Goal: Task Accomplishment & Management: Complete application form

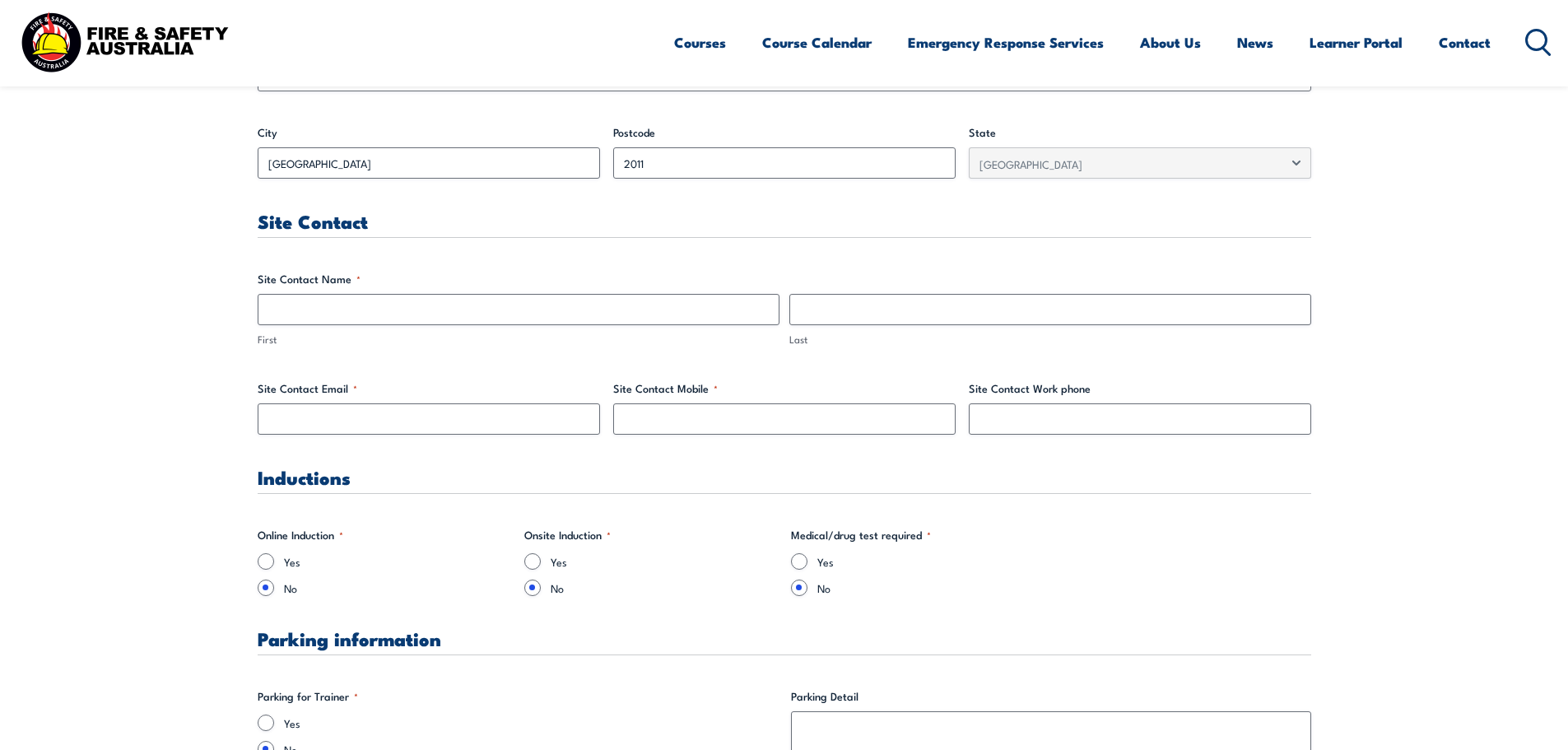
scroll to position [740, 0]
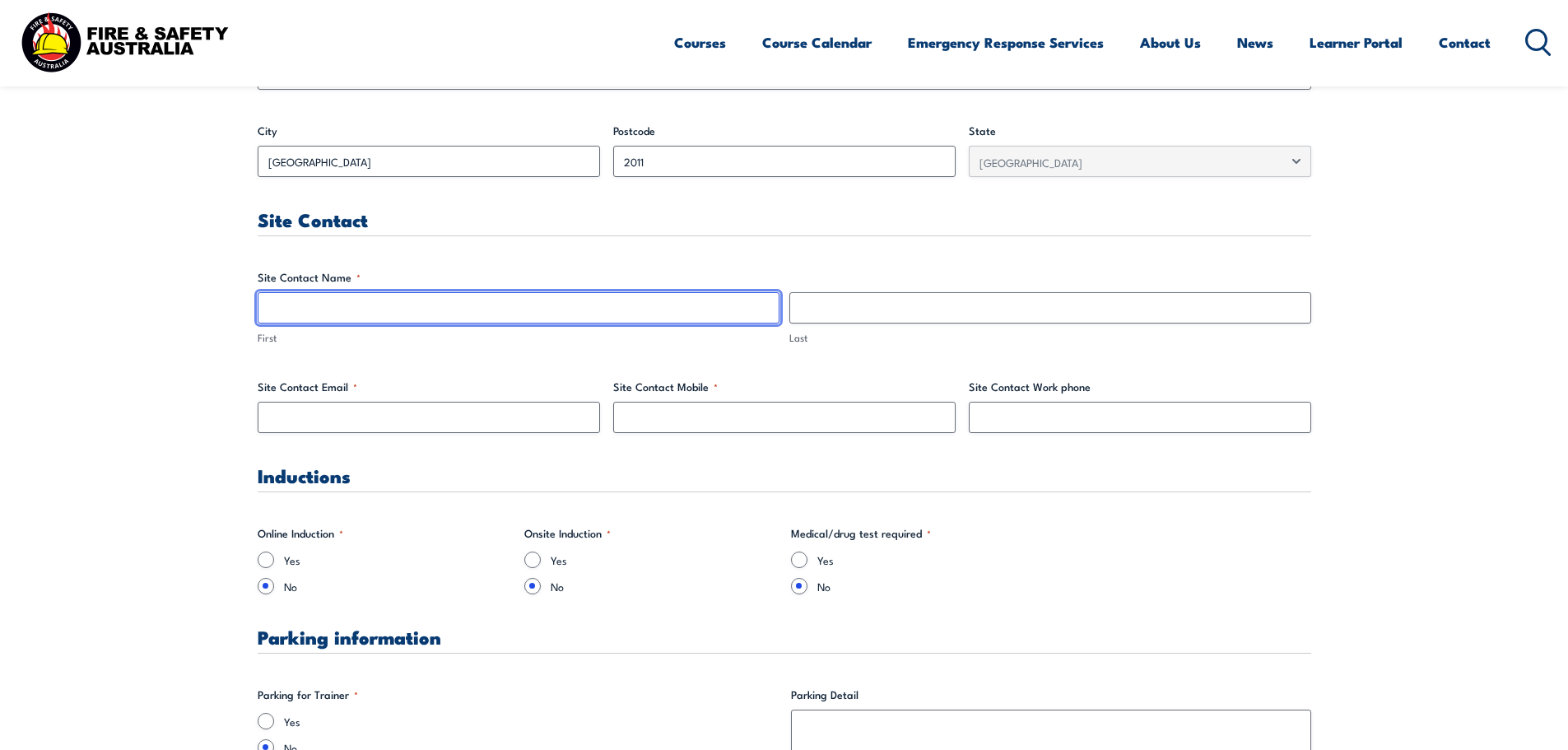
click at [567, 315] on input "First" at bounding box center [518, 308] width 522 height 32
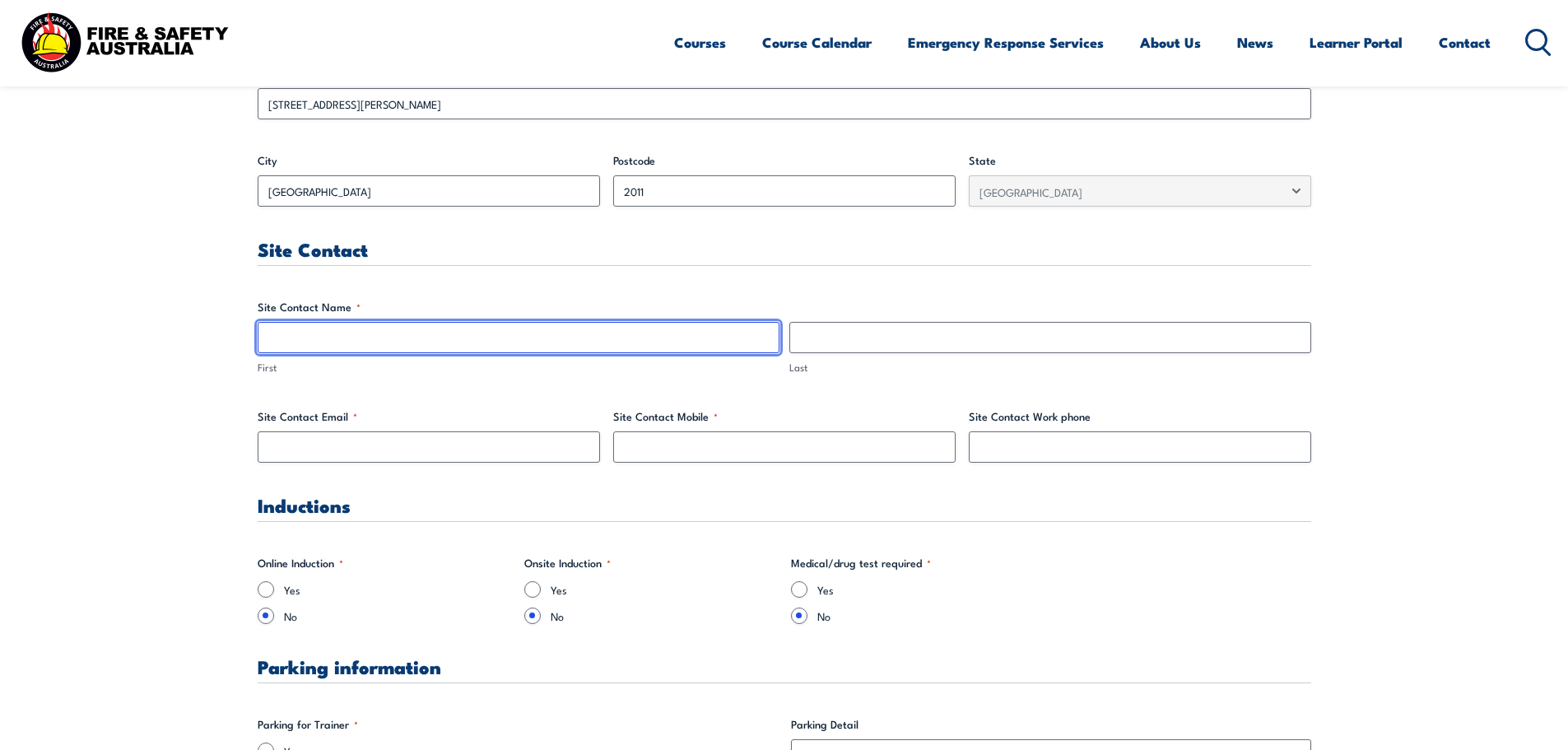
scroll to position [659, 0]
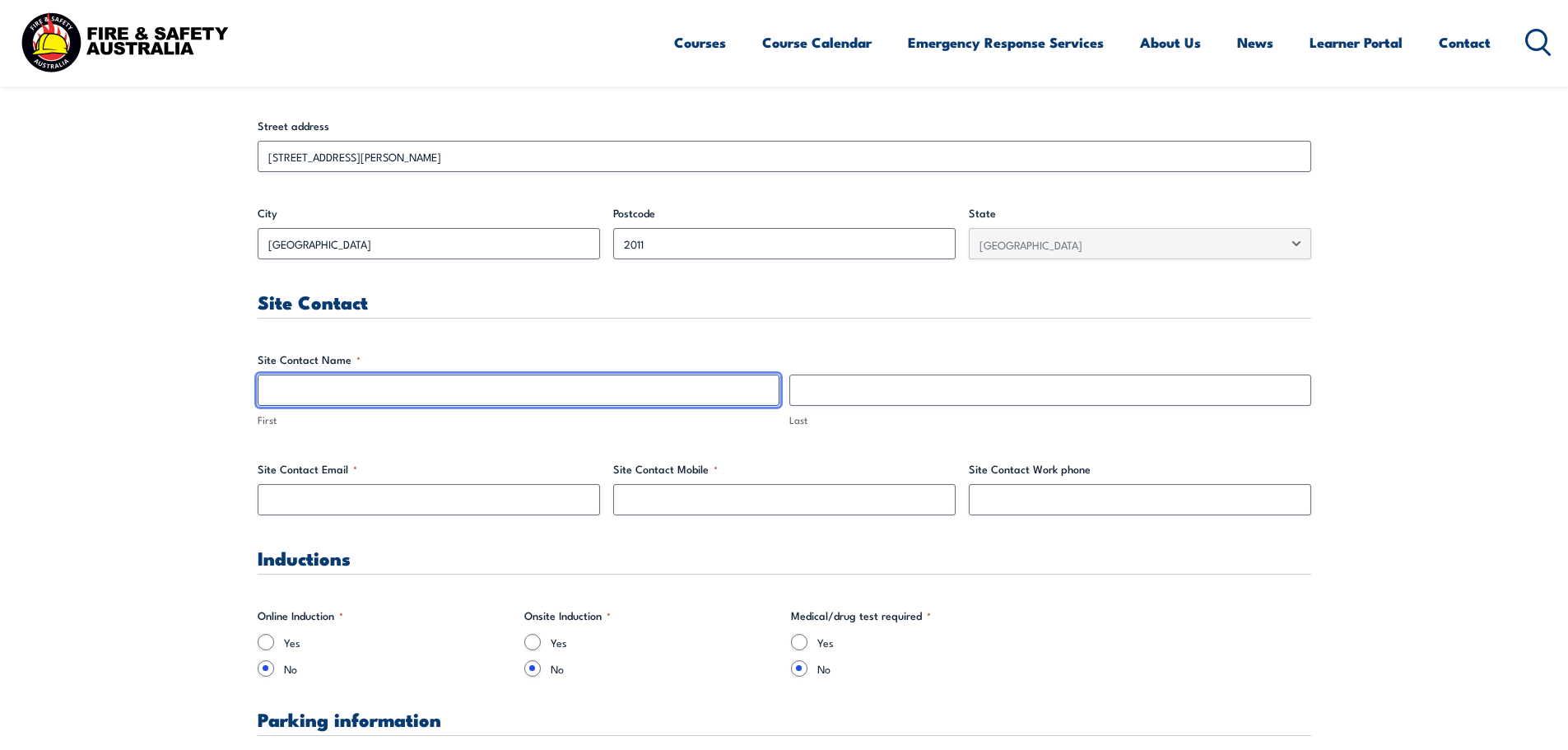
click at [452, 394] on input "First" at bounding box center [518, 389] width 522 height 32
type input "[PERSON_NAME]"
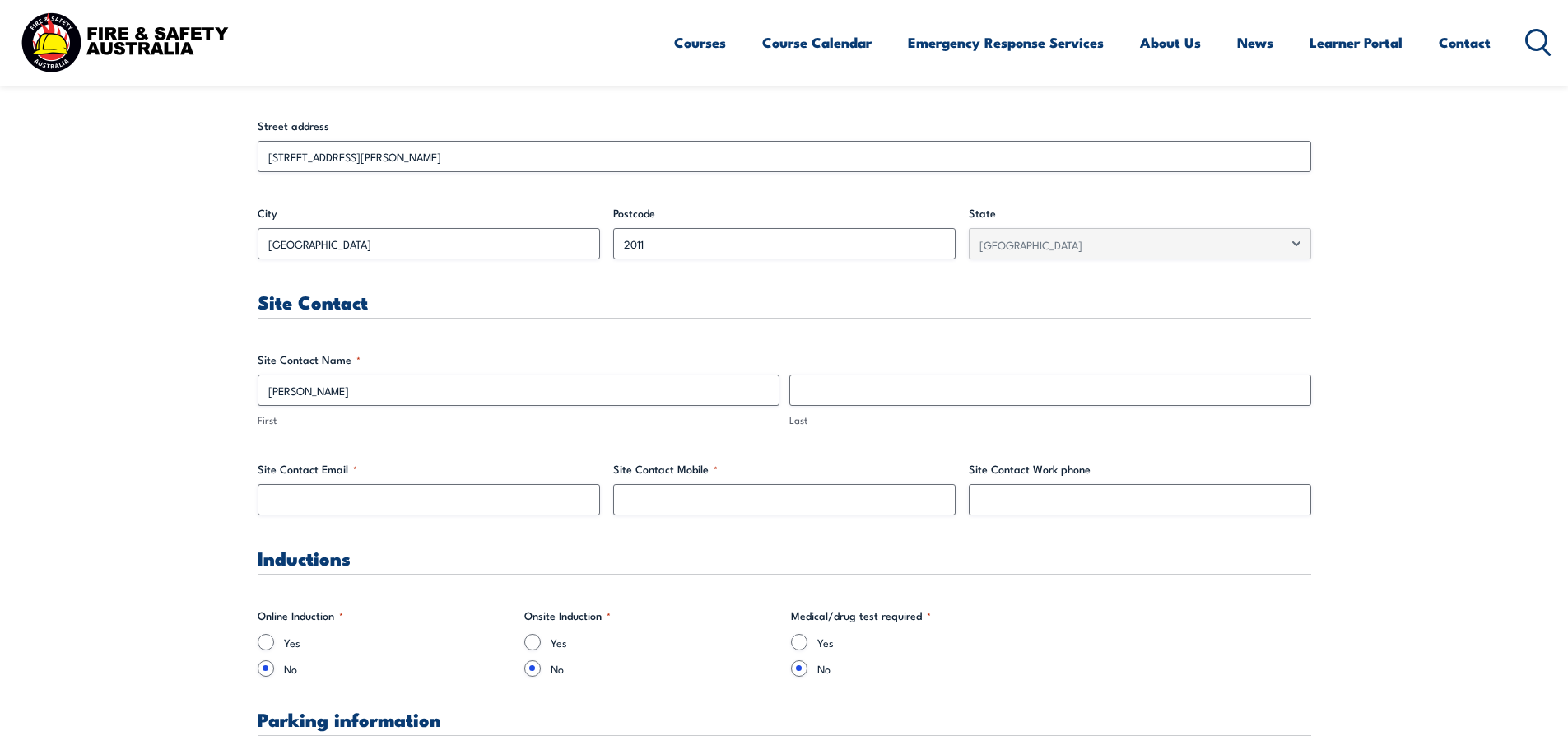
type input "[PERSON_NAME]"
type input "[PERSON_NAME][EMAIL_ADDRESS][PERSON_NAME][DOMAIN_NAME]"
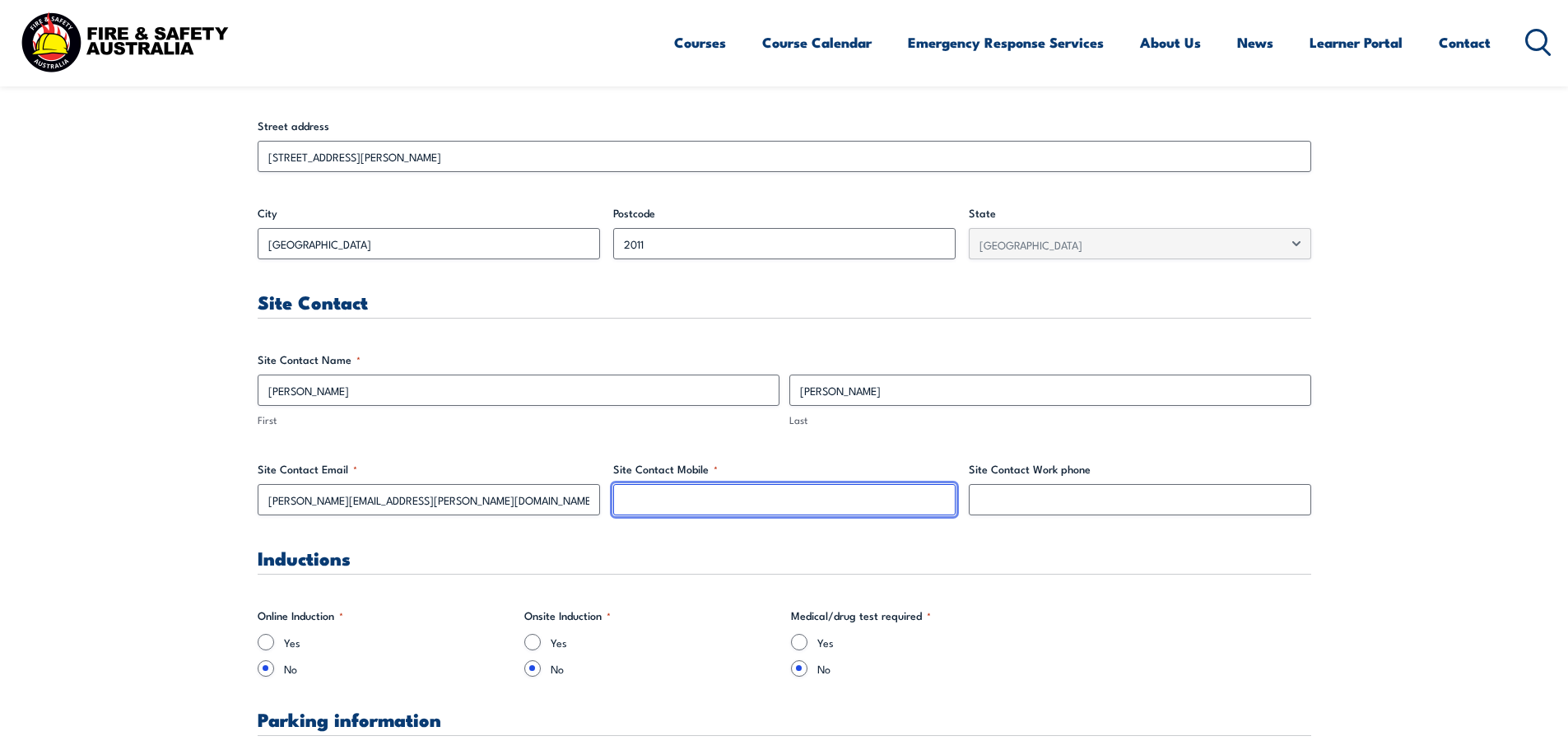
type input "0293837201"
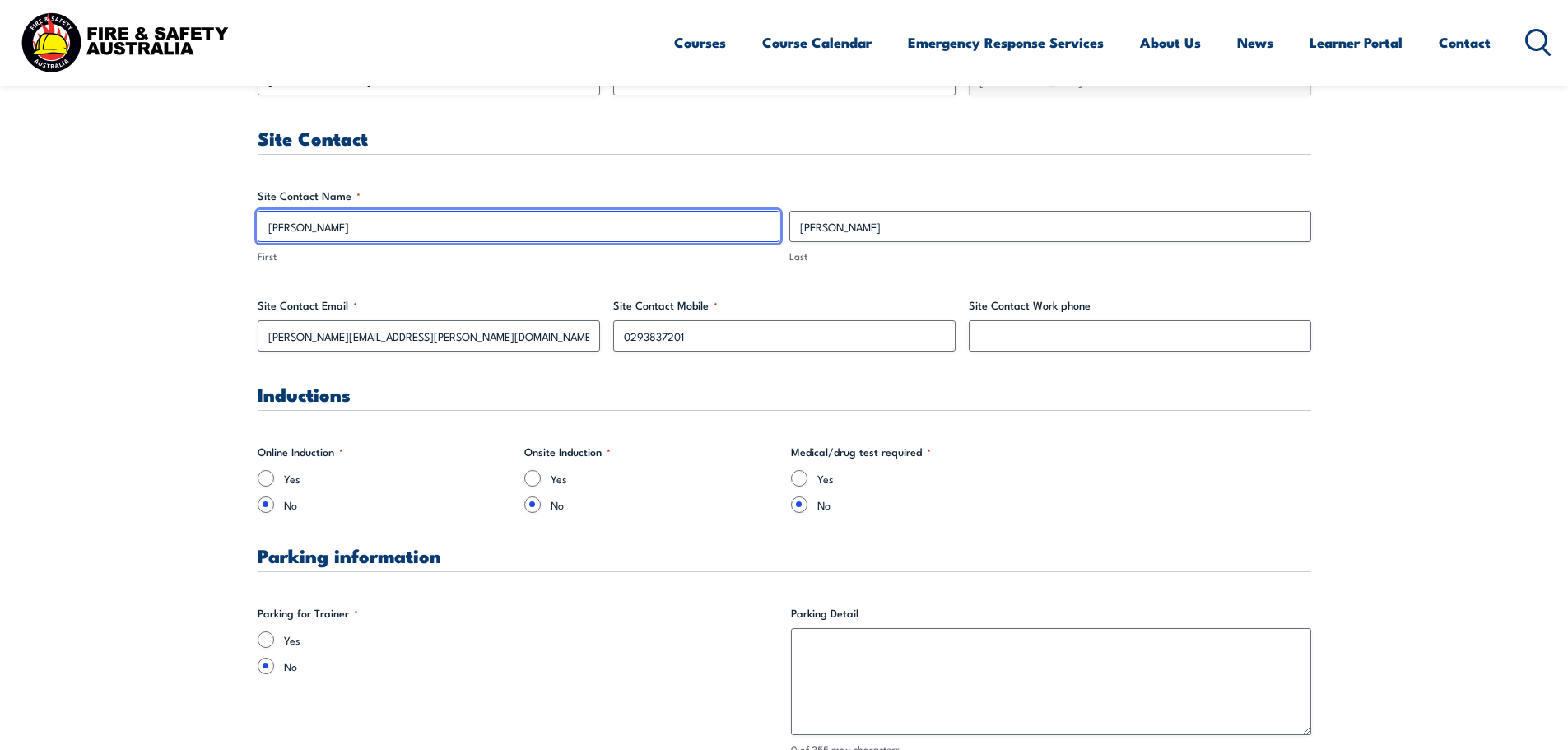
scroll to position [823, 0]
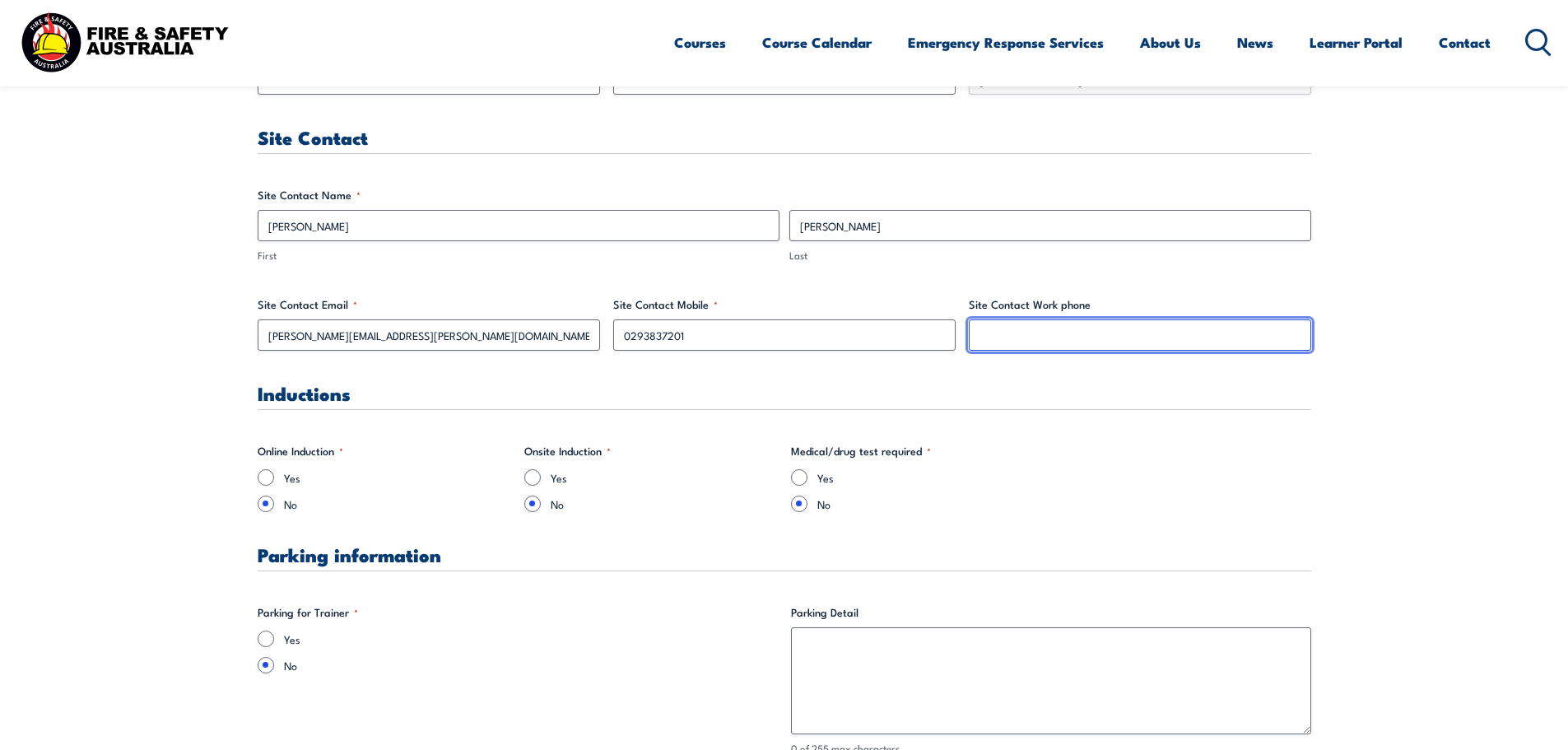
click at [1078, 323] on input "Site Contact Work phone" at bounding box center [1139, 335] width 342 height 32
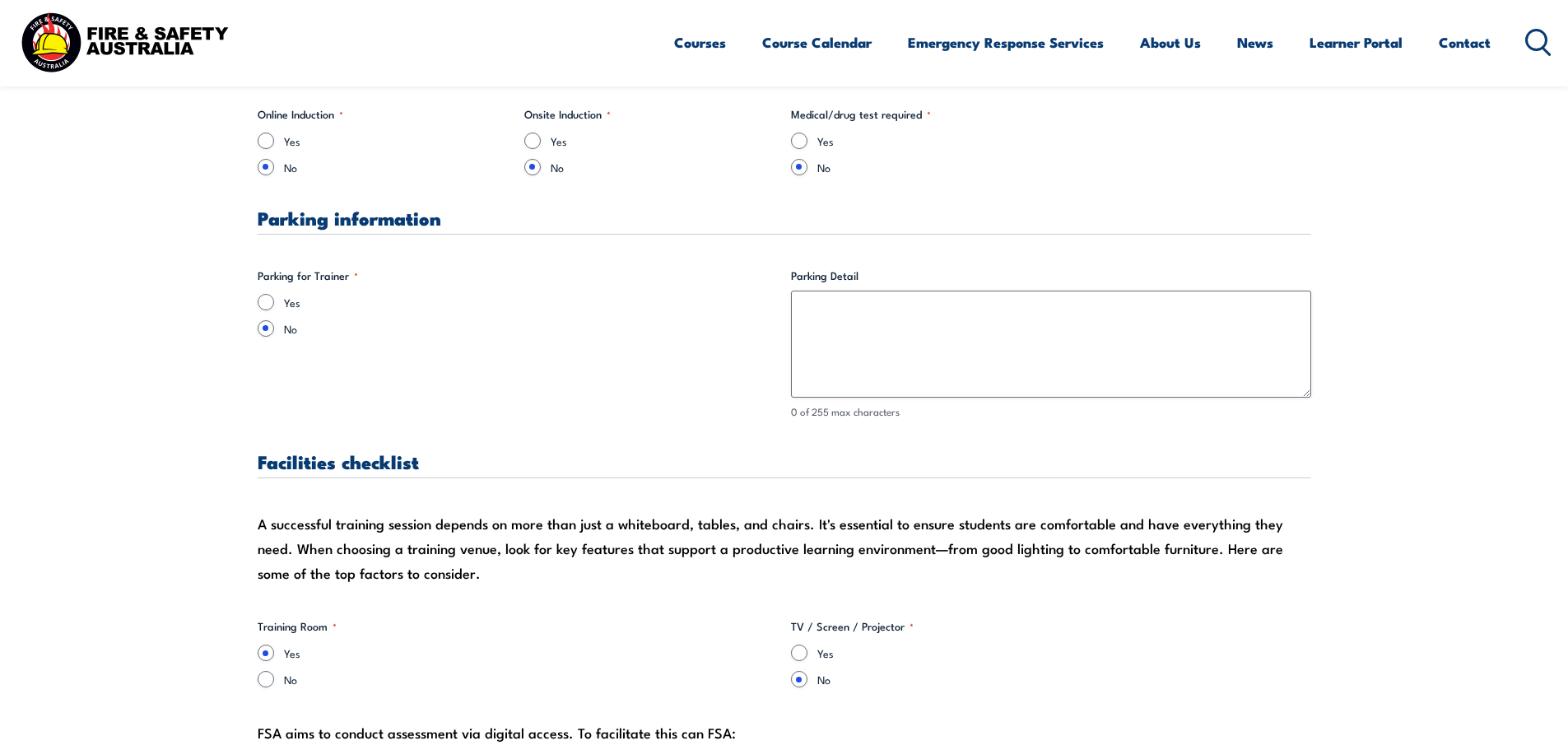
scroll to position [1152, 0]
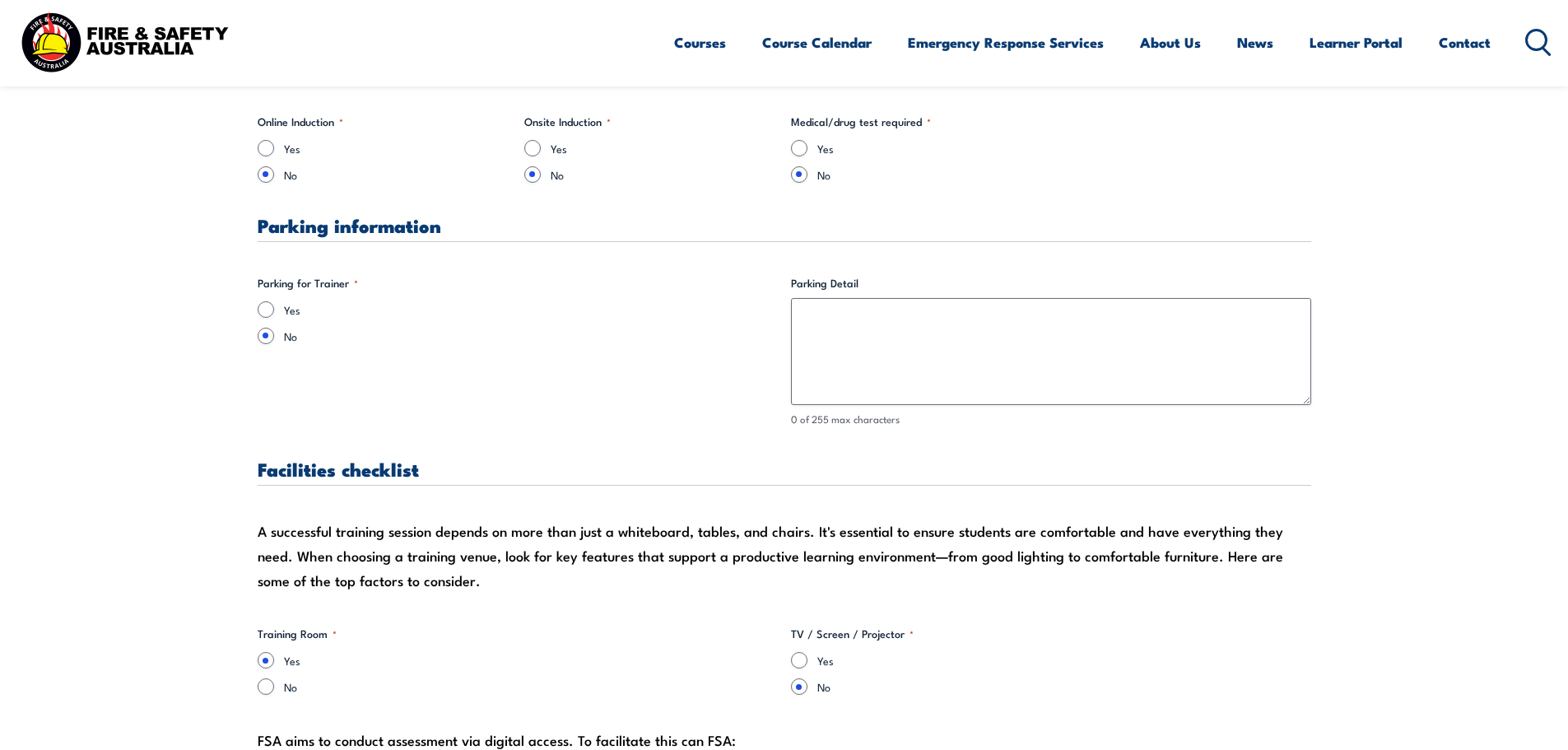
type input "0293837201"
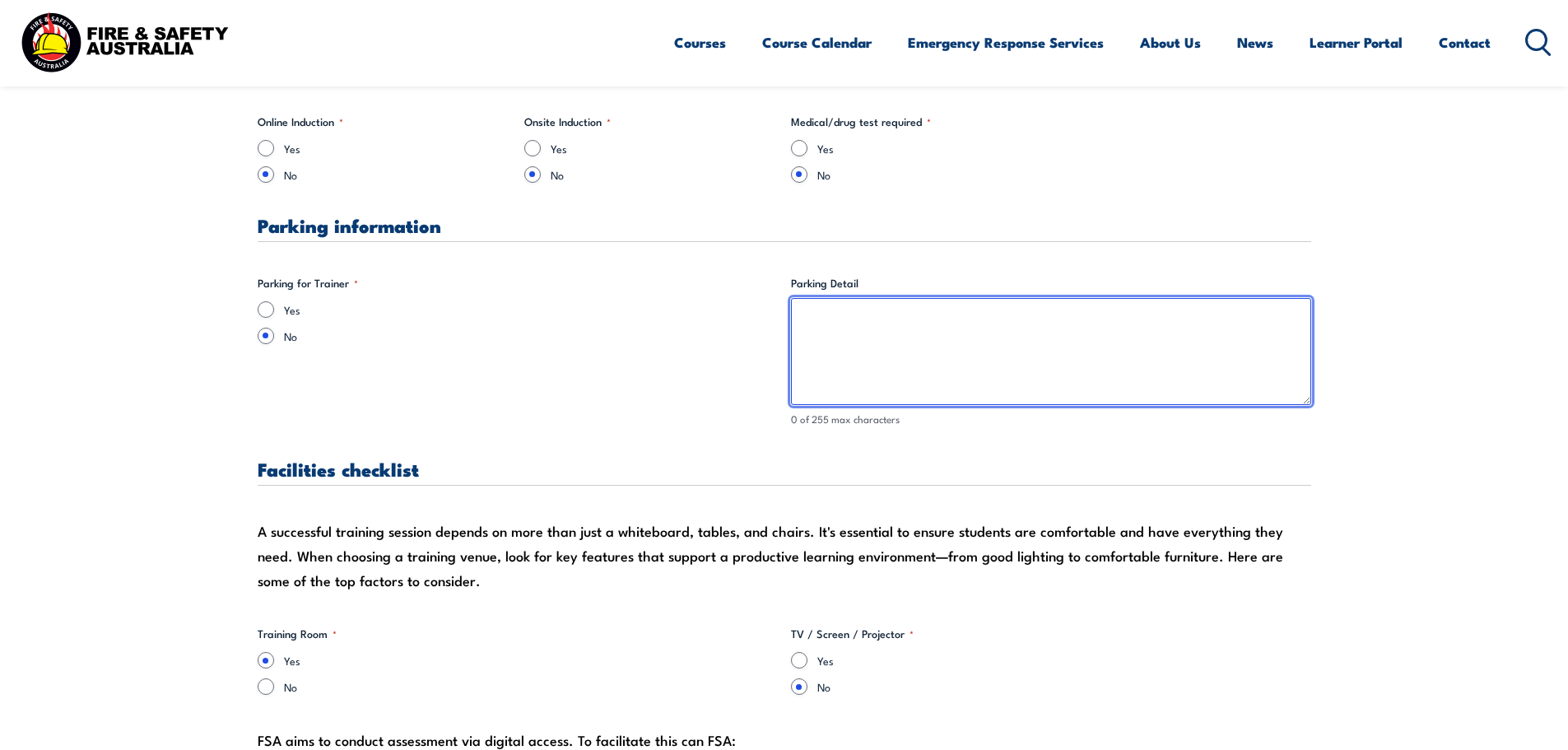
click at [871, 352] on textarea "Parking Detail" at bounding box center [1051, 351] width 520 height 107
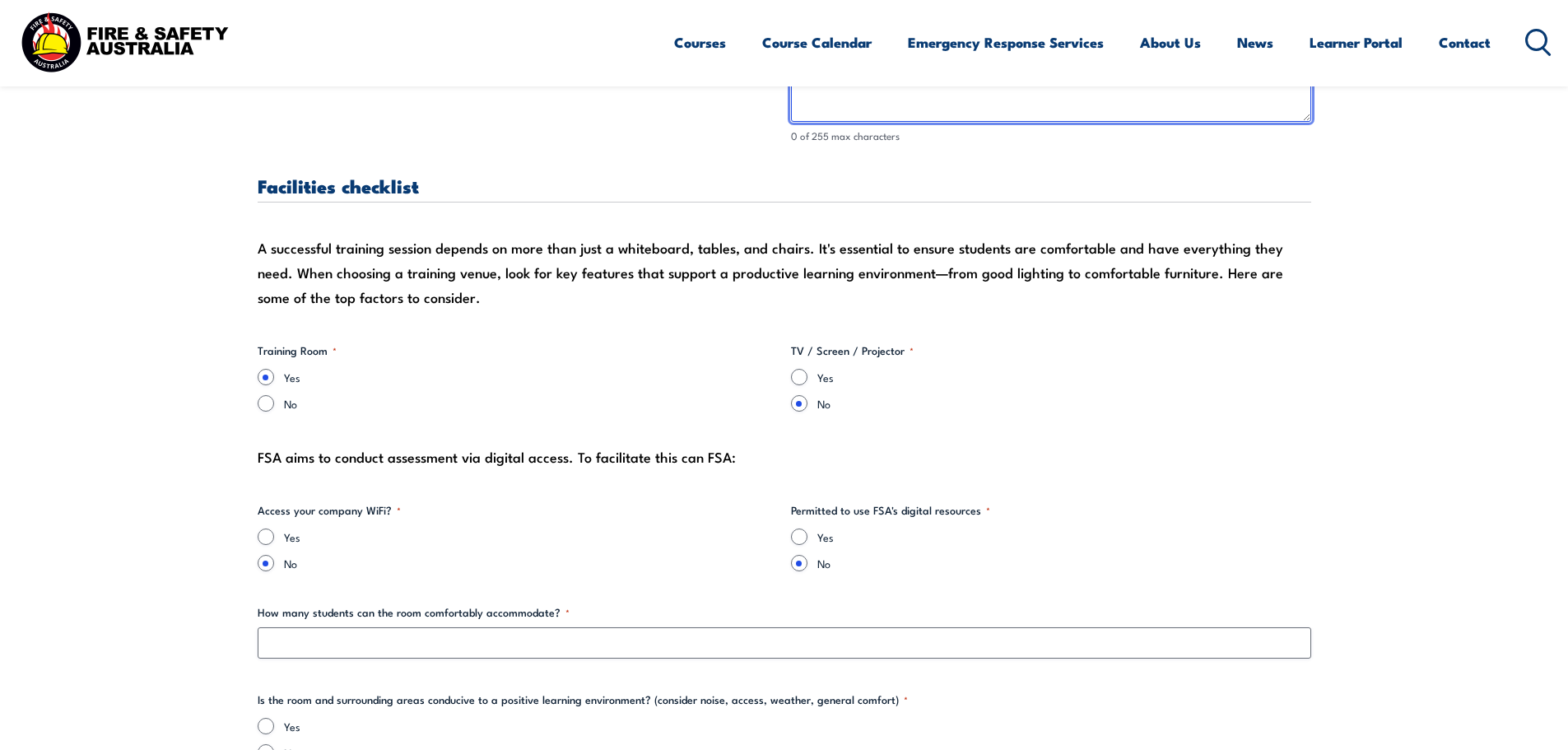
scroll to position [1399, 0]
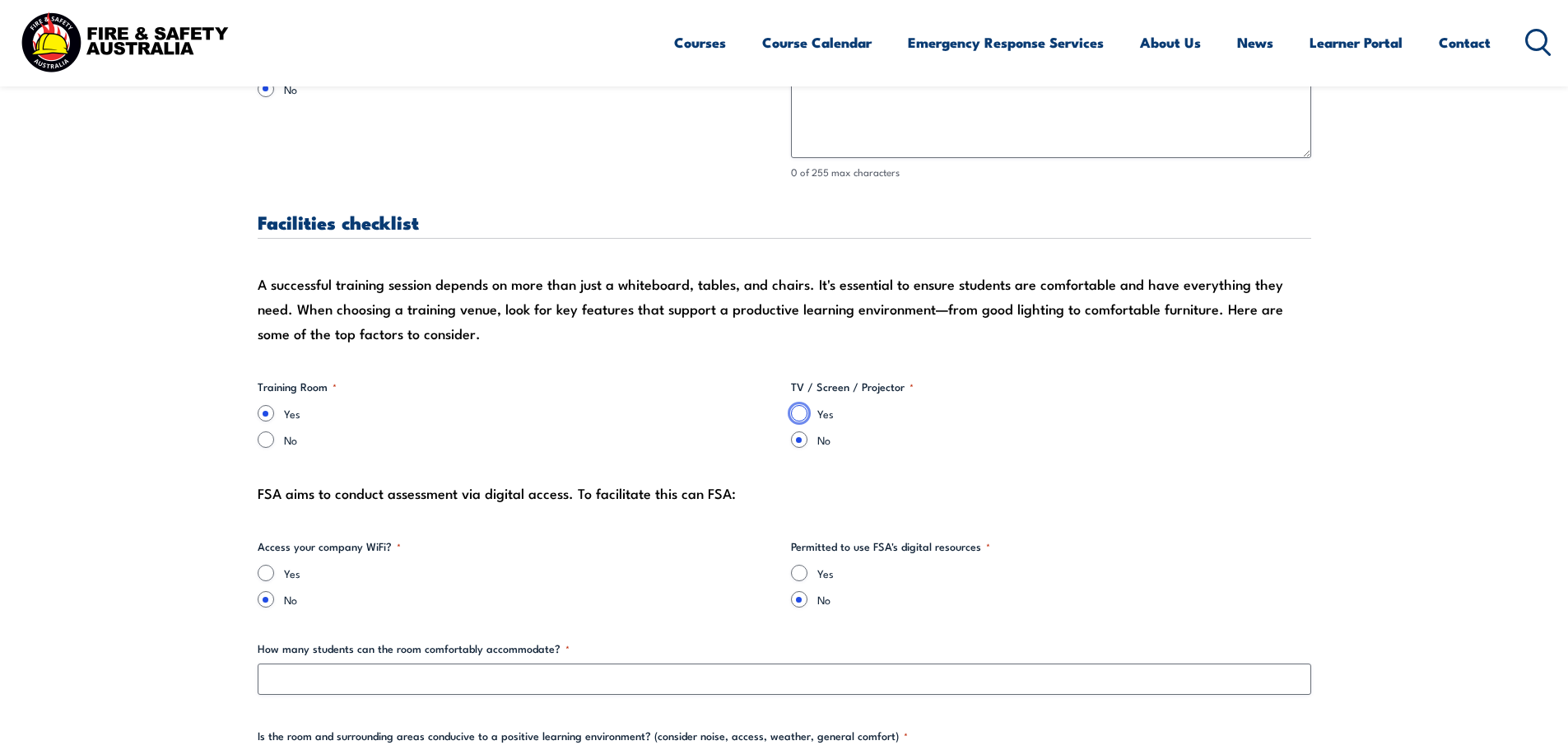
click at [796, 411] on input "Yes" at bounding box center [799, 412] width 16 height 16
radio input "true"
click at [260, 574] on input "Yes" at bounding box center [265, 572] width 16 height 16
radio input "true"
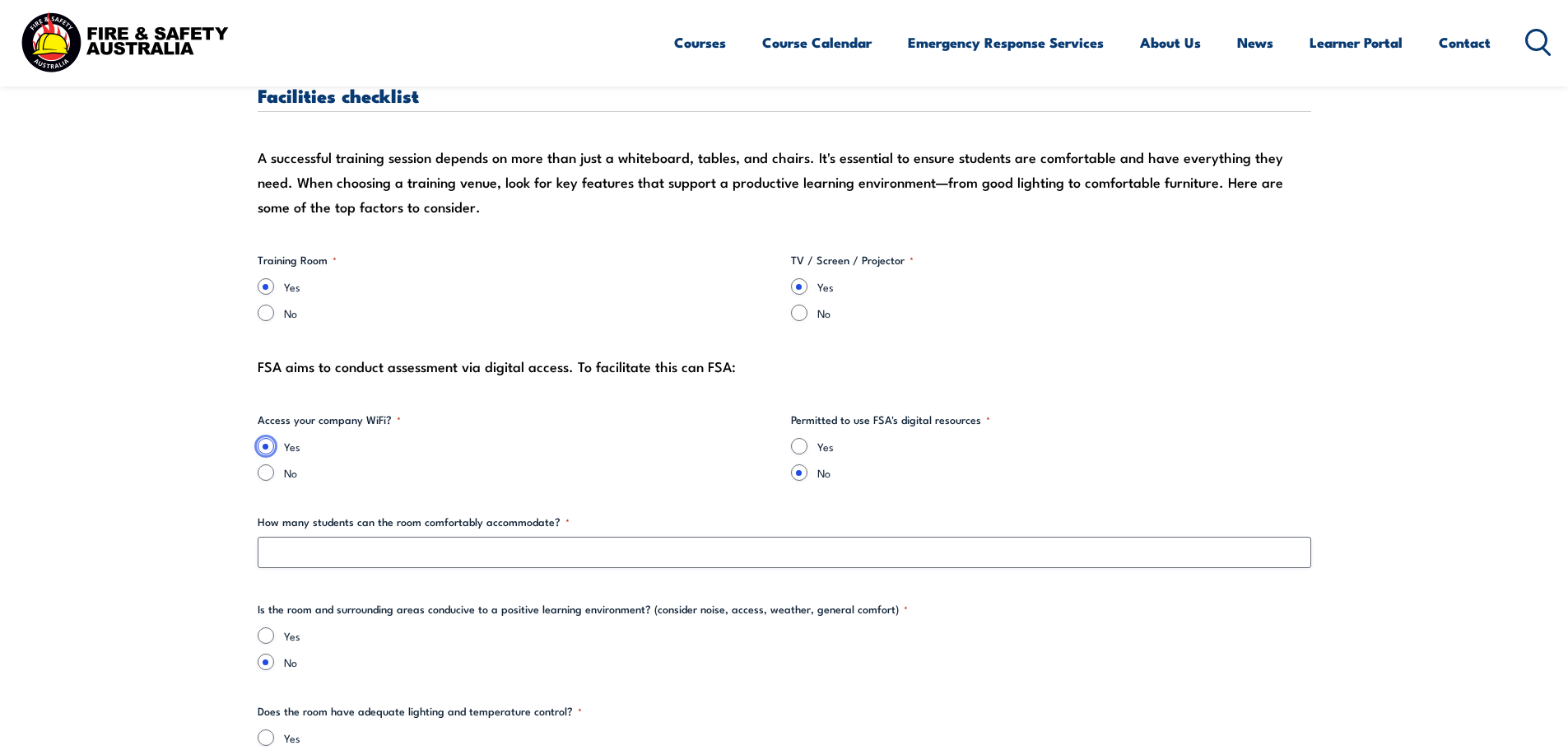
scroll to position [1563, 0]
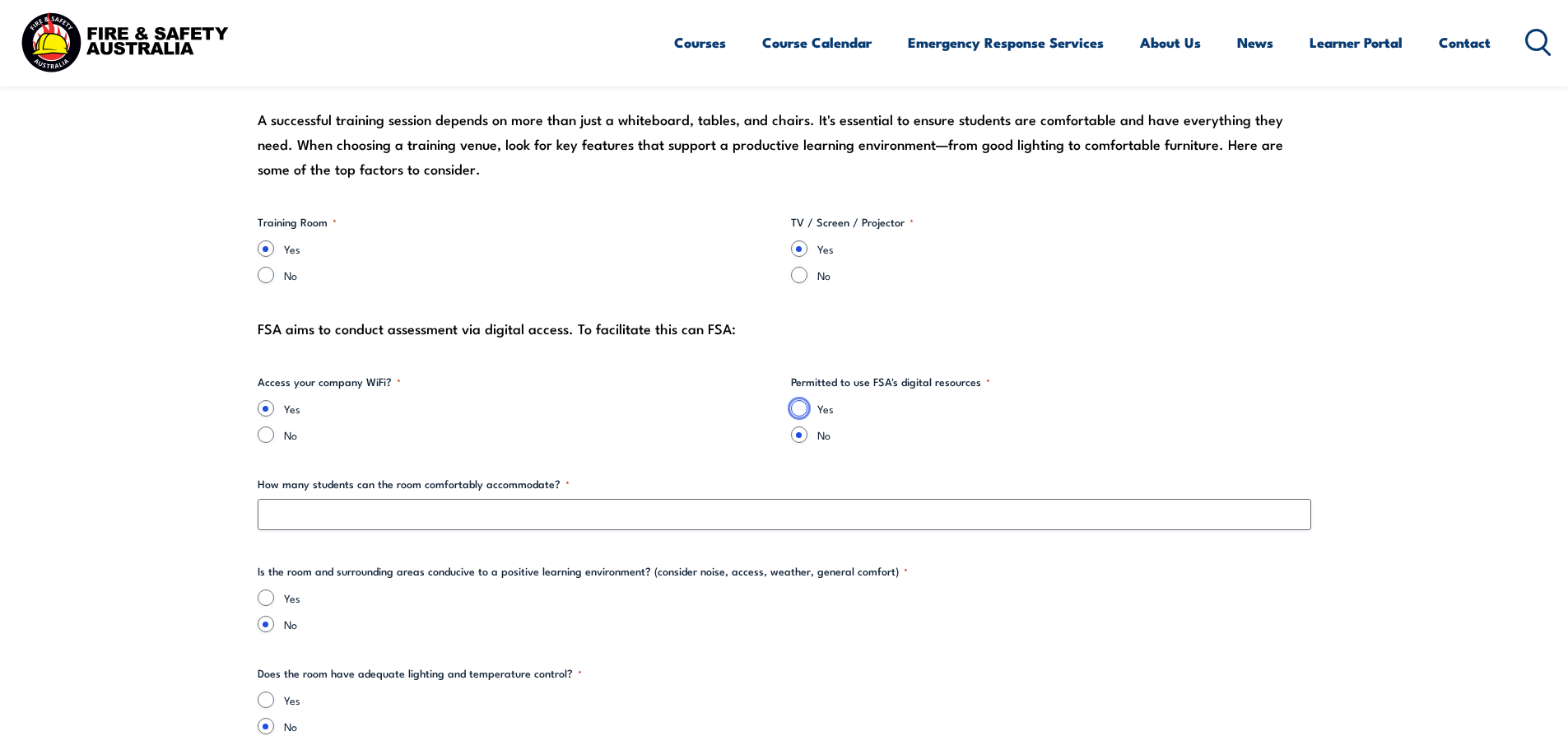
click at [800, 408] on input "Yes" at bounding box center [799, 408] width 16 height 16
radio input "true"
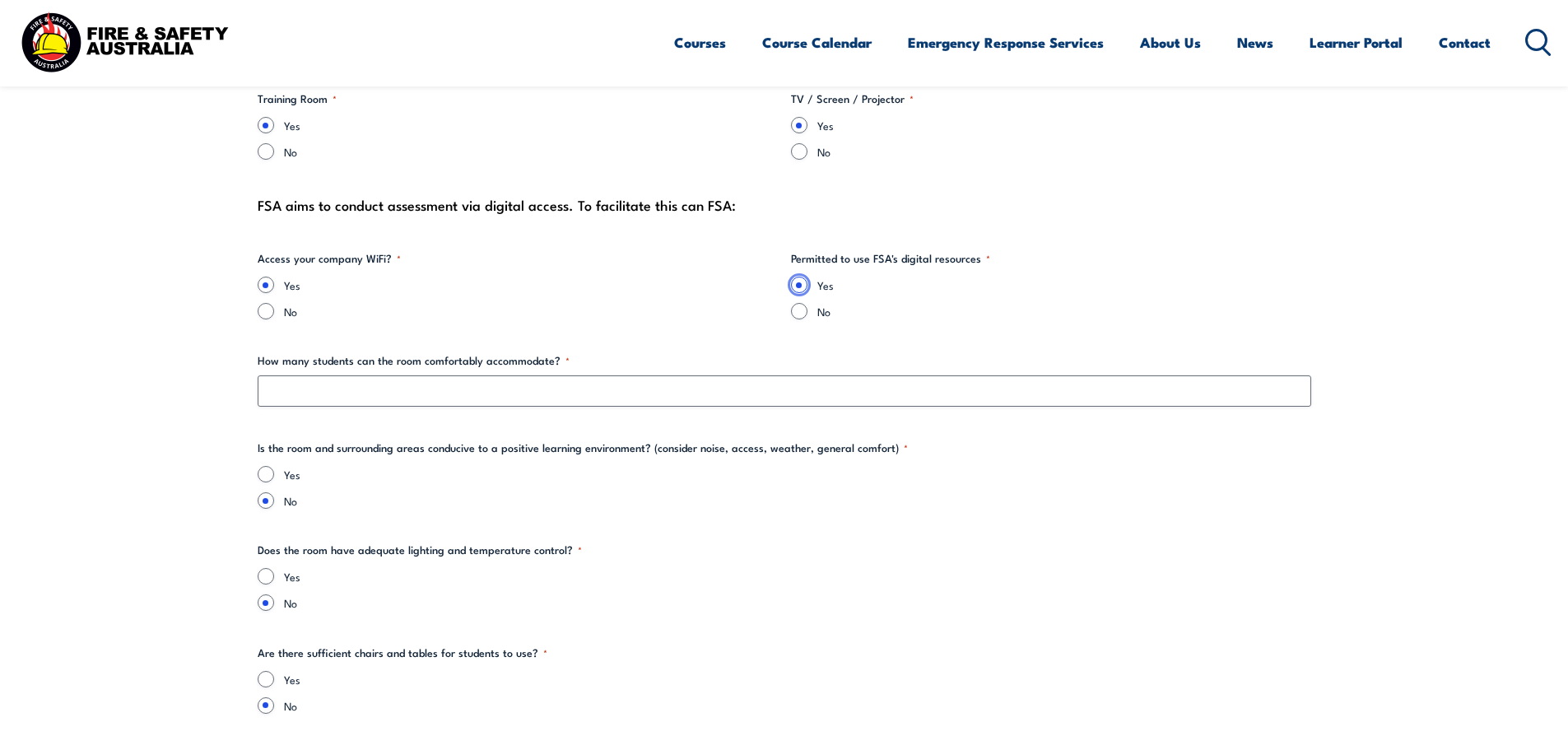
scroll to position [1728, 0]
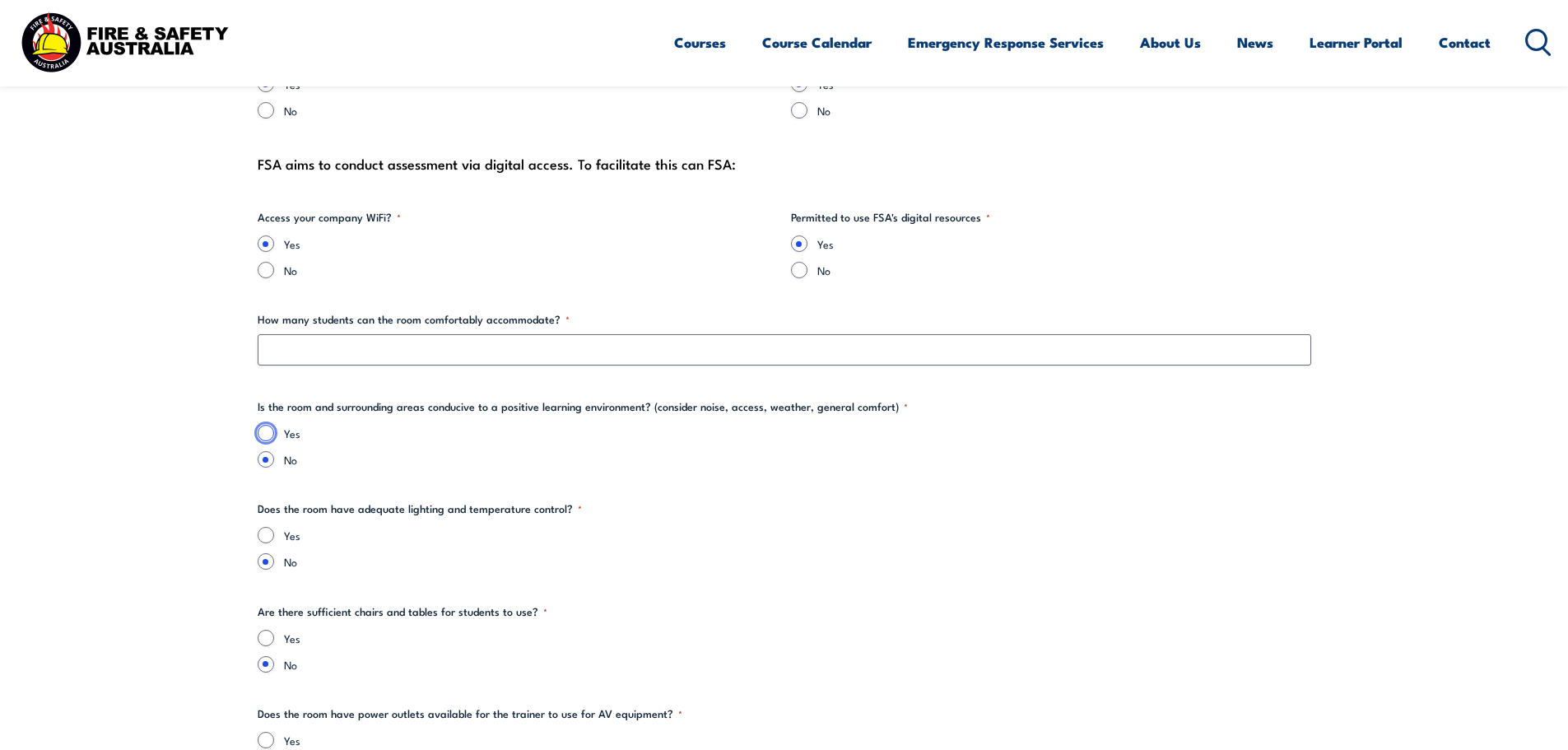
click at [269, 432] on input "Yes" at bounding box center [265, 433] width 16 height 16
radio input "true"
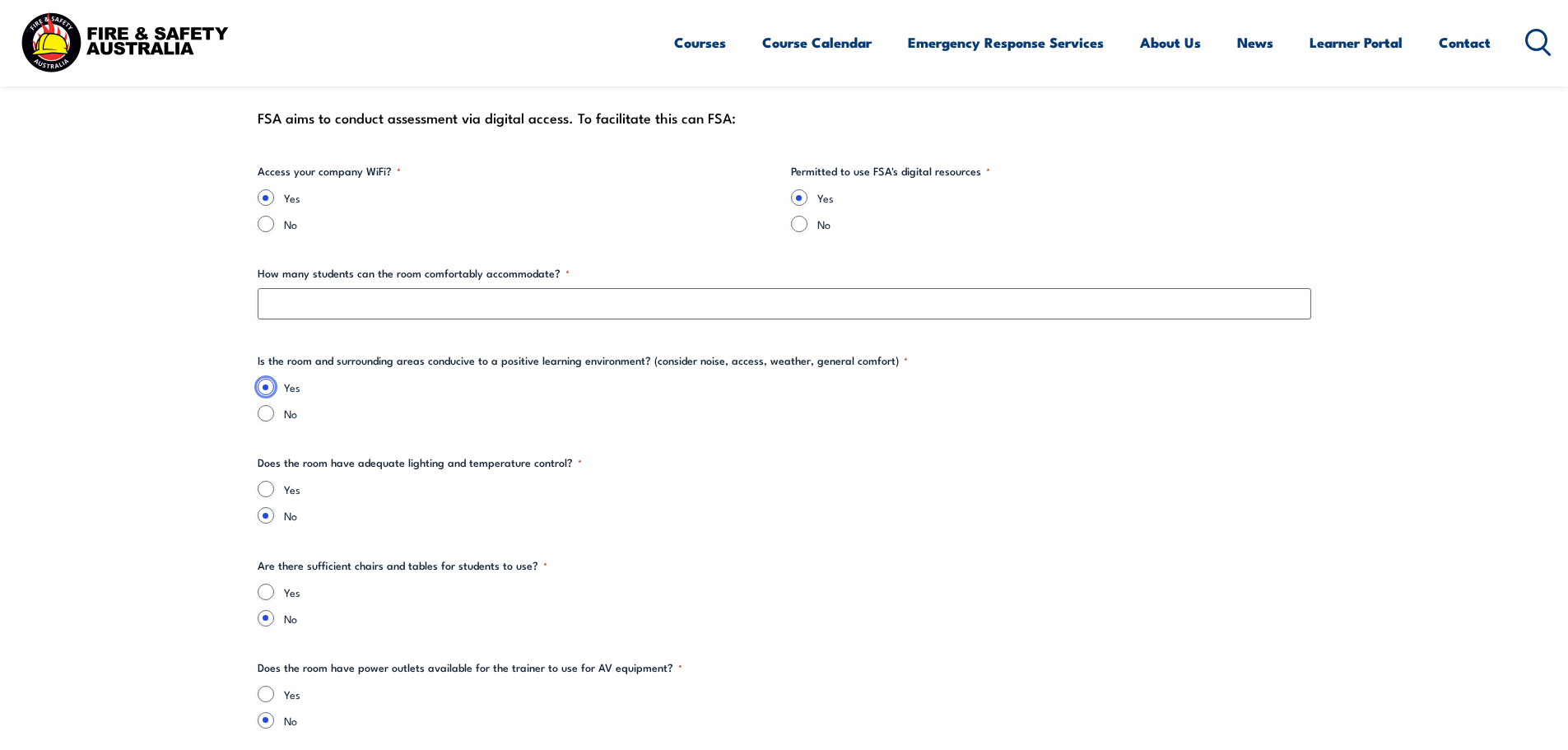
scroll to position [1811, 0]
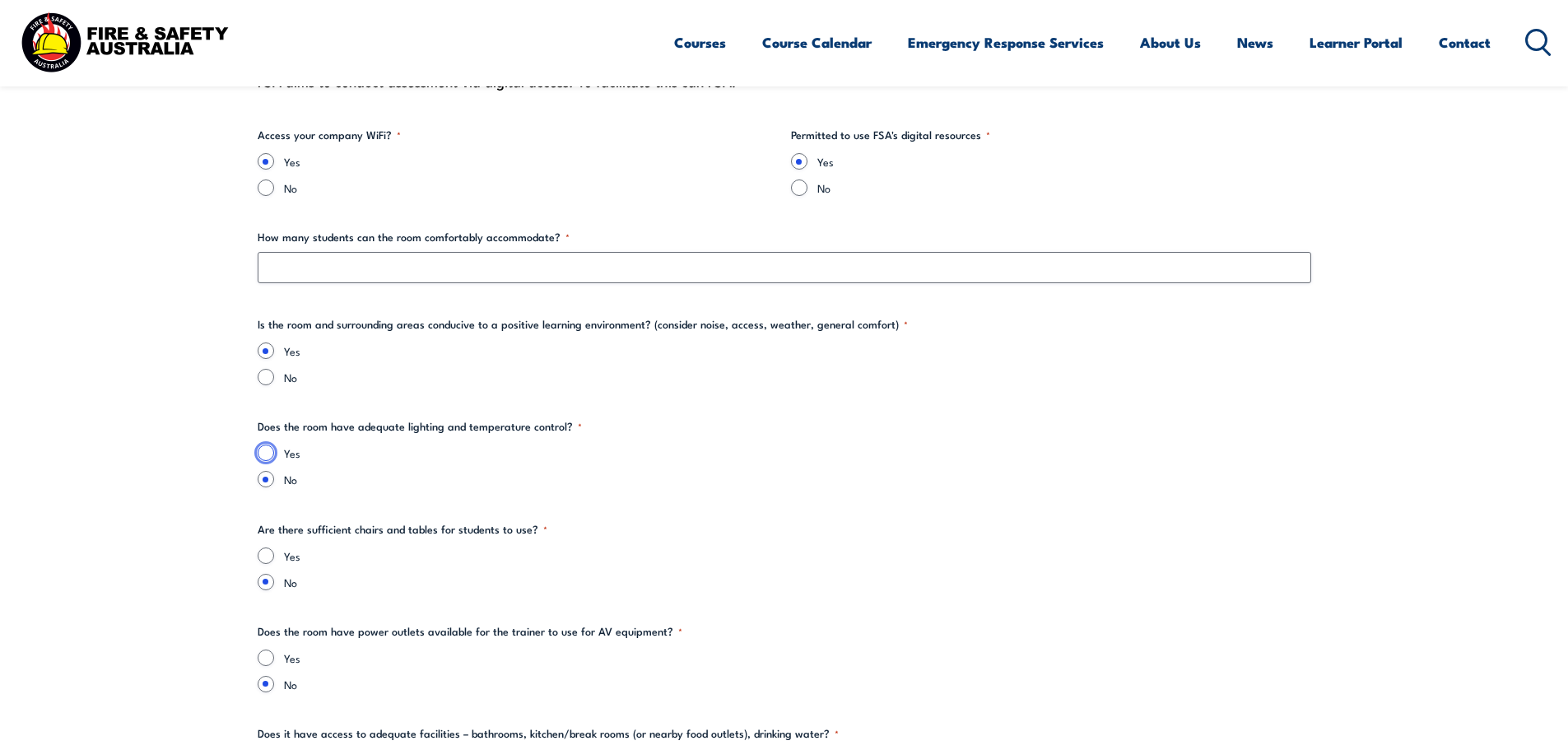
click at [265, 451] on input "Yes" at bounding box center [265, 452] width 16 height 16
radio input "true"
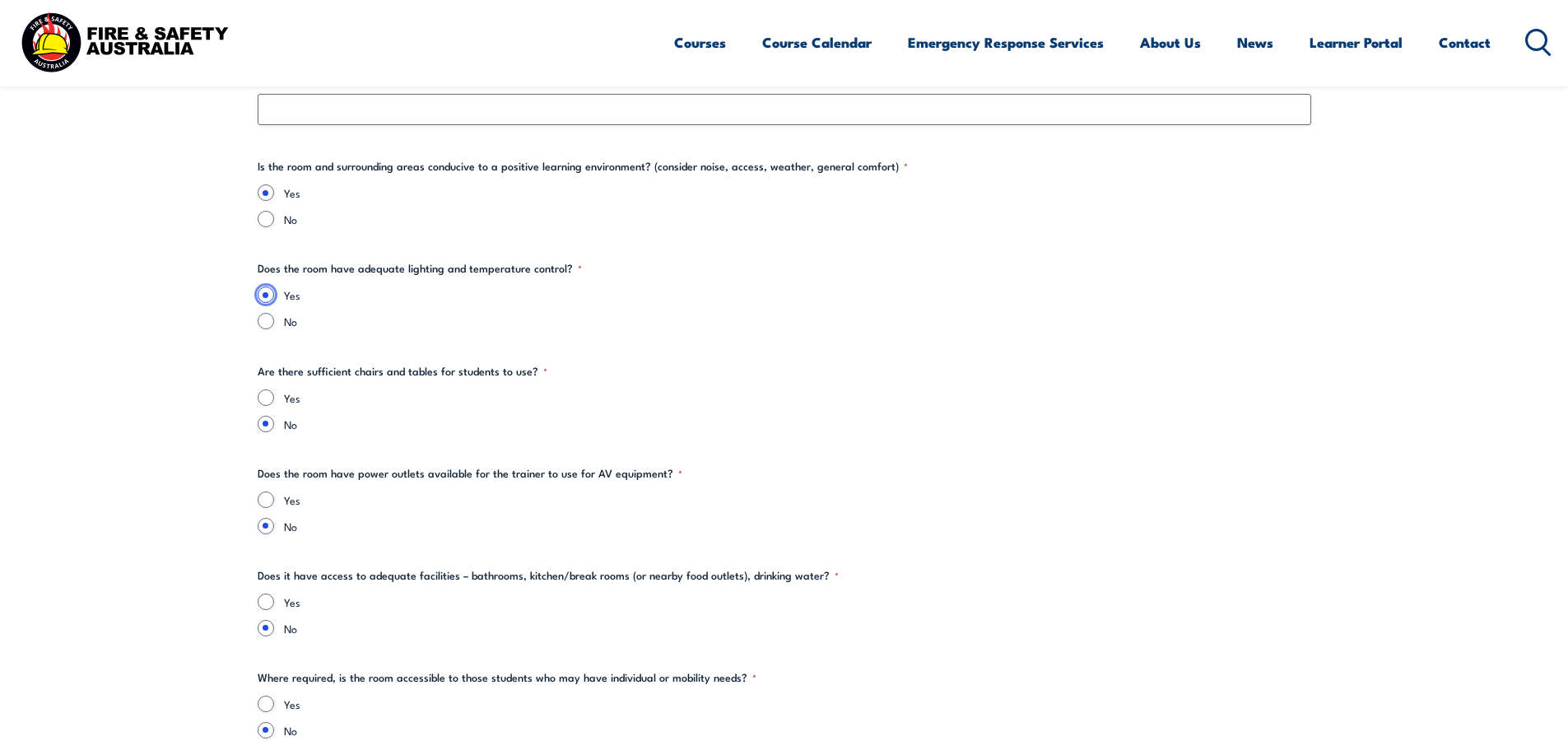
scroll to position [1975, 0]
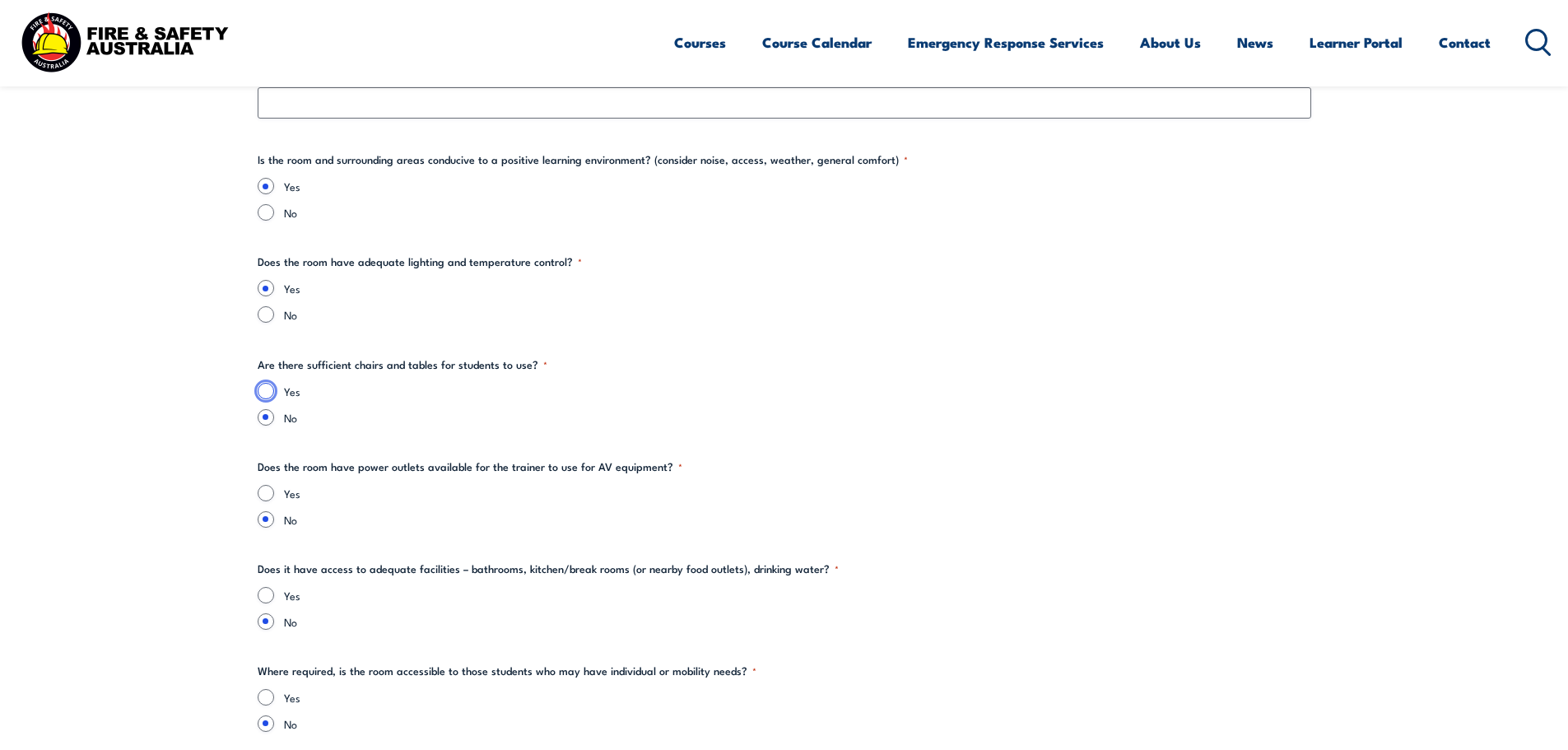
click at [266, 396] on input "Yes" at bounding box center [265, 390] width 16 height 16
radio input "true"
click at [267, 489] on input "Yes" at bounding box center [265, 492] width 16 height 16
radio input "true"
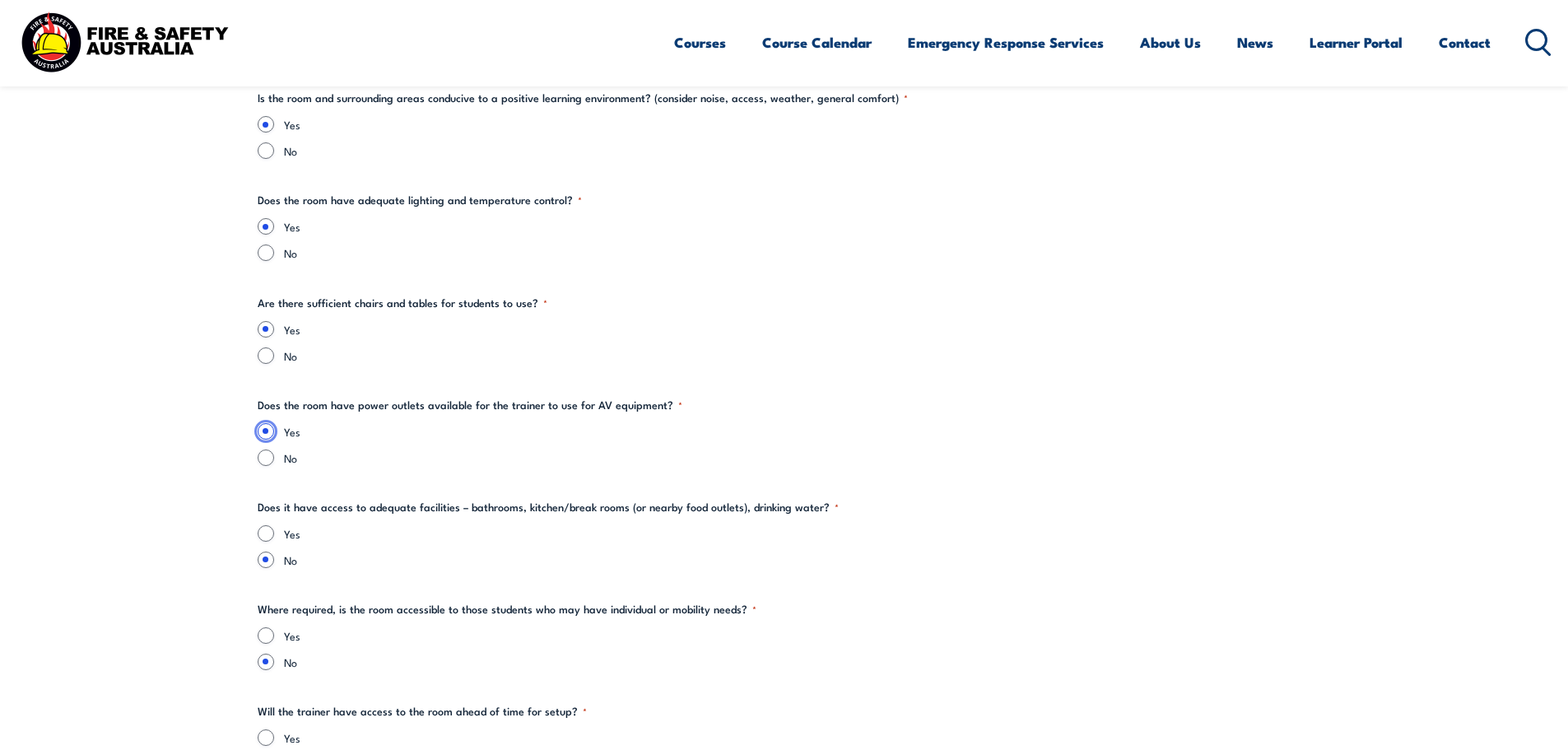
scroll to position [2222, 0]
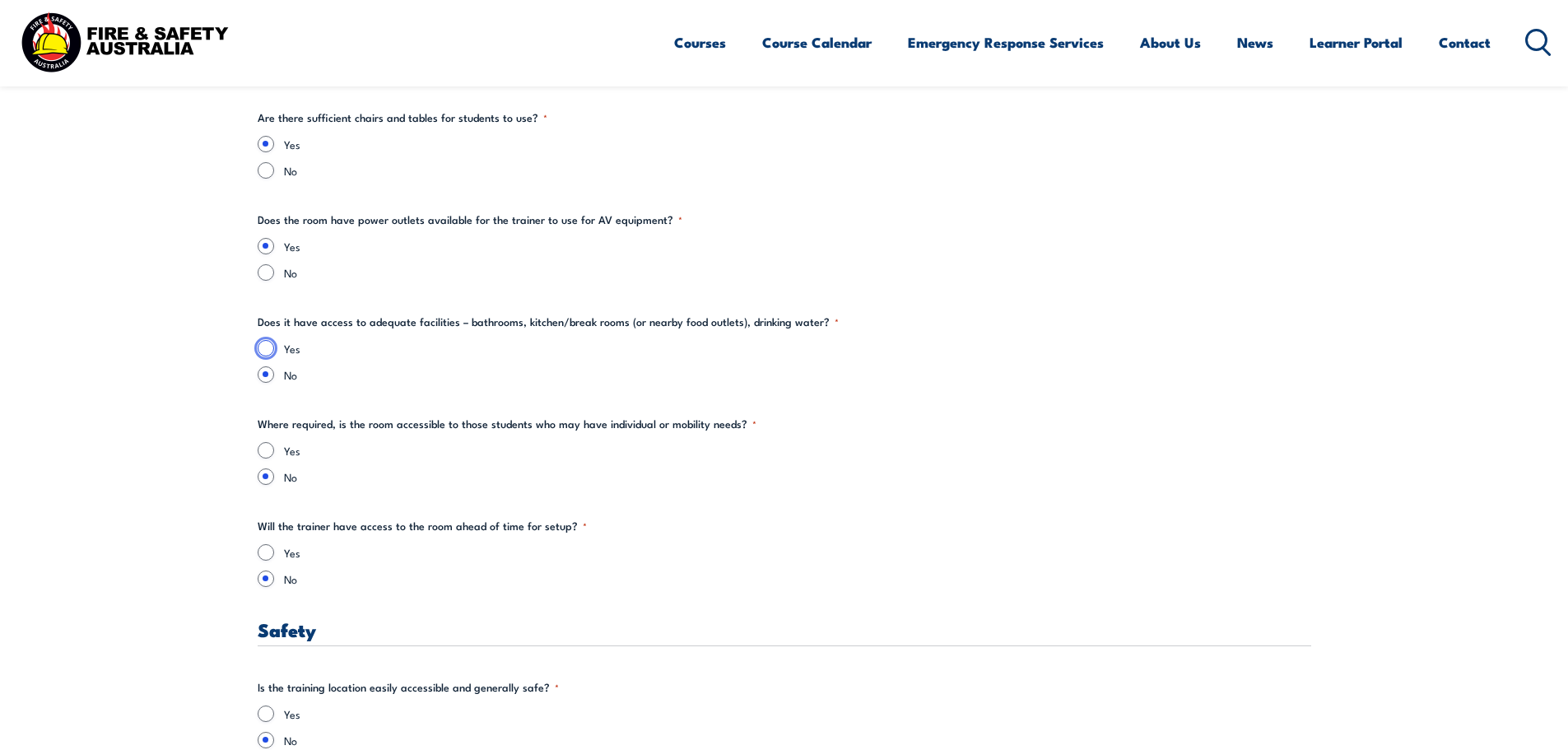
click at [268, 349] on input "Yes" at bounding box center [265, 348] width 16 height 16
radio input "true"
click at [267, 448] on input "Yes" at bounding box center [265, 450] width 16 height 16
radio input "true"
click at [264, 551] on input "Yes" at bounding box center [265, 552] width 16 height 16
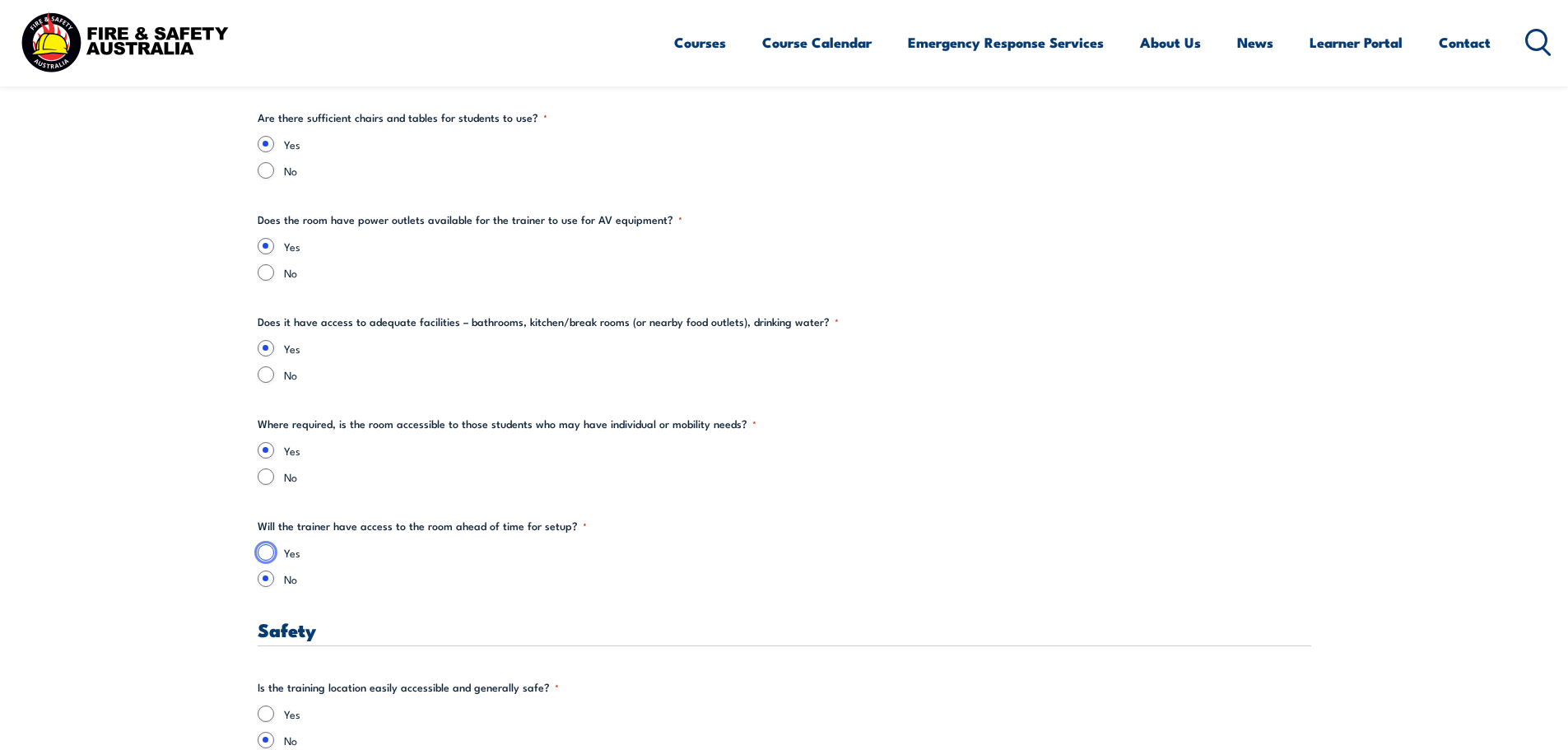
radio input "true"
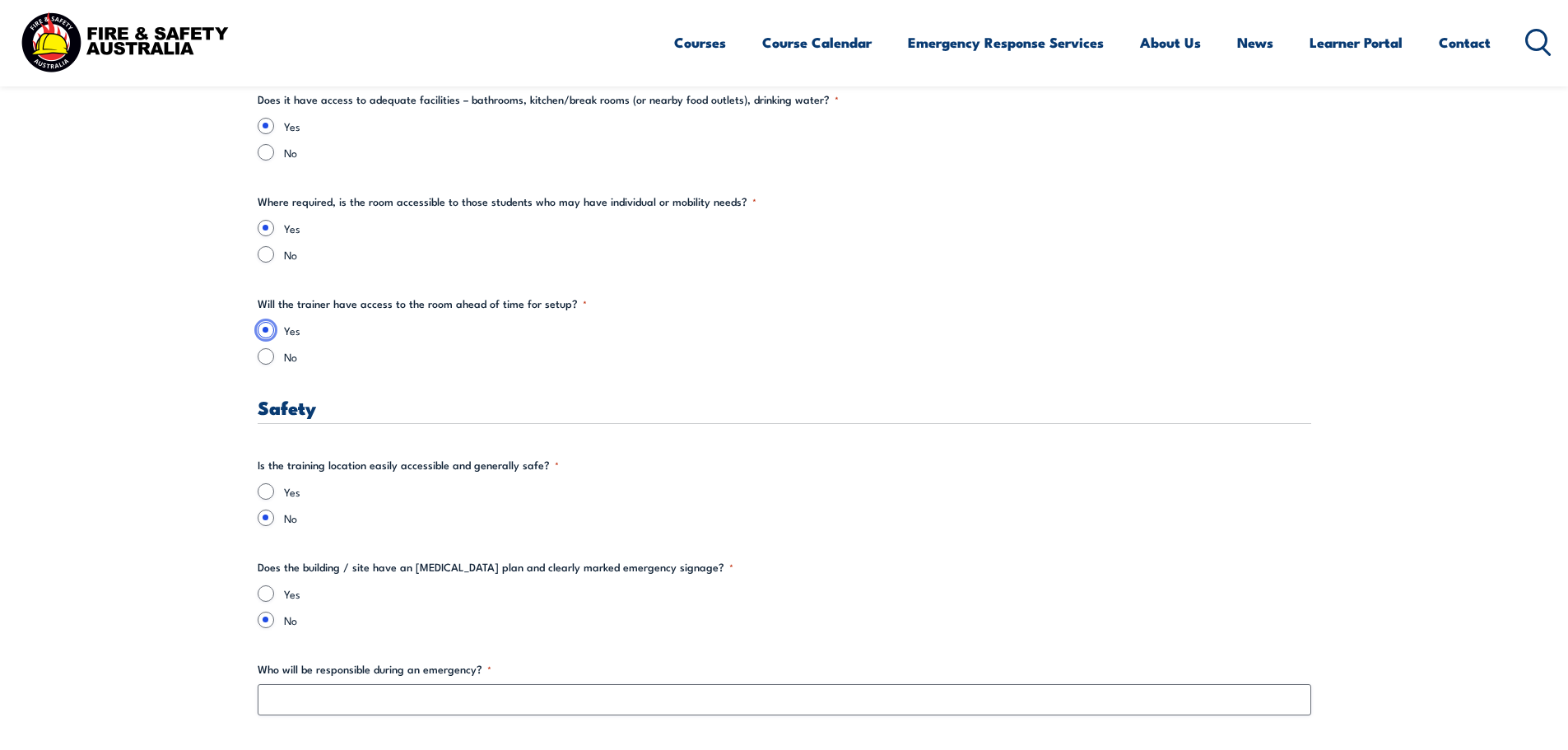
scroll to position [2469, 0]
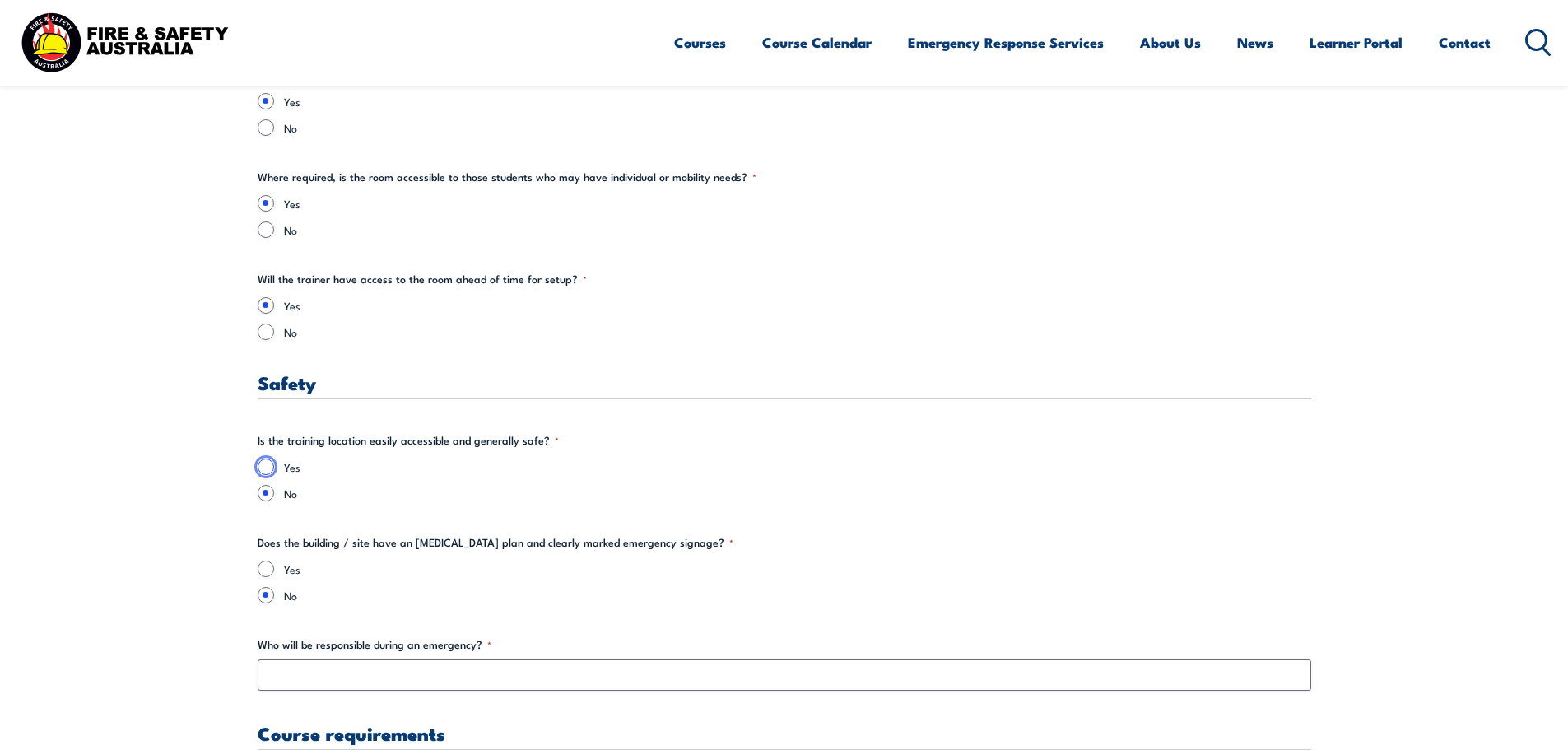
click at [267, 469] on input "Yes" at bounding box center [265, 466] width 16 height 16
radio input "true"
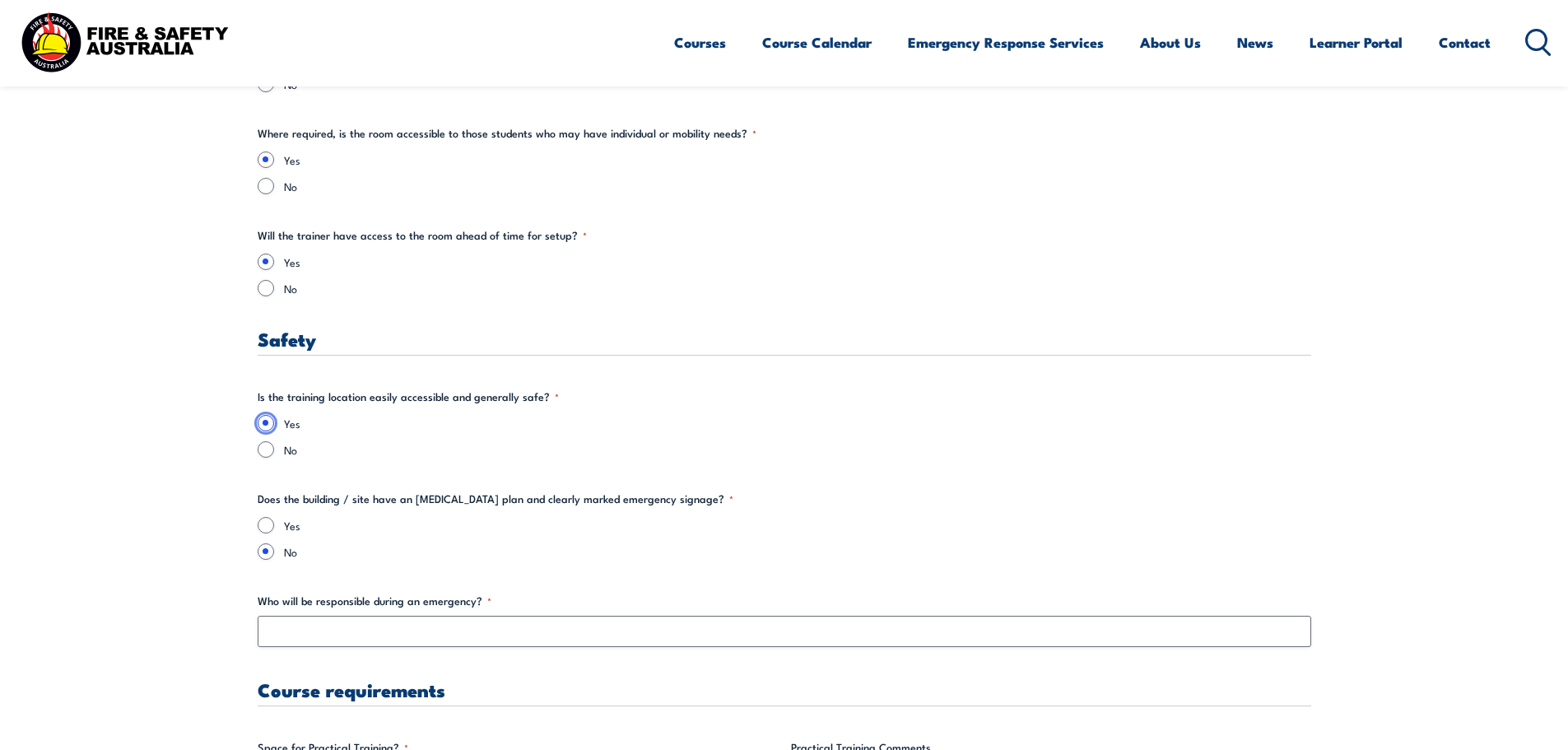
scroll to position [2551, 0]
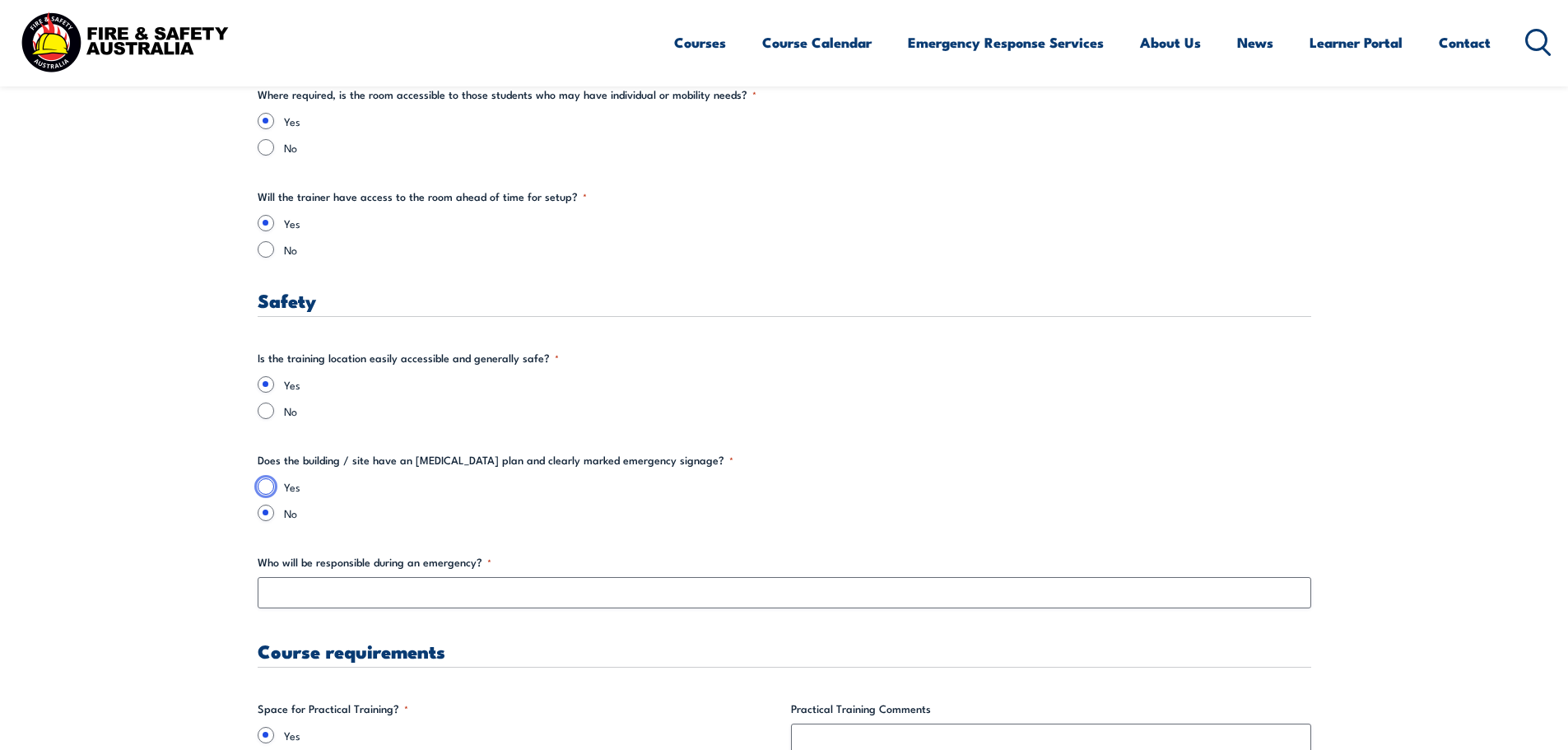
click at [271, 487] on input "Yes" at bounding box center [265, 486] width 16 height 16
radio input "true"
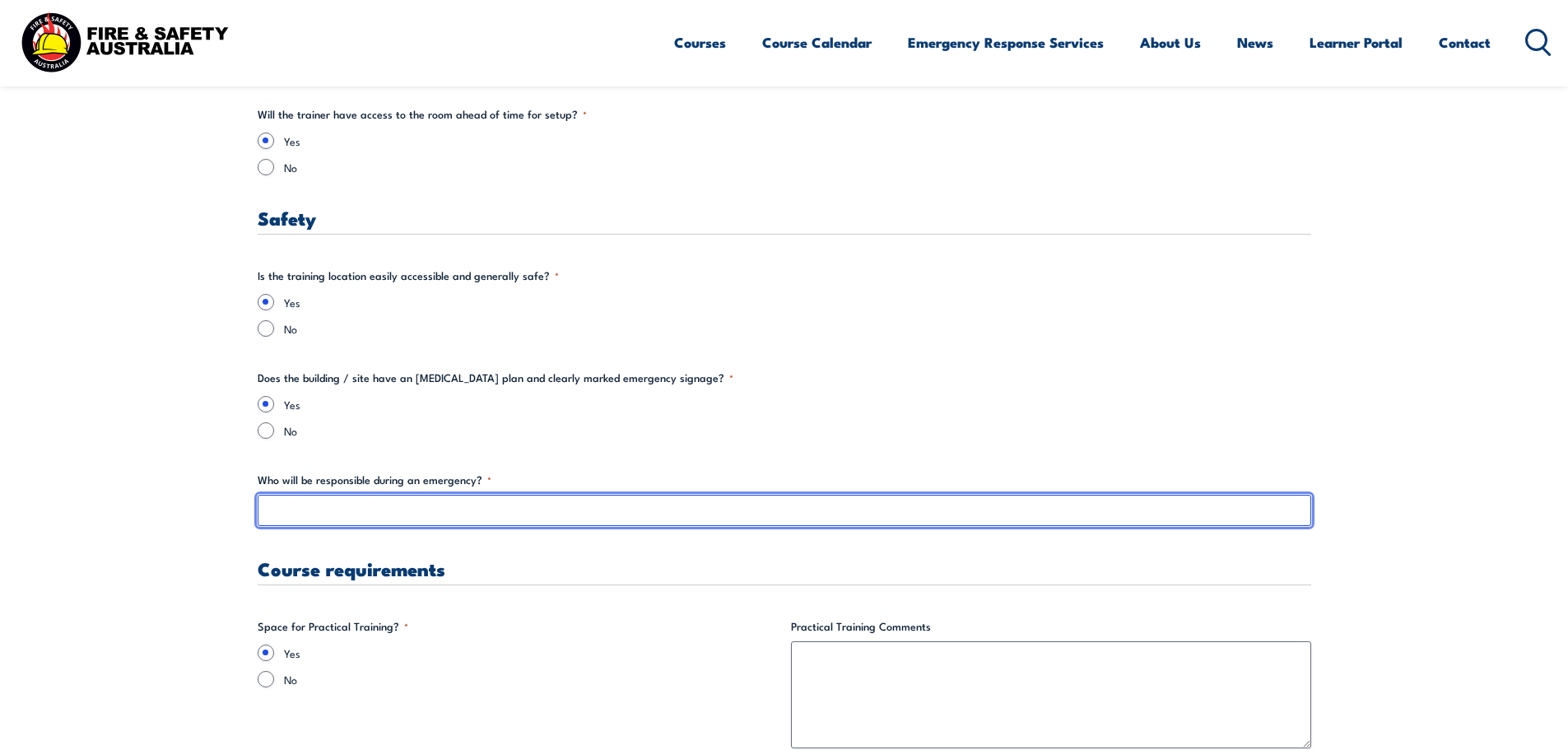
click at [575, 515] on input "Who will be responsible during an emergency? *" at bounding box center [784, 510] width 1054 height 32
type input "D"
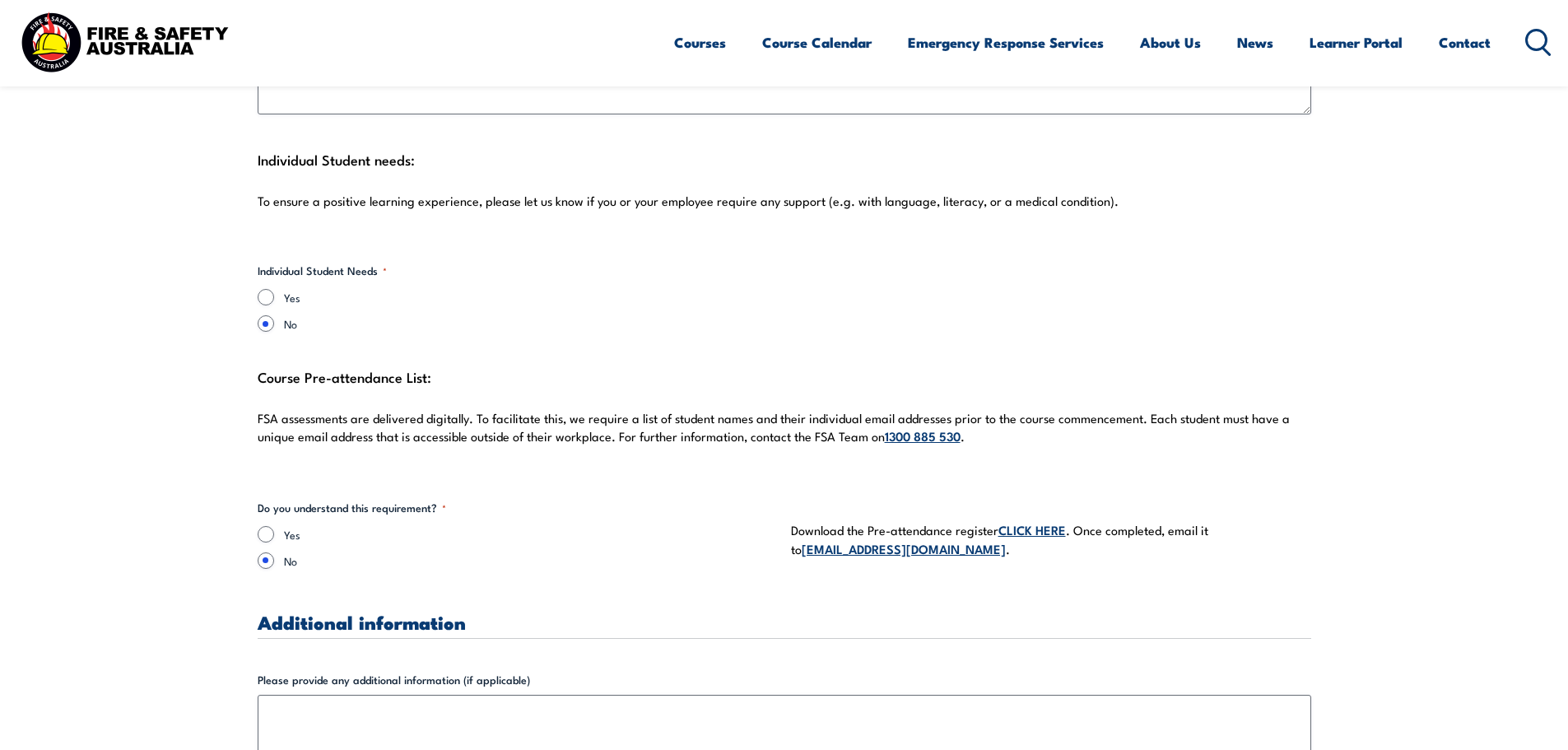
scroll to position [4280, 0]
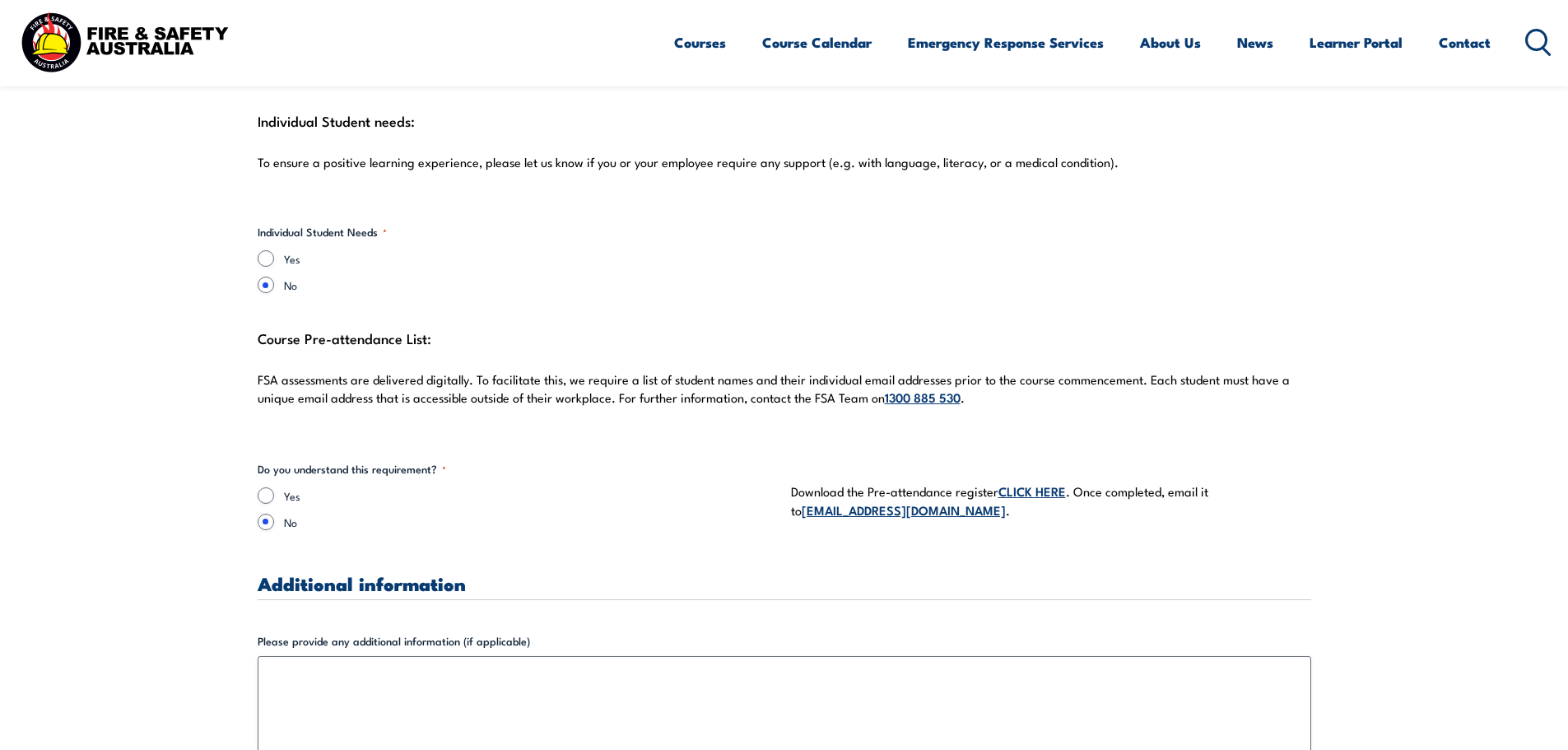
type input "Senior Manager on Duty"
click at [267, 488] on input "Yes" at bounding box center [265, 495] width 16 height 16
radio input "true"
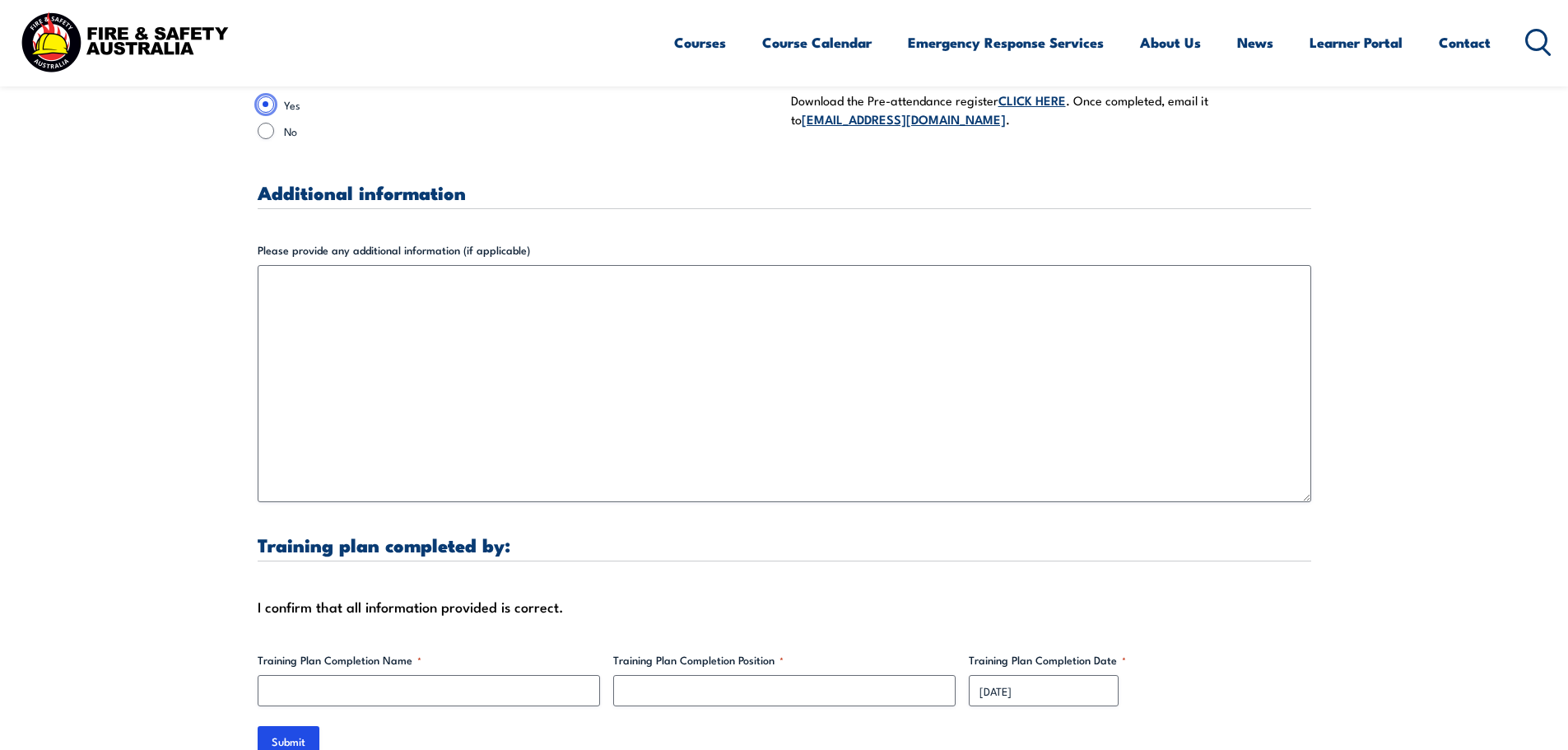
scroll to position [4609, 0]
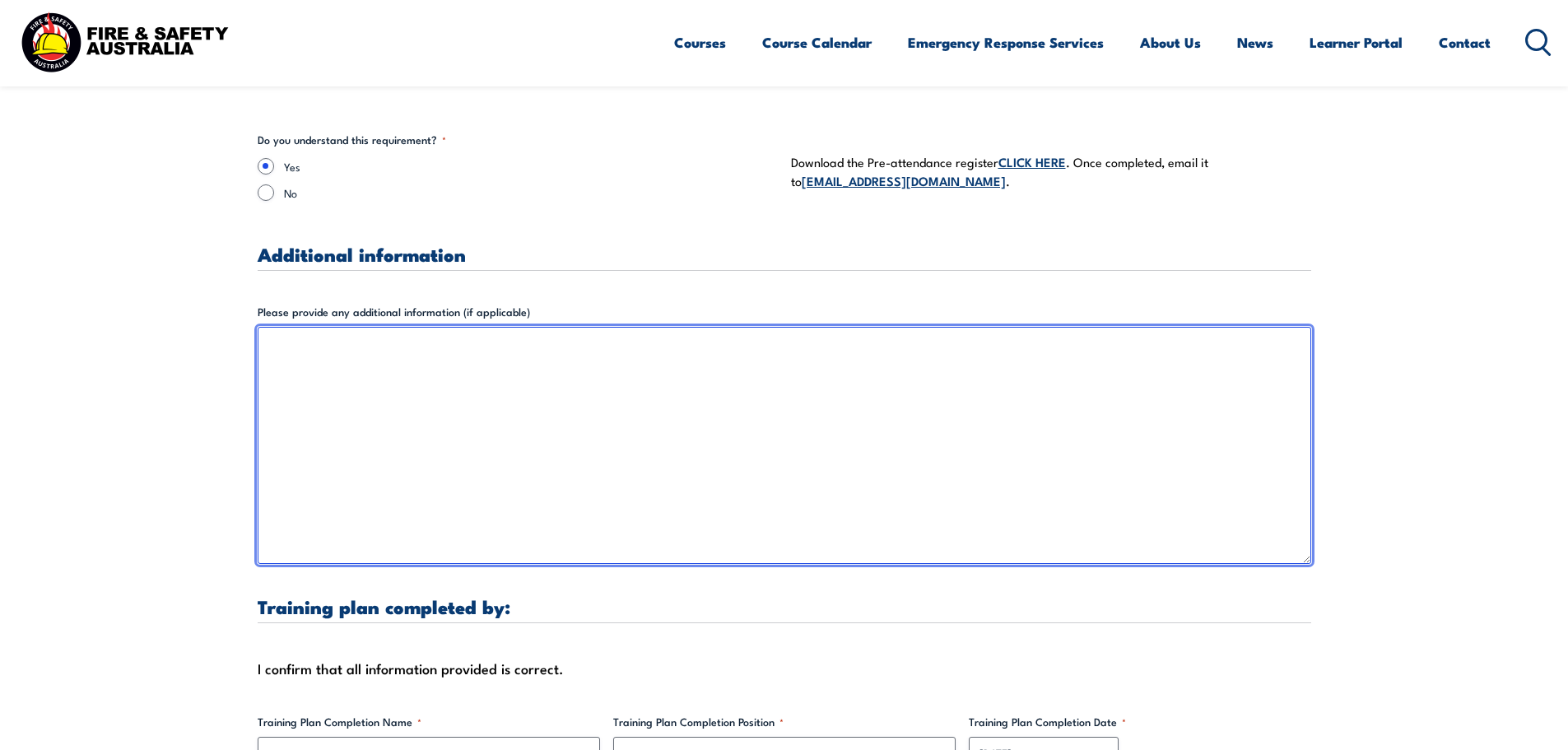
click at [517, 451] on textarea "Please provide any additional information (if applicable)" at bounding box center [784, 445] width 1054 height 238
click at [456, 331] on textarea "Please let me know, how you would like th room set up and" at bounding box center [784, 445] width 1054 height 238
click at [603, 331] on textarea "Please let me know, how you would like the room set up and" at bounding box center [784, 445] width 1054 height 238
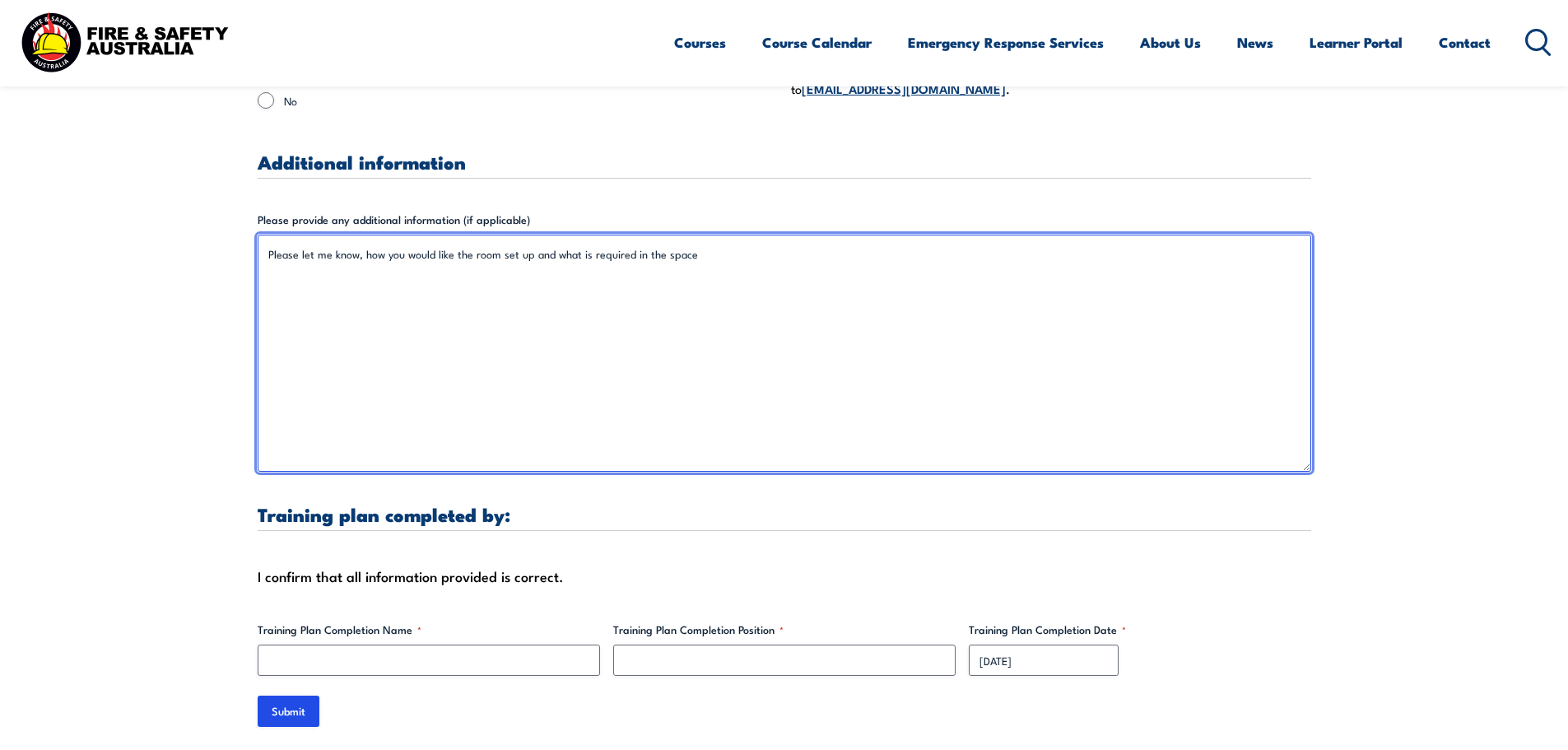
scroll to position [4856, 0]
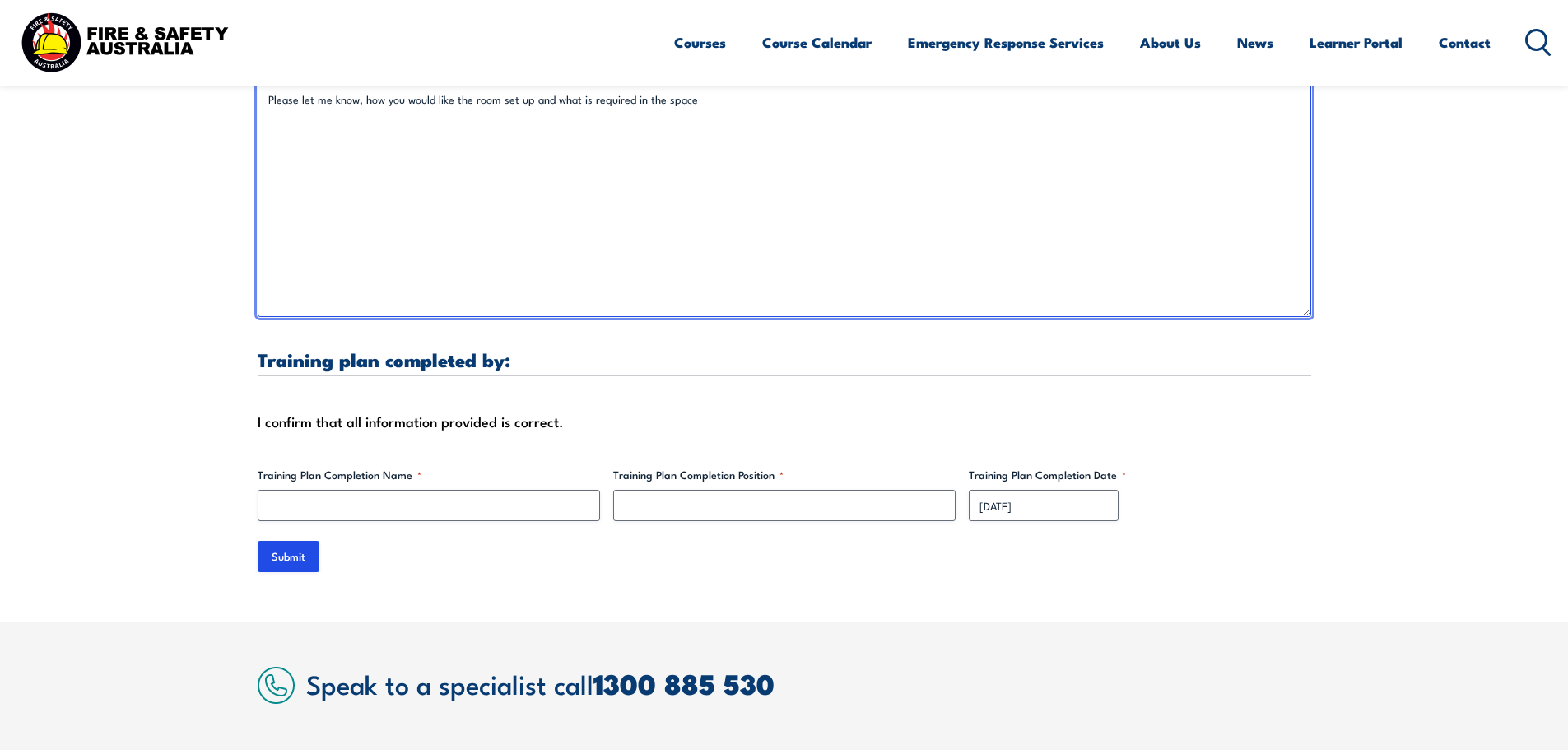
type textarea "Please let me know, how you would like the room set up and what is required in …"
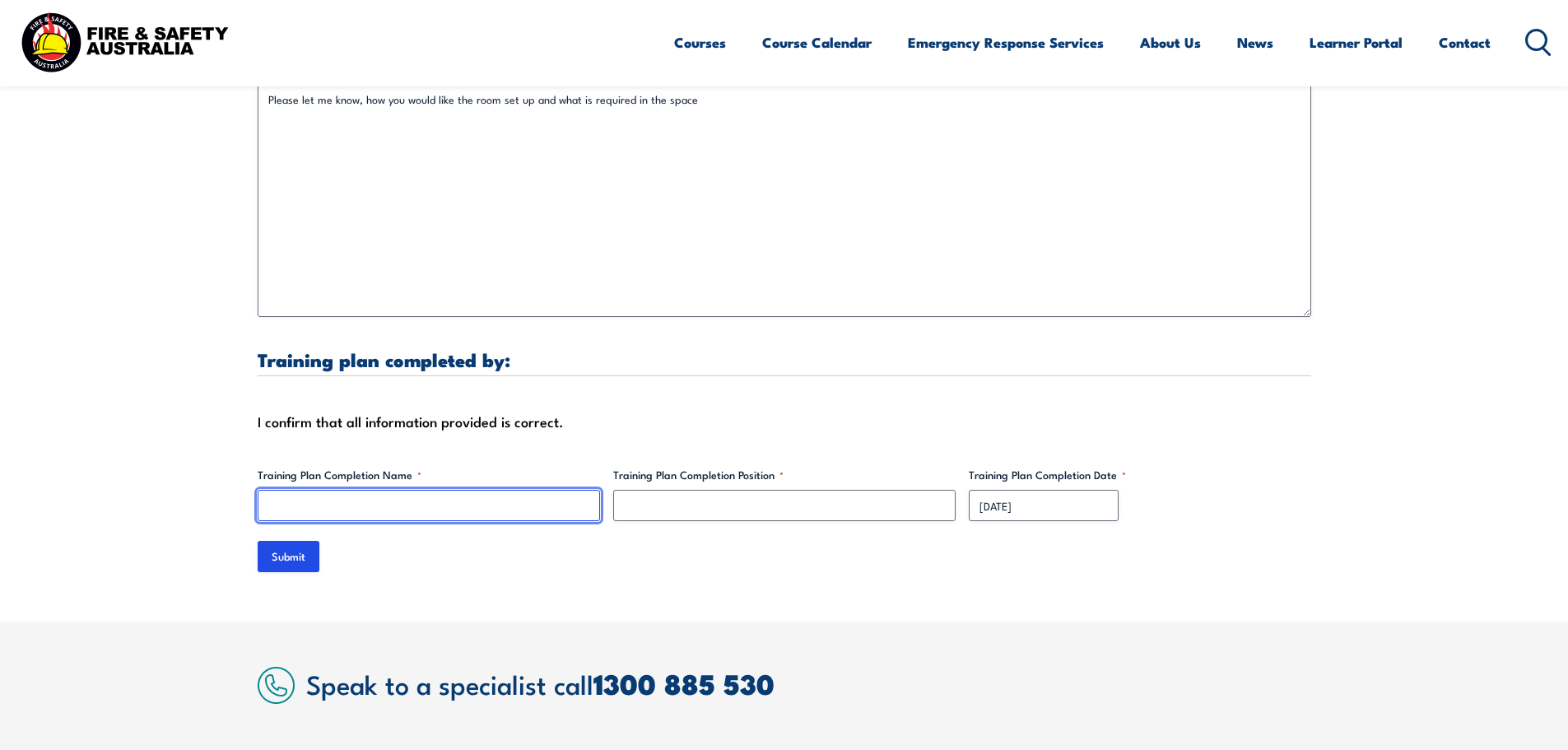
click at [505, 489] on input "Training Plan Completion Name *" at bounding box center [429, 505] width 342 height 32
type input "[PERSON_NAME]"
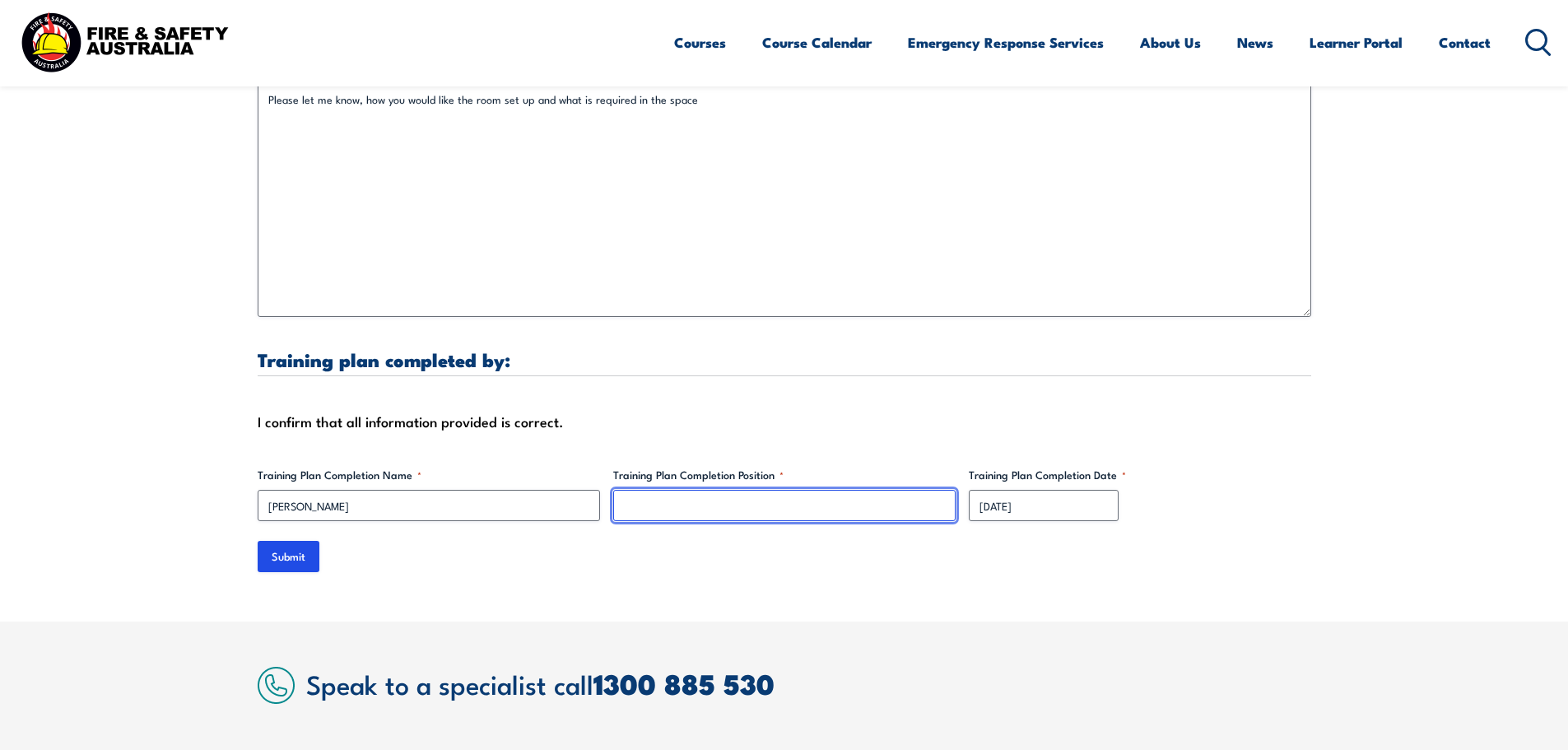
click at [679, 489] on input "Training Plan Completion Position *" at bounding box center [784, 505] width 342 height 32
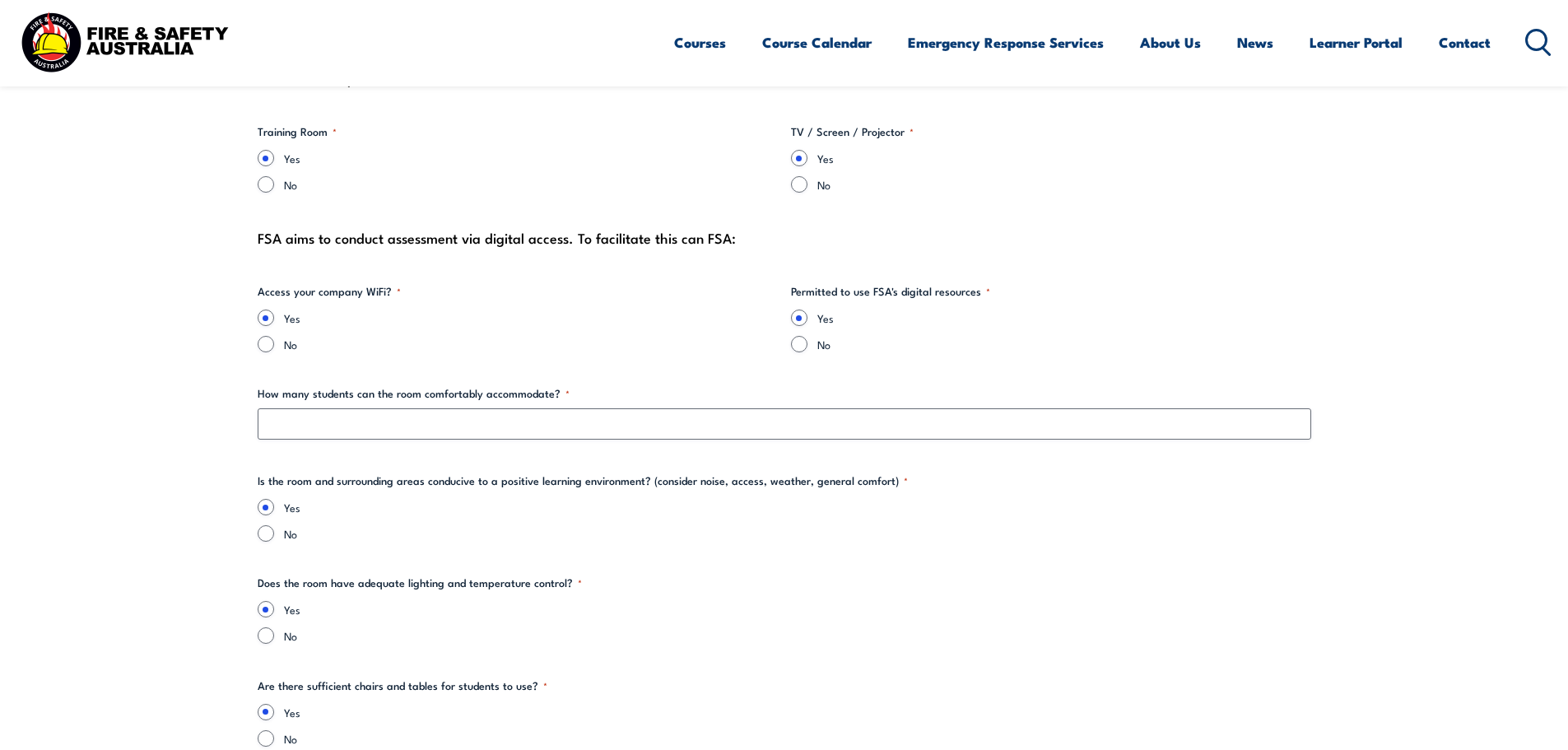
scroll to position [1728, 0]
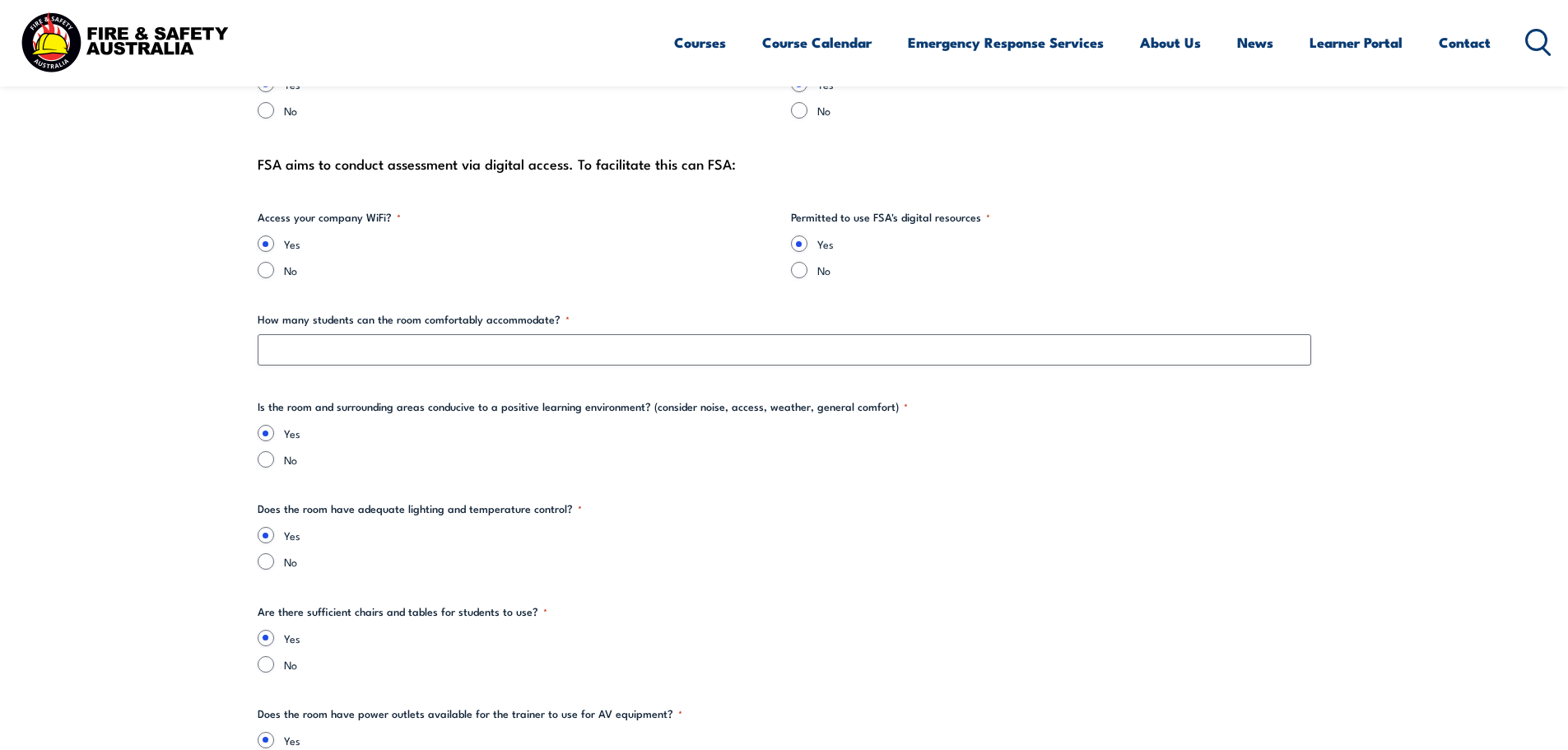
type input "Assistant Human Resources Manager"
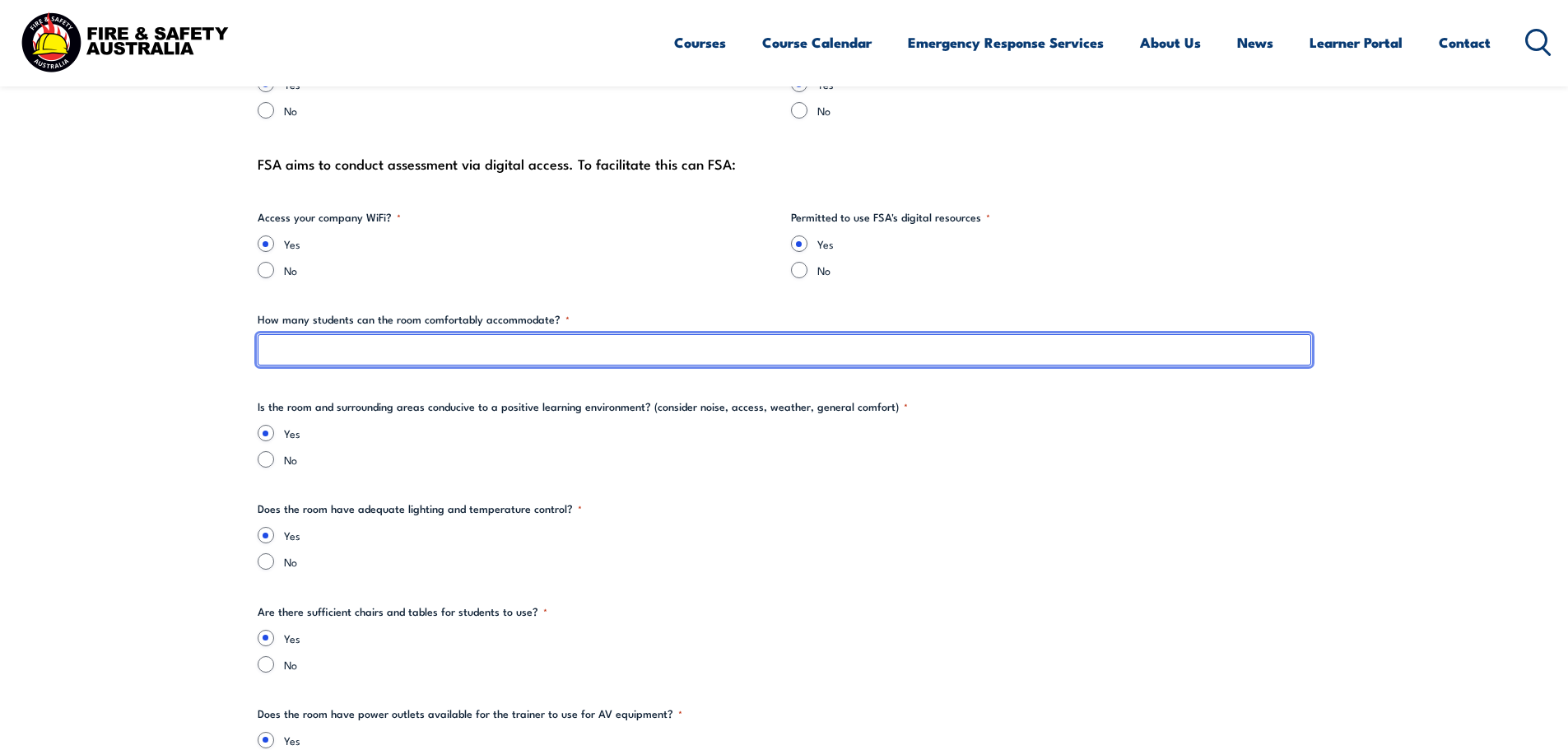
click at [626, 355] on input "How many students can the room comfortably accommodate? *" at bounding box center [784, 350] width 1054 height 32
type input "50"
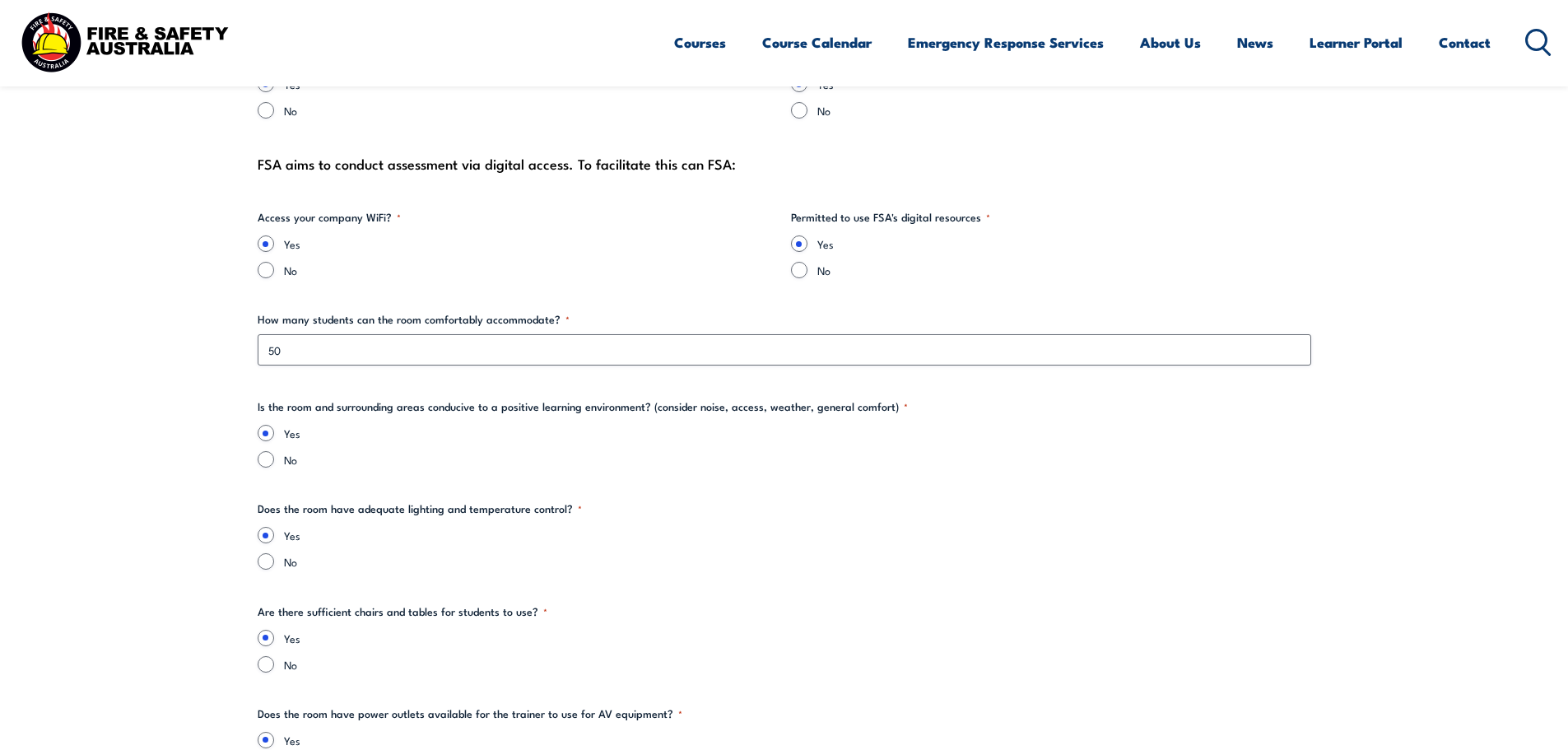
click at [1204, 431] on label "Yes" at bounding box center [797, 433] width 1027 height 16
click at [274, 431] on input "Yes" at bounding box center [265, 433] width 16 height 16
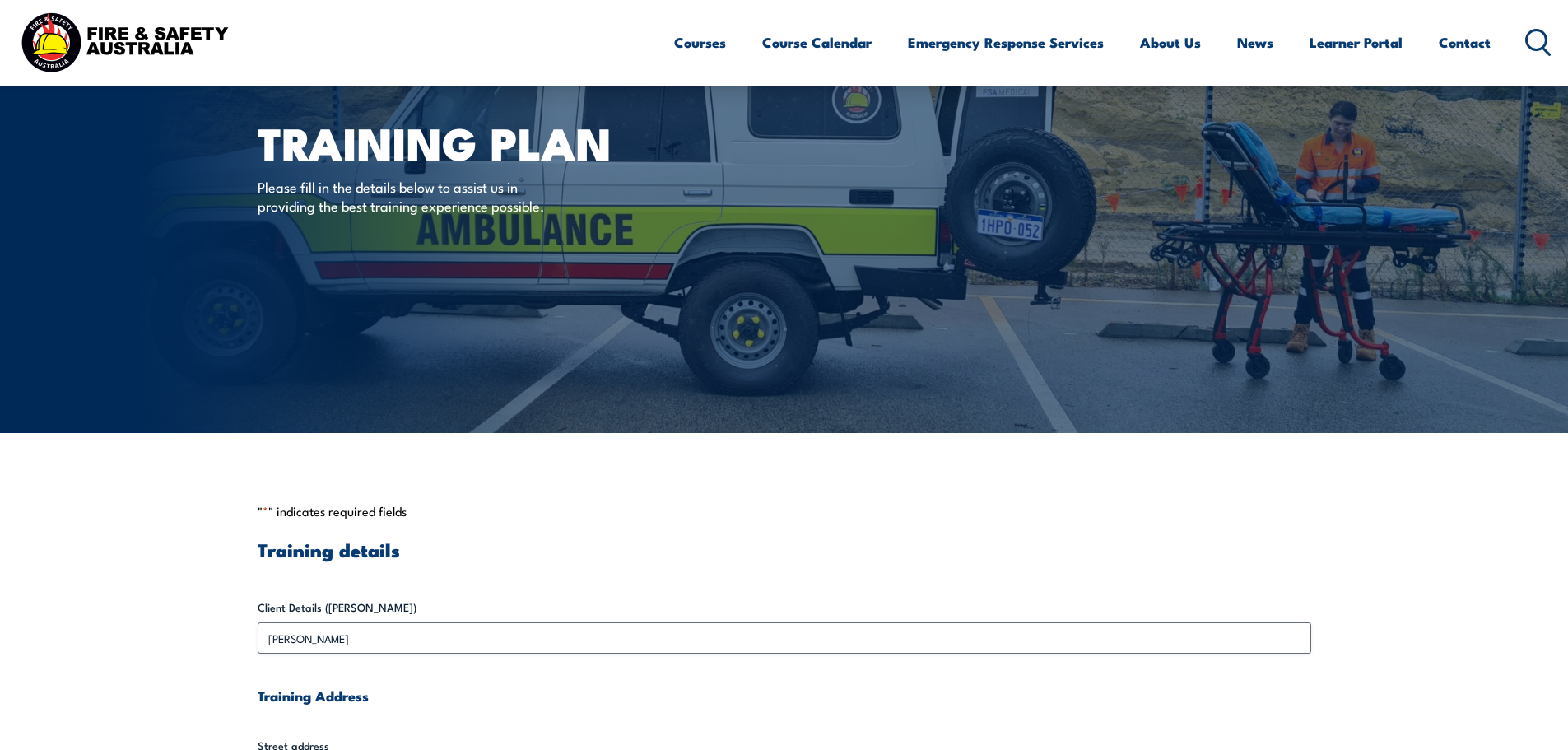
scroll to position [0, 0]
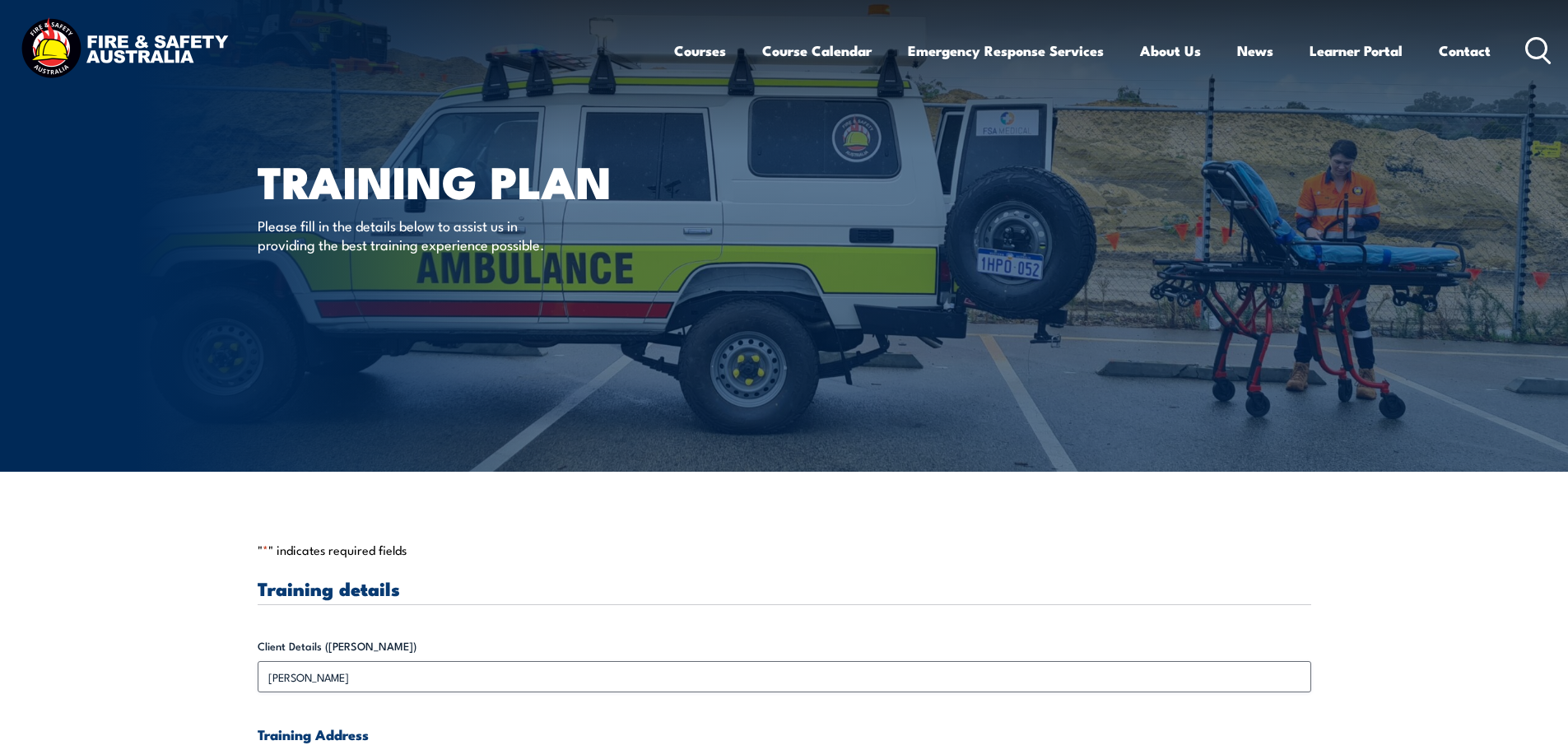
radio input "true"
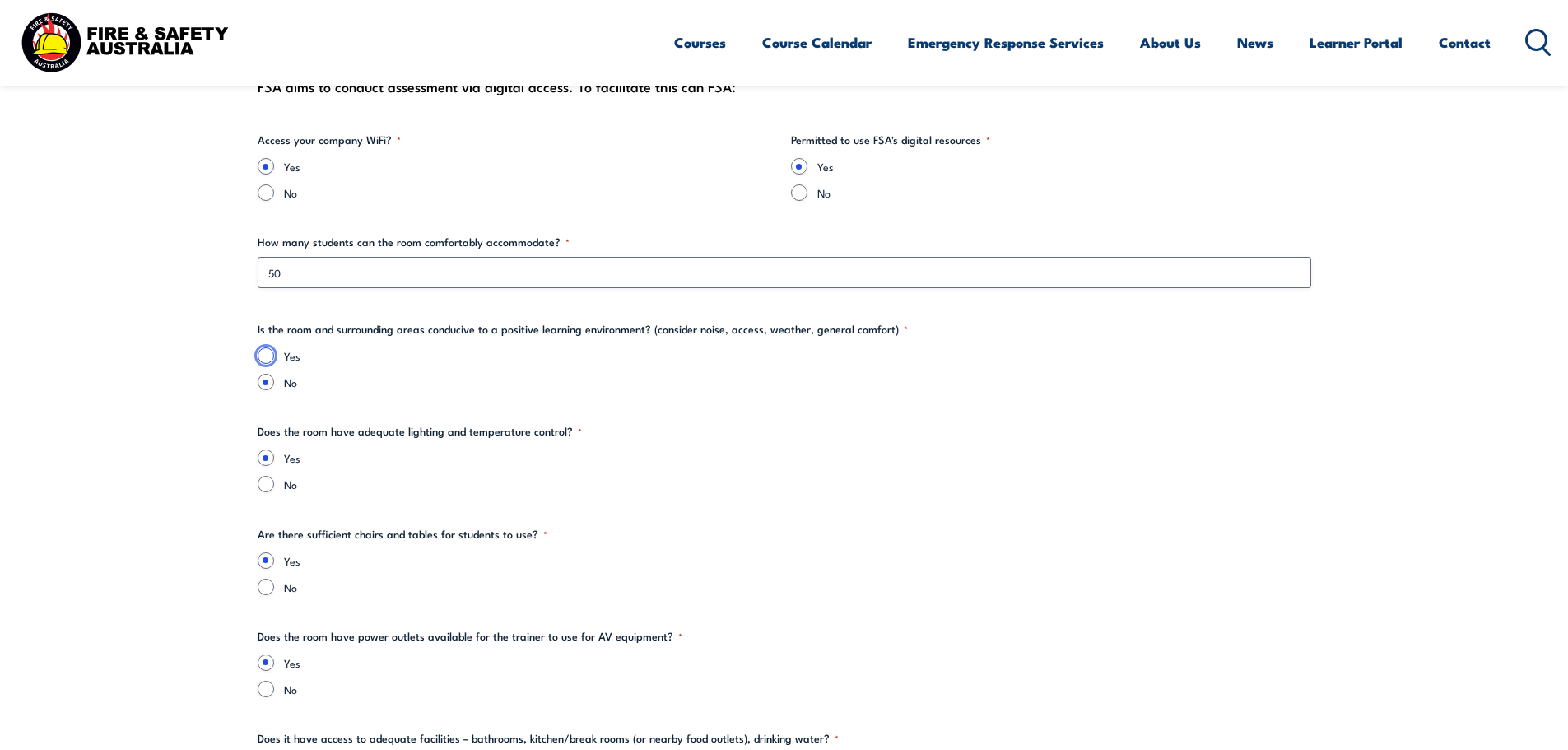
click at [258, 347] on input "Yes" at bounding box center [265, 355] width 16 height 16
radio input "true"
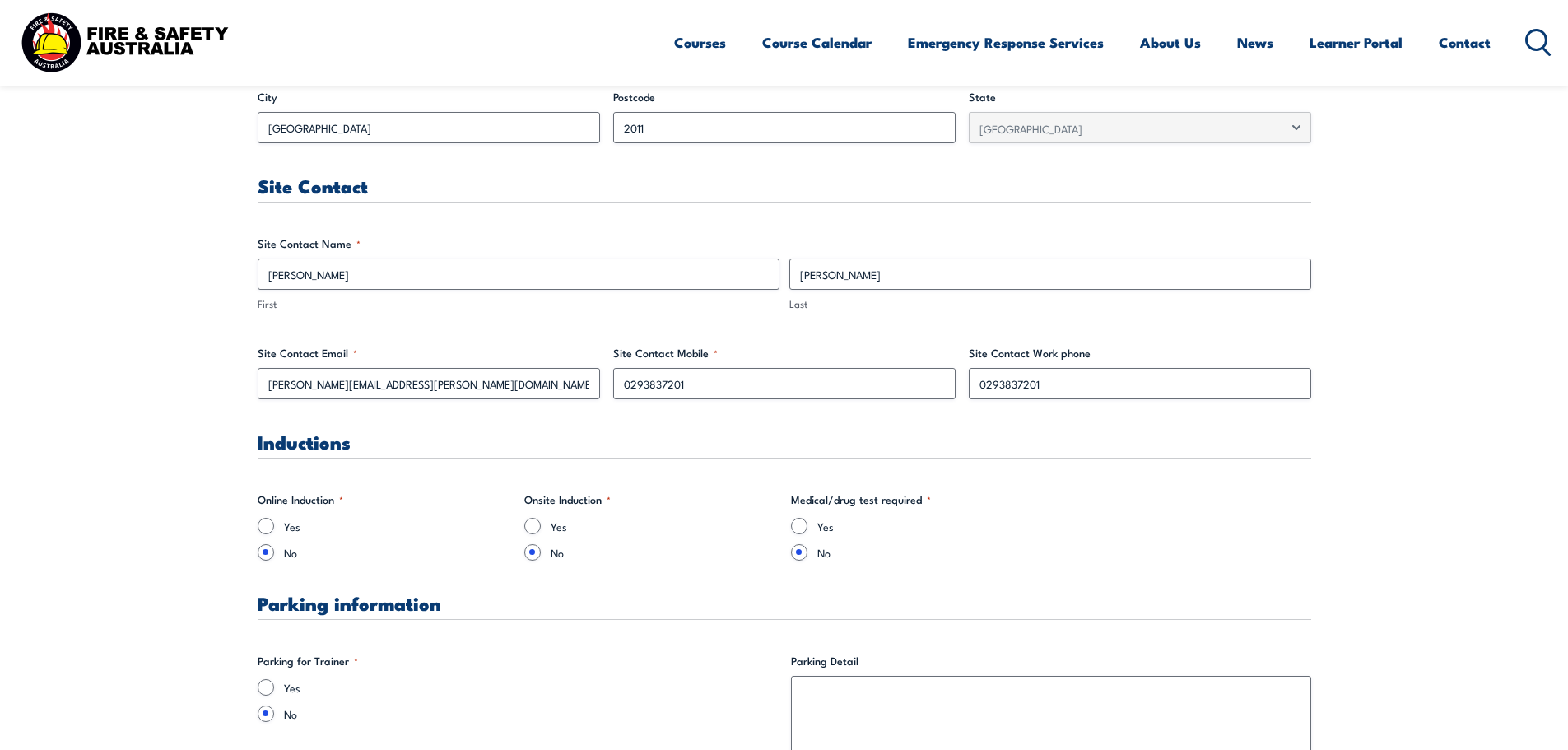
scroll to position [743, 0]
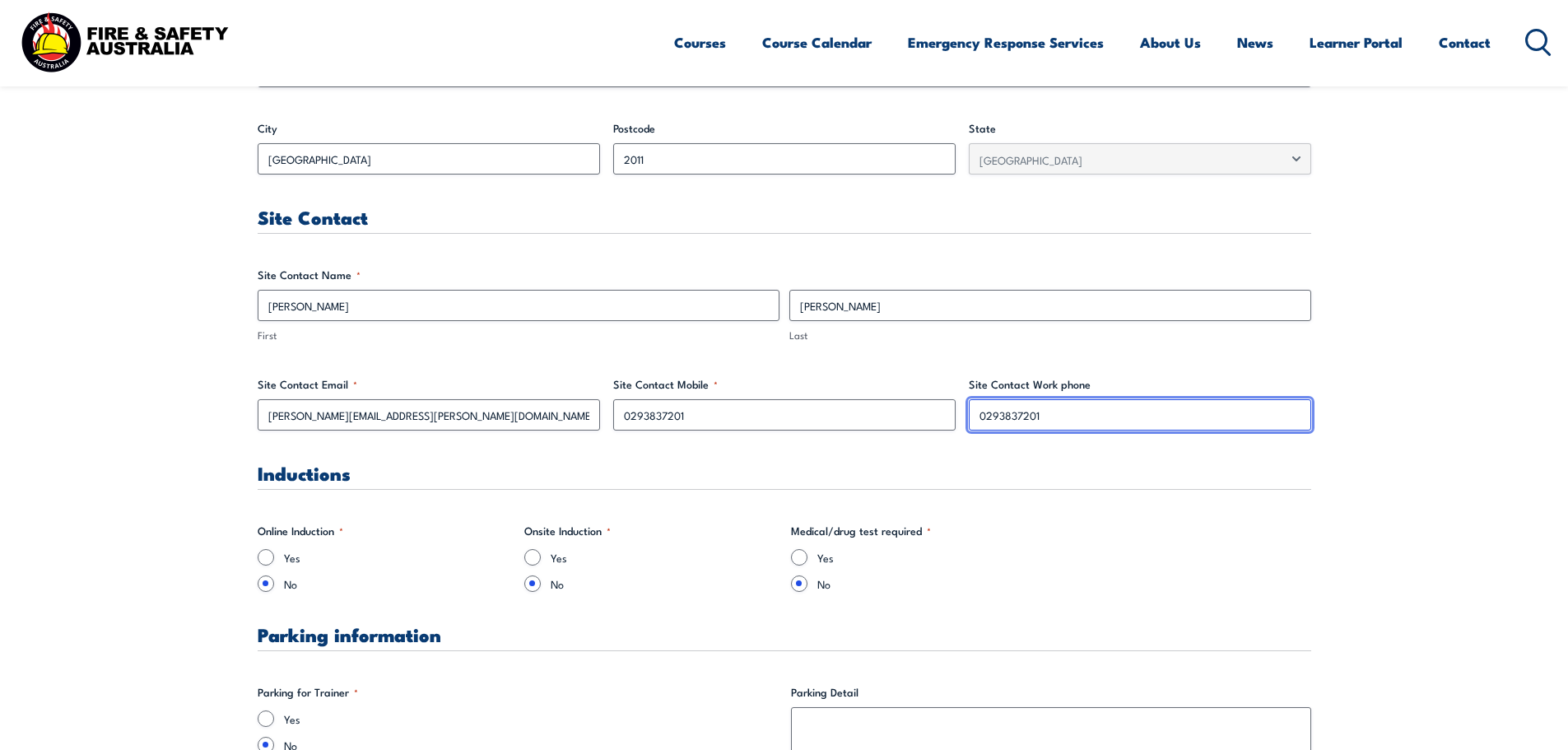
click at [1031, 417] on input "0293837201" at bounding box center [1139, 414] width 342 height 32
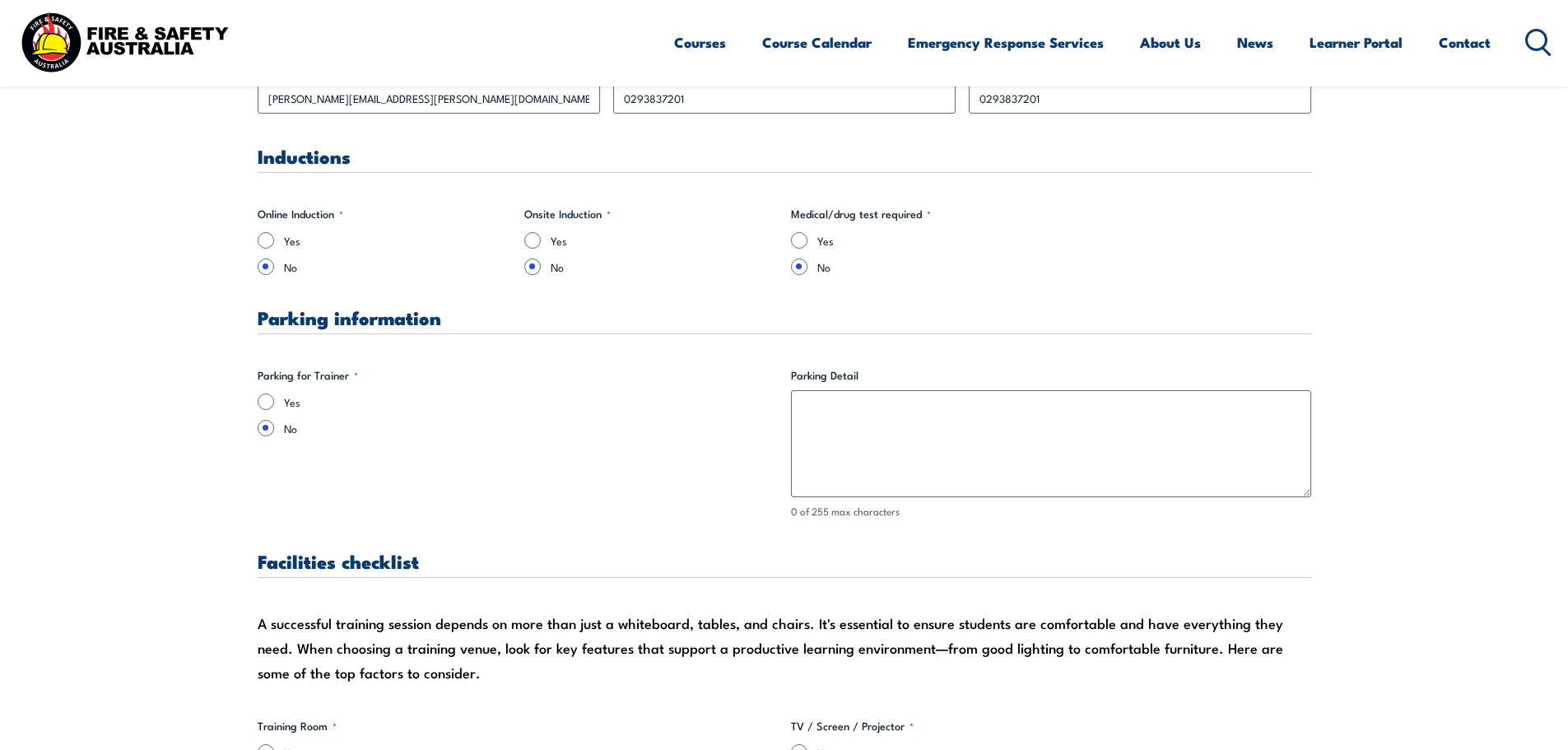
scroll to position [1155, 0]
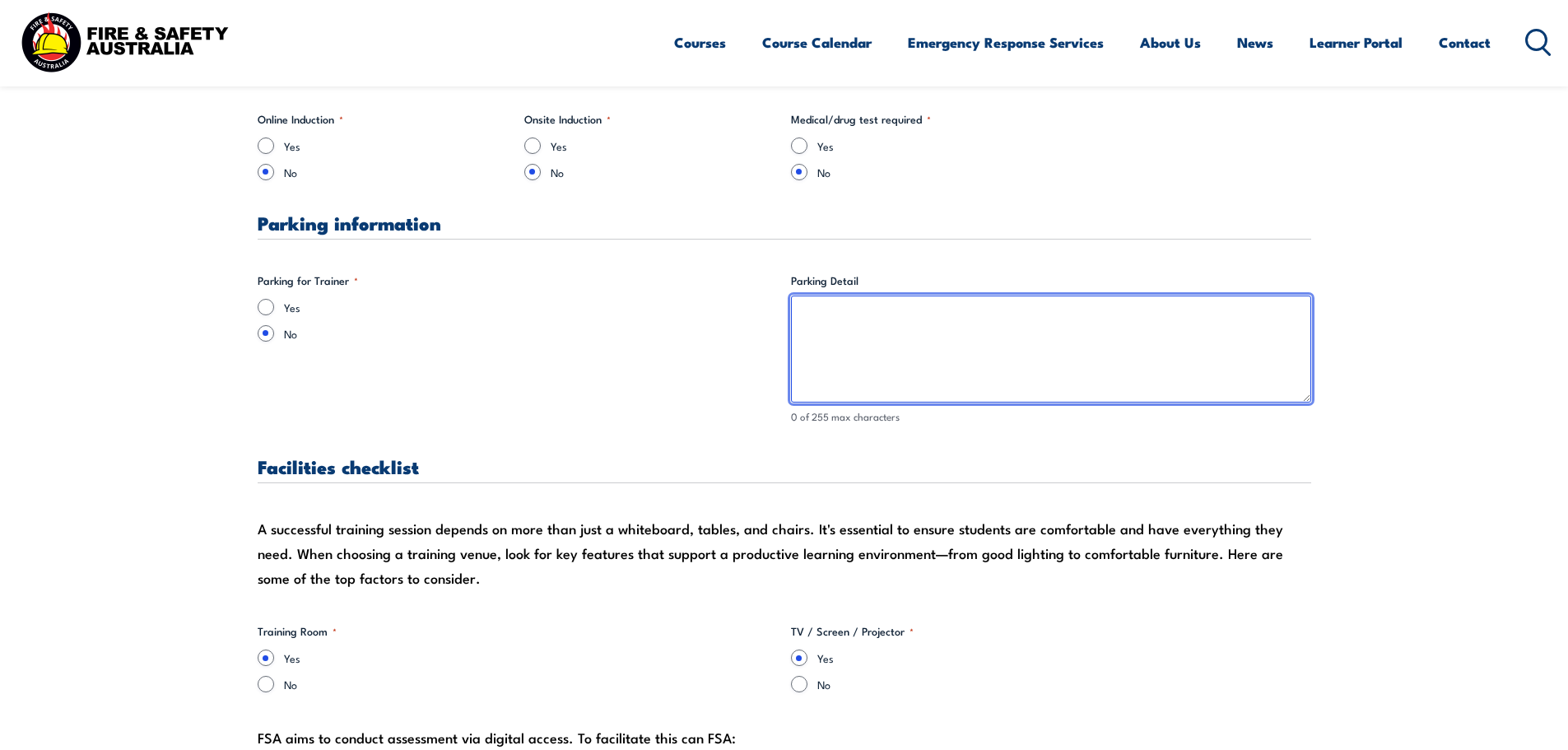
click at [949, 315] on textarea "Parking Detail" at bounding box center [1051, 348] width 520 height 107
paste textarea "Parking Lot on Site $25/day with Validation"
type textarea "Parking Lot on Site $25/day with Validation"
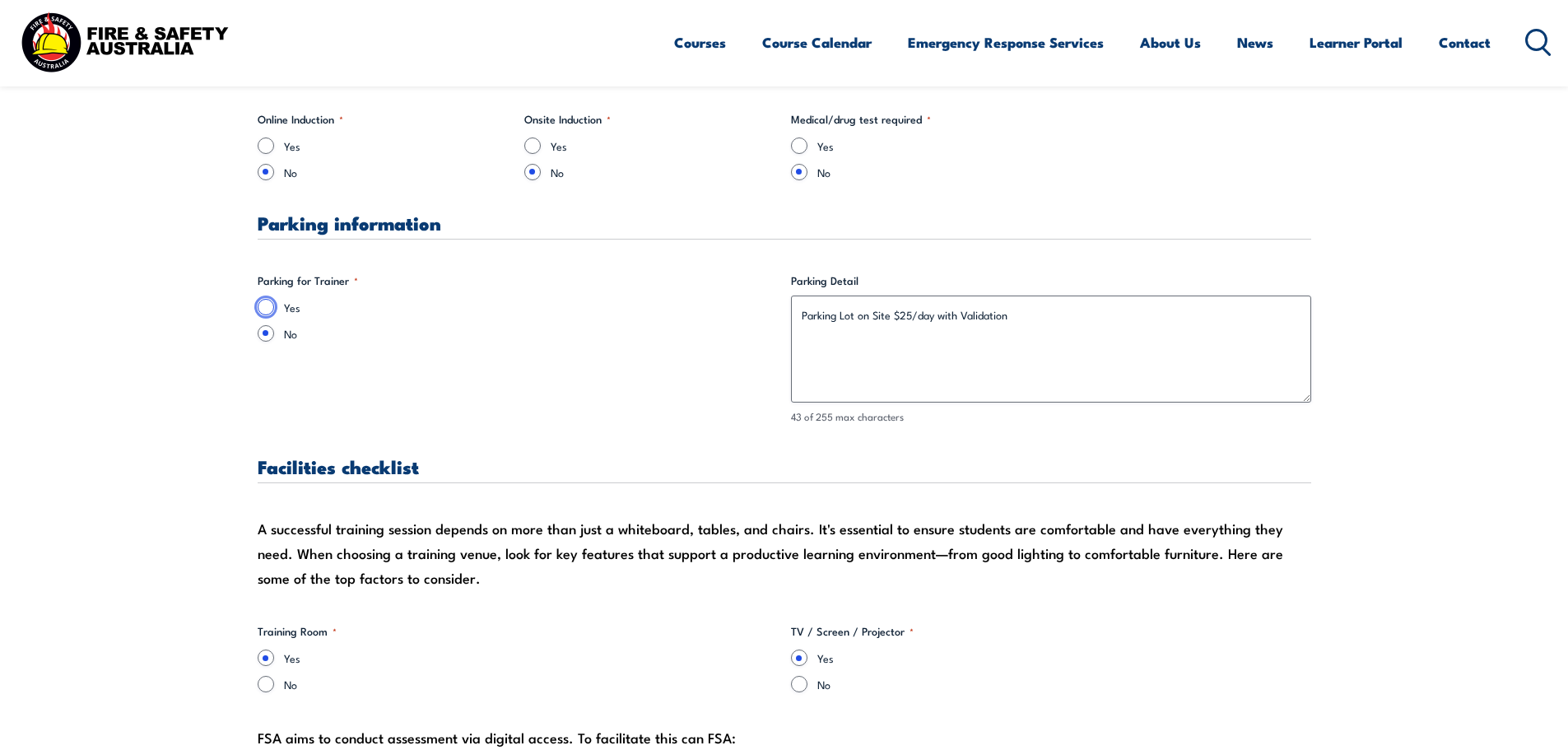
click at [263, 312] on input "Yes" at bounding box center [265, 307] width 16 height 16
radio input "true"
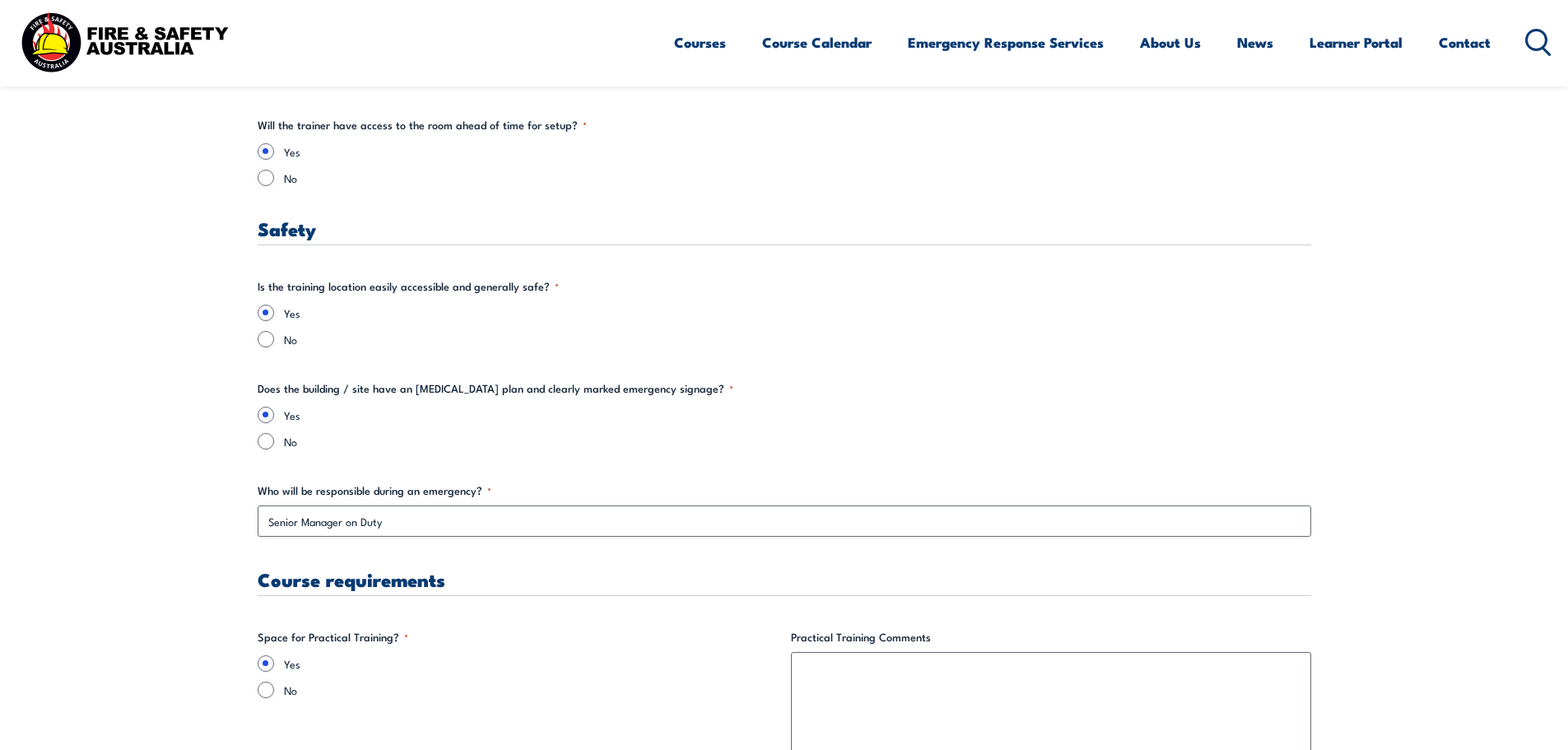
scroll to position [2637, 0]
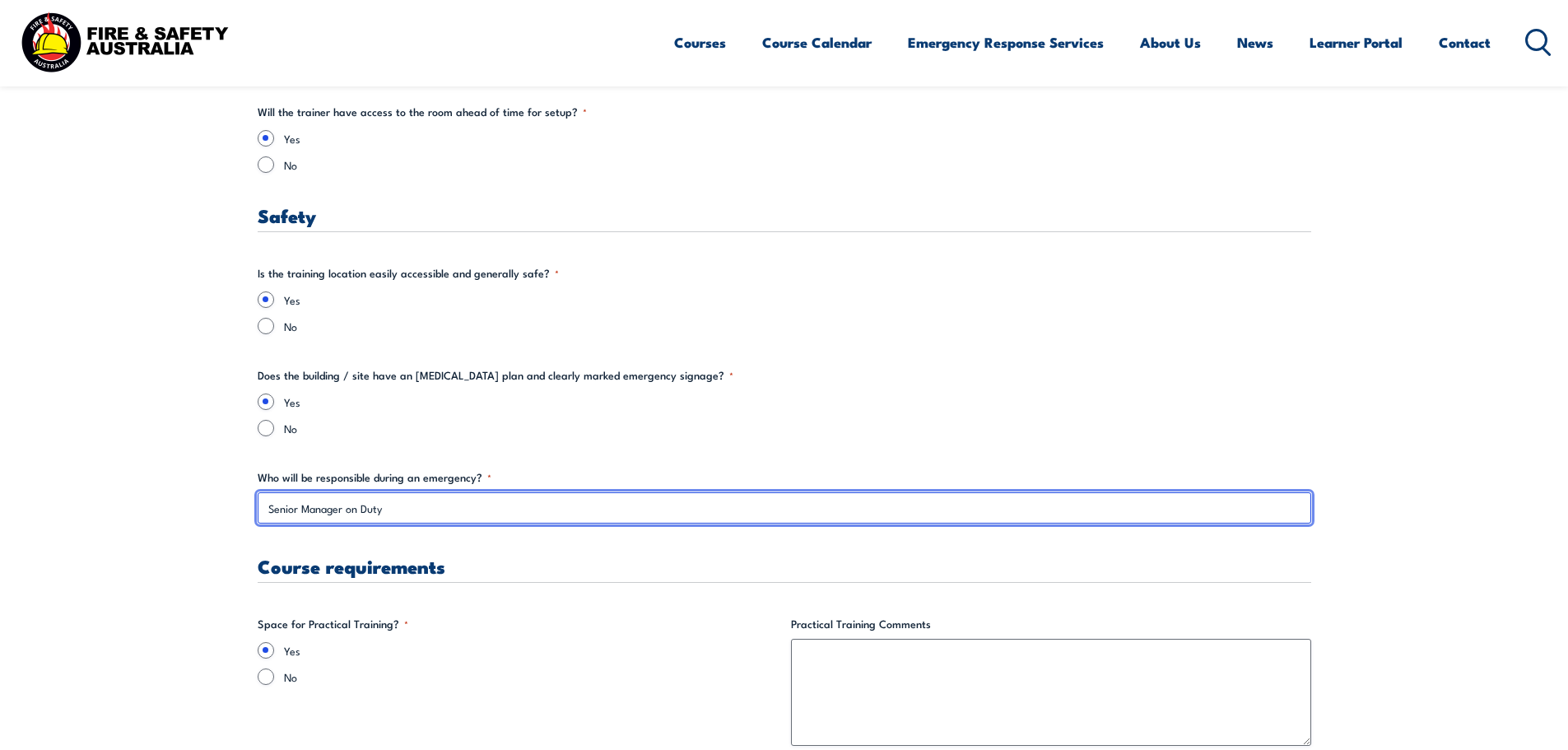
drag, startPoint x: 469, startPoint y: 511, endPoint x: -55, endPoint y: 514, distance: 524.0
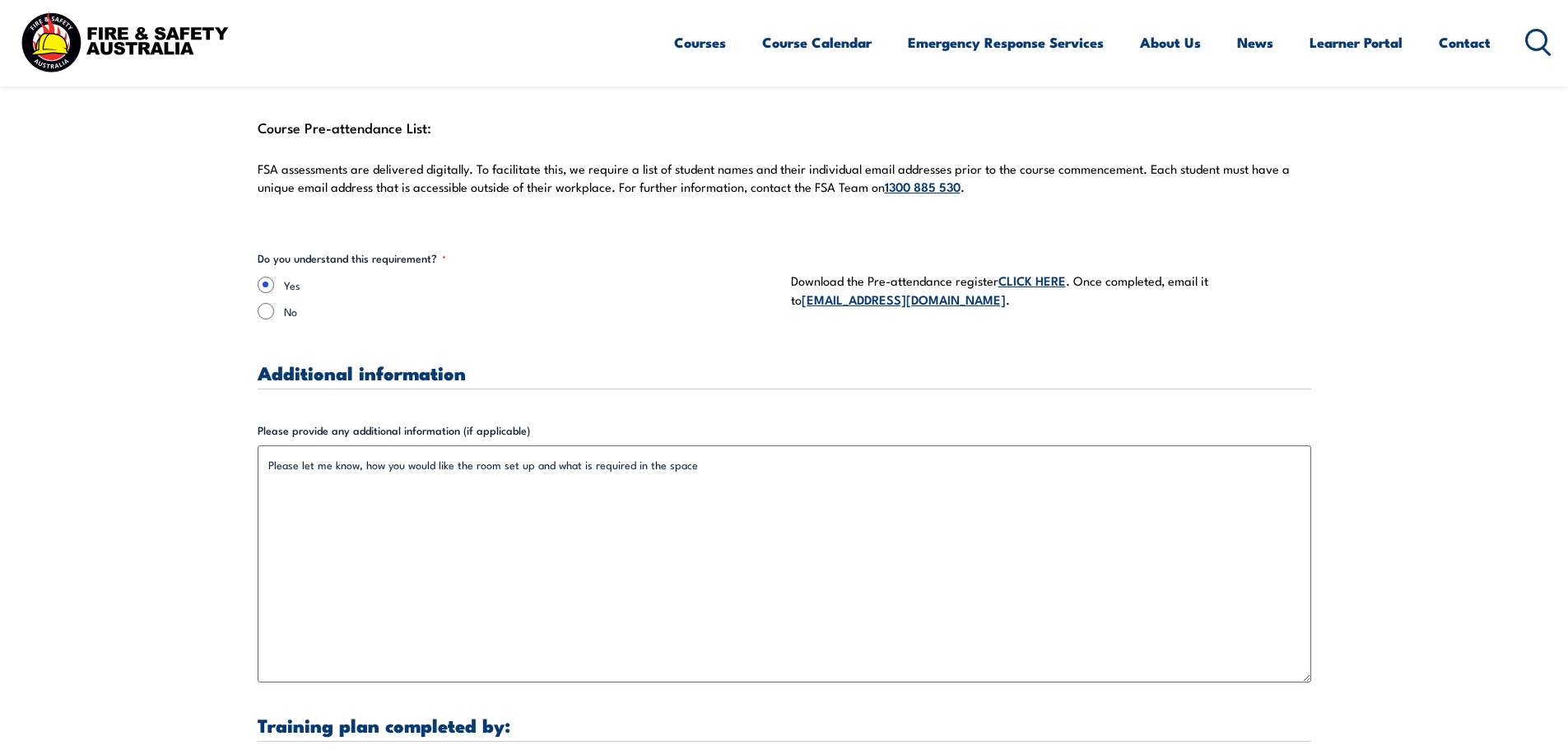
scroll to position [4529, 0]
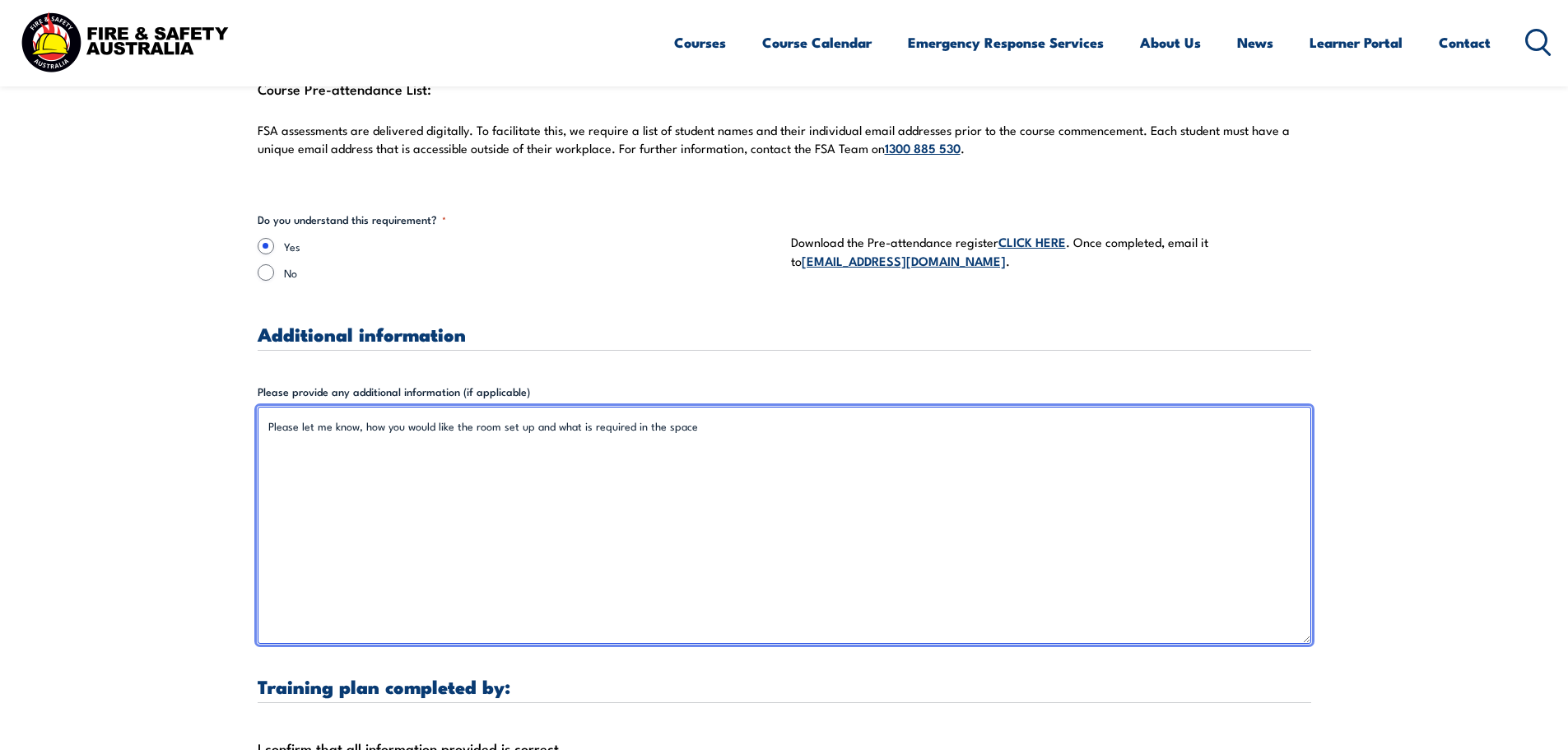
click at [622, 447] on textarea "Please let me know, how you would like the room set up and what is required in …" at bounding box center [784, 525] width 1054 height 238
drag, startPoint x: 715, startPoint y: 436, endPoint x: 184, endPoint y: 408, distance: 531.7
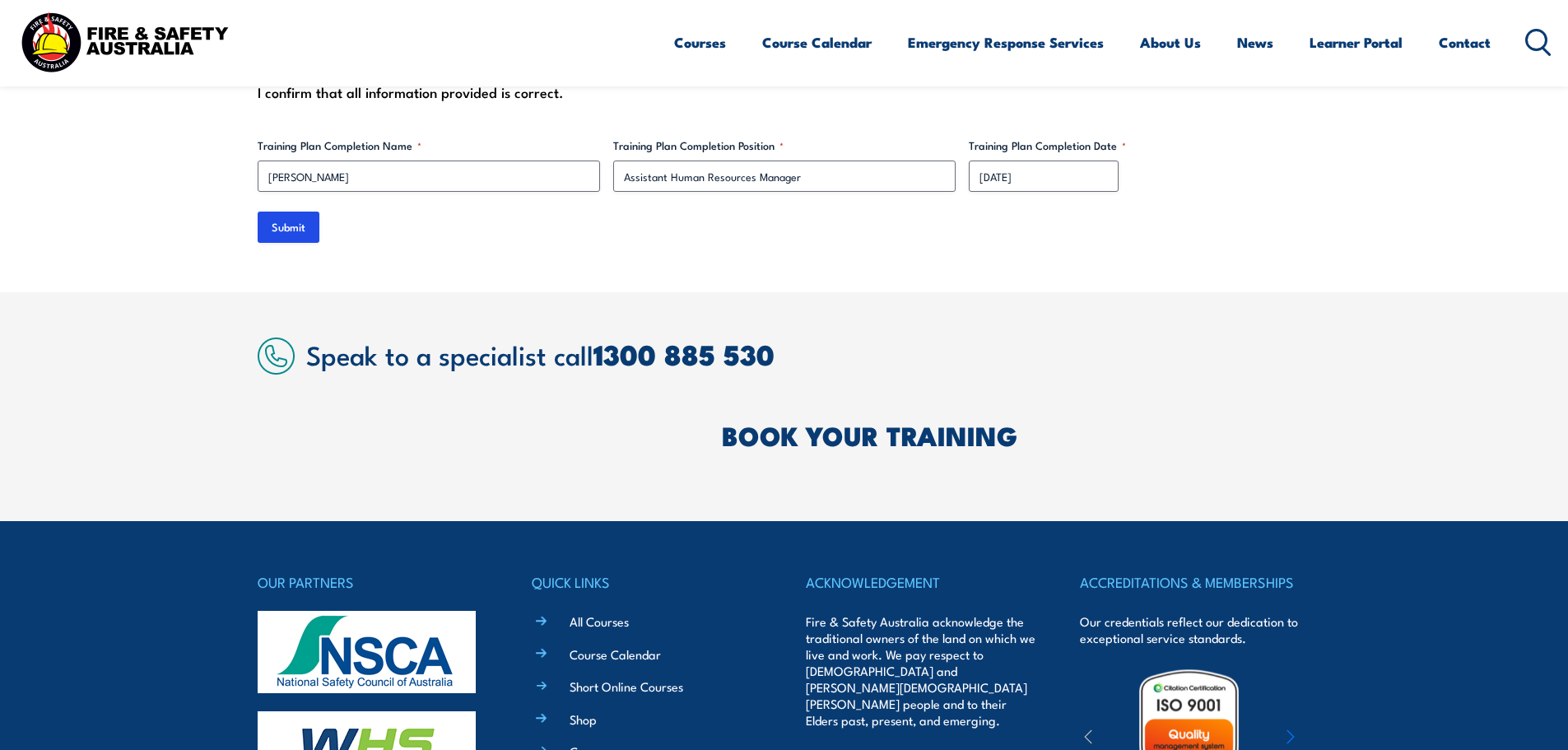
scroll to position [5188, 0]
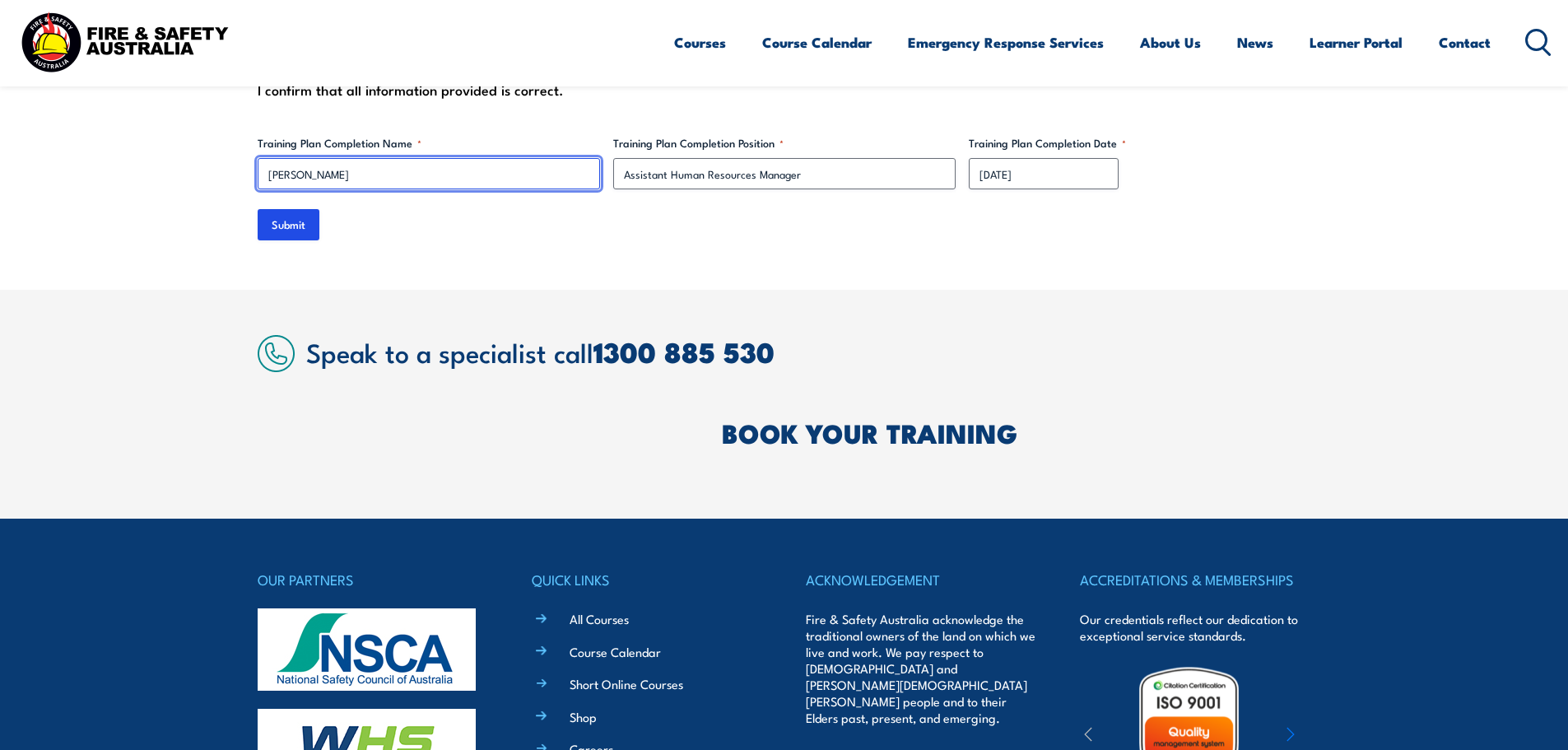
click at [408, 163] on input "[PERSON_NAME]" at bounding box center [429, 173] width 342 height 32
drag, startPoint x: 390, startPoint y: 162, endPoint x: 232, endPoint y: 162, distance: 158.0
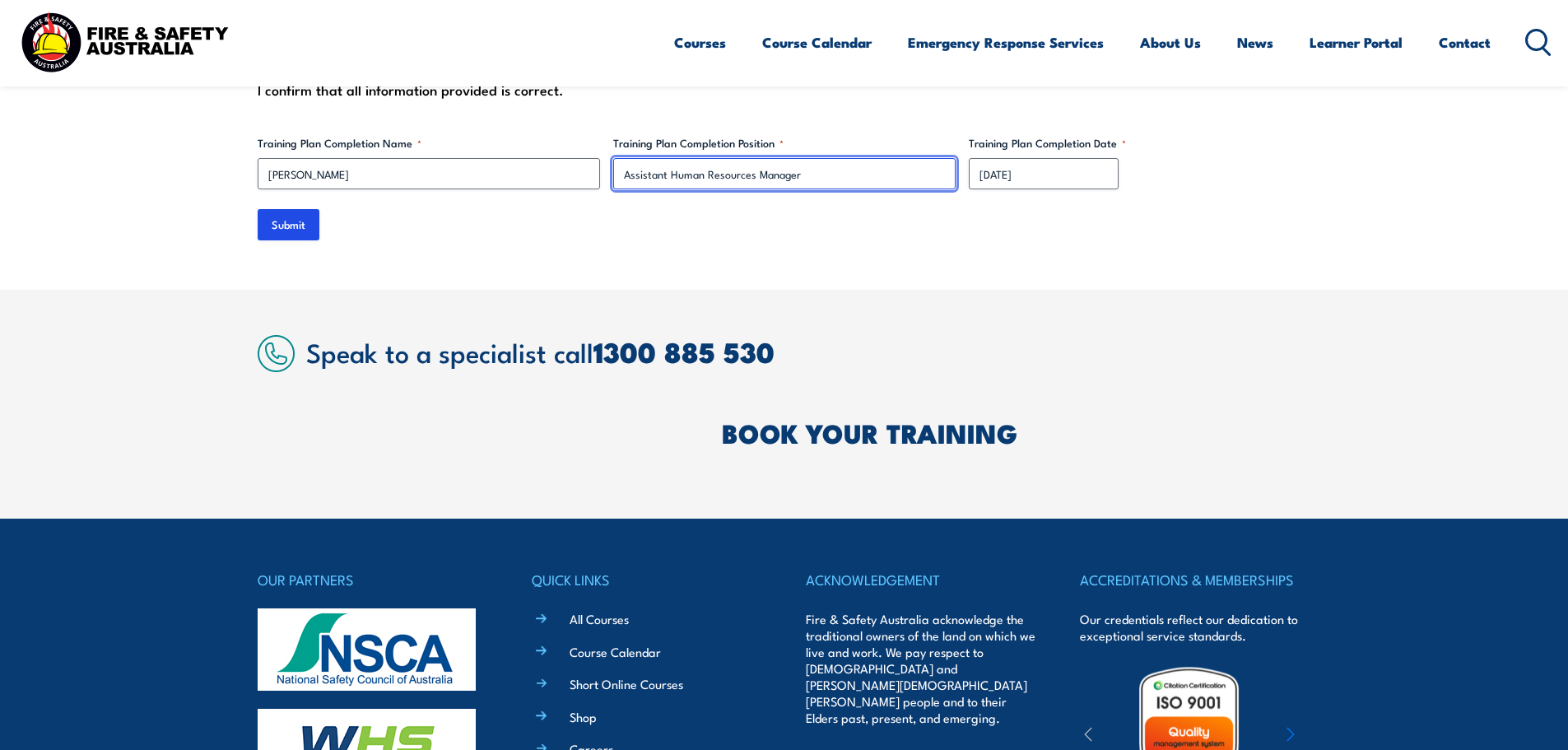
drag, startPoint x: 829, startPoint y: 147, endPoint x: 515, endPoint y: 151, distance: 314.0
drag, startPoint x: 280, startPoint y: 220, endPoint x: 275, endPoint y: 246, distance: 26.5
click at [281, 219] on input "Submit" at bounding box center [288, 224] width 62 height 32
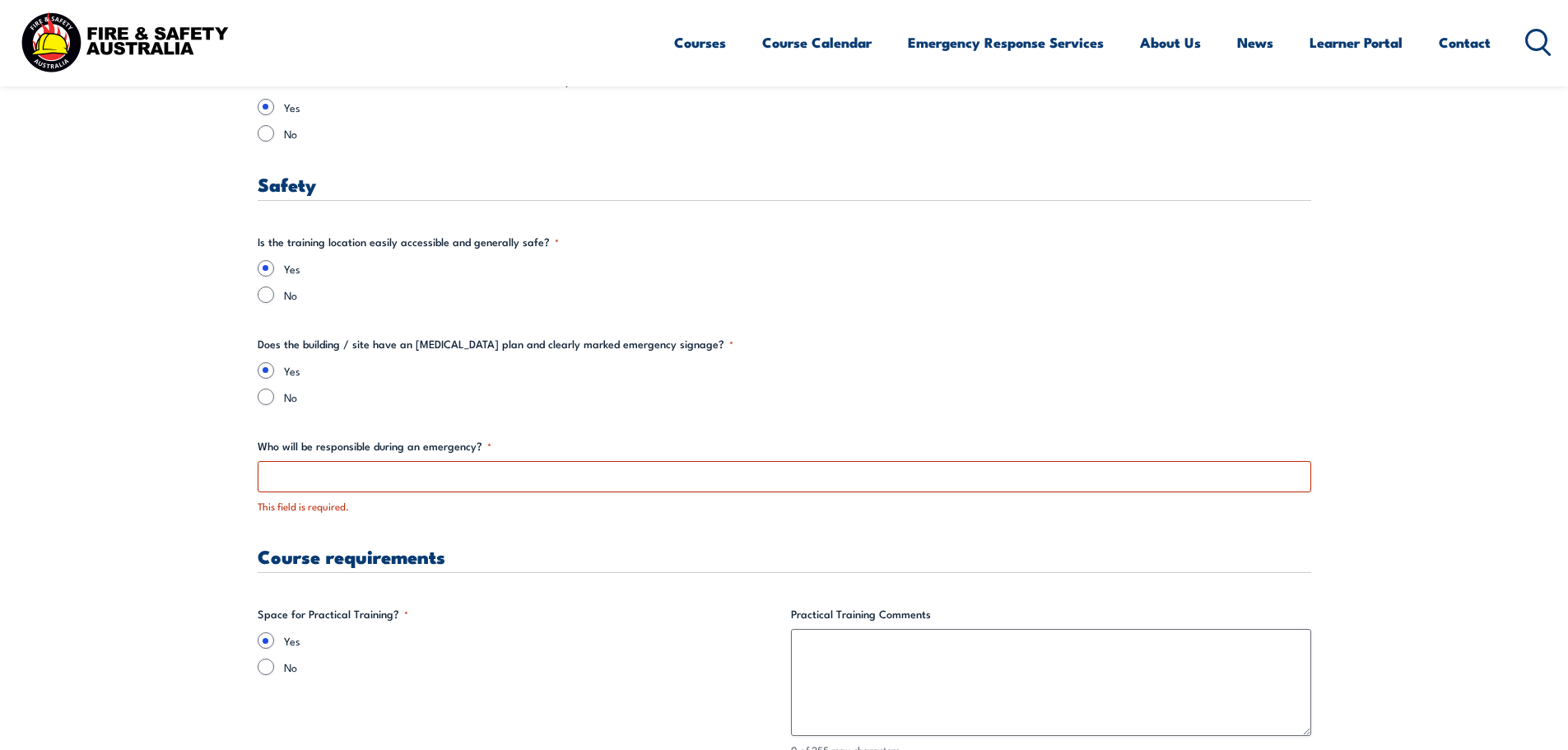
scroll to position [2723, 0]
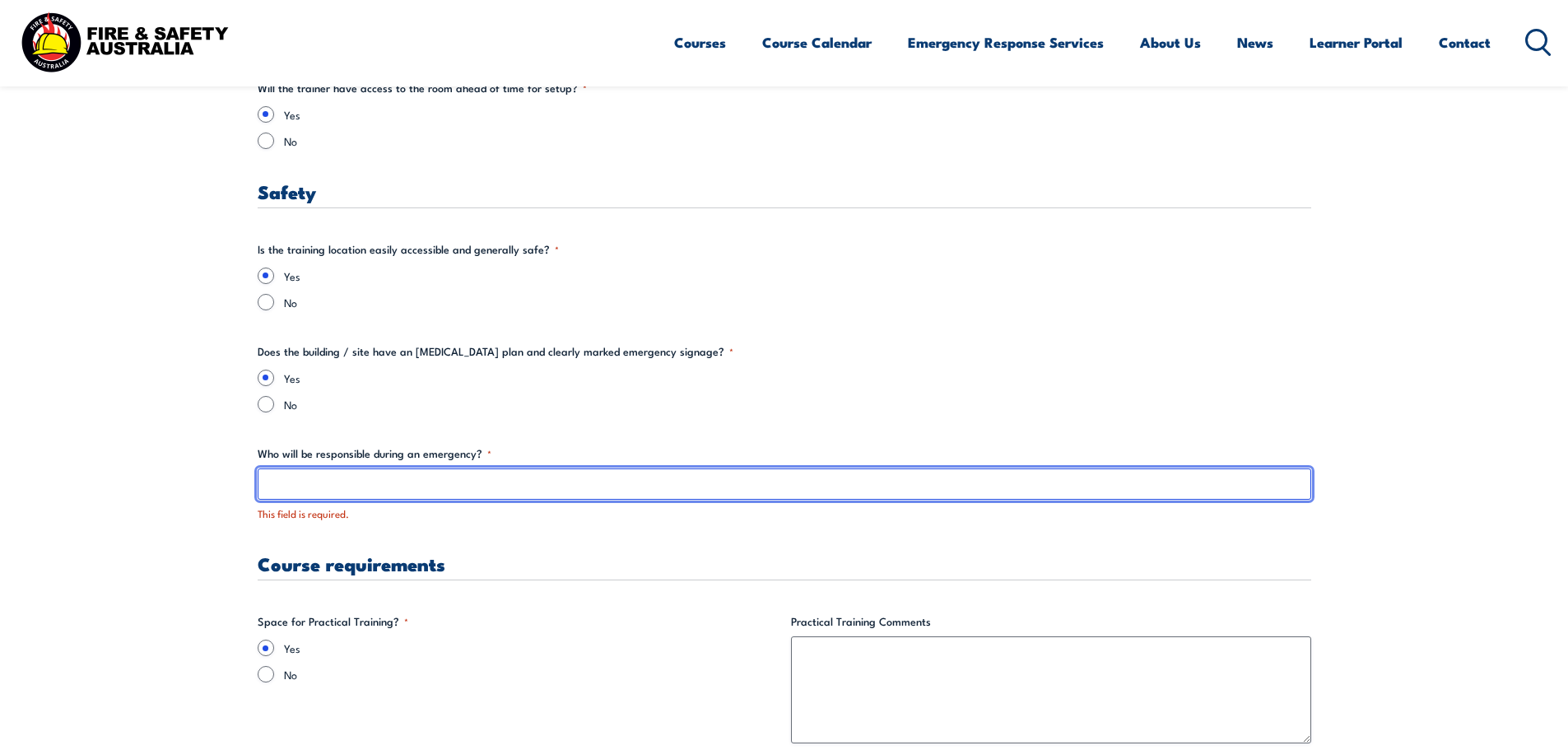
click at [311, 491] on input "Who will be responsible during an emergency? *" at bounding box center [784, 484] width 1054 height 32
paste input "Senior Manager on Duty"
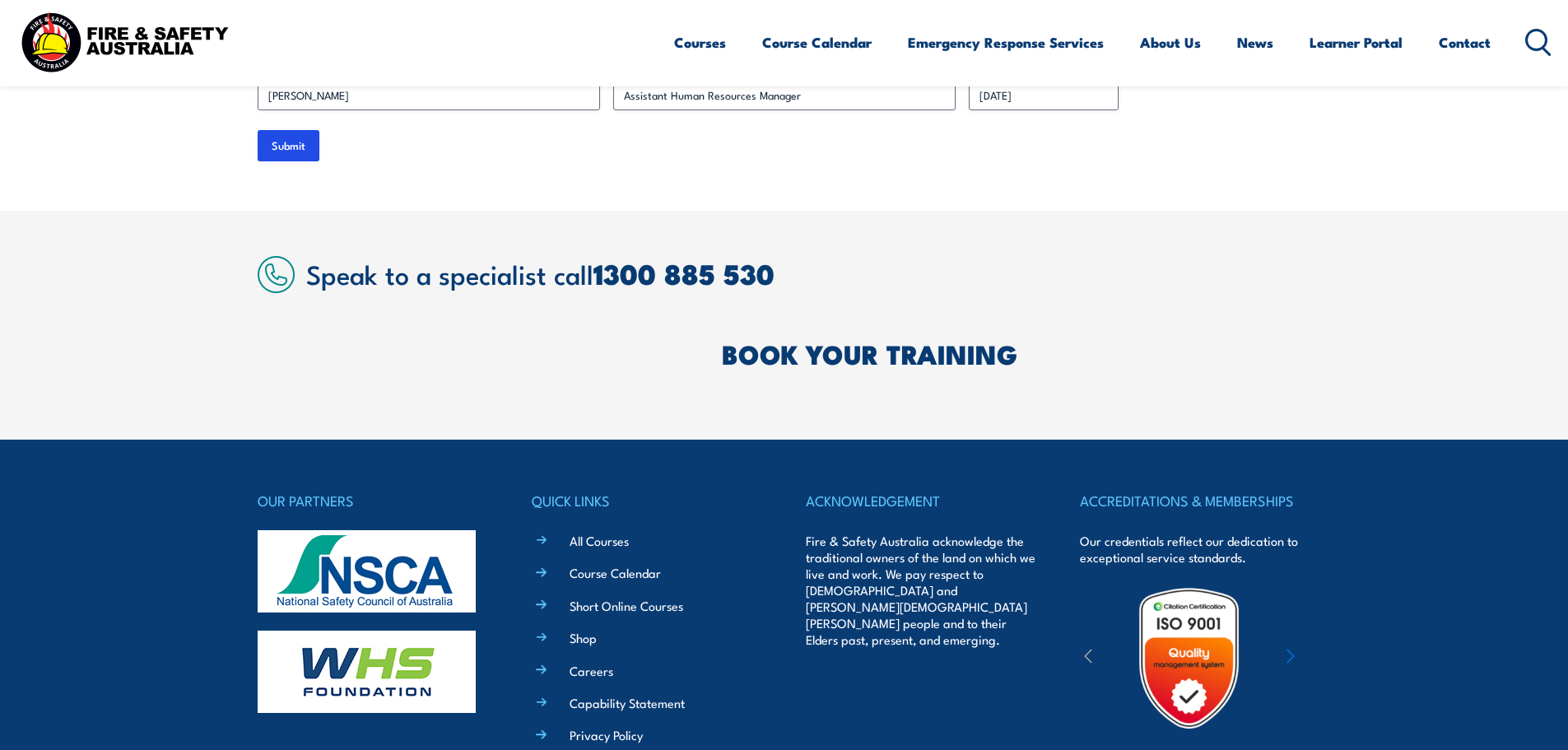
scroll to position [5111, 0]
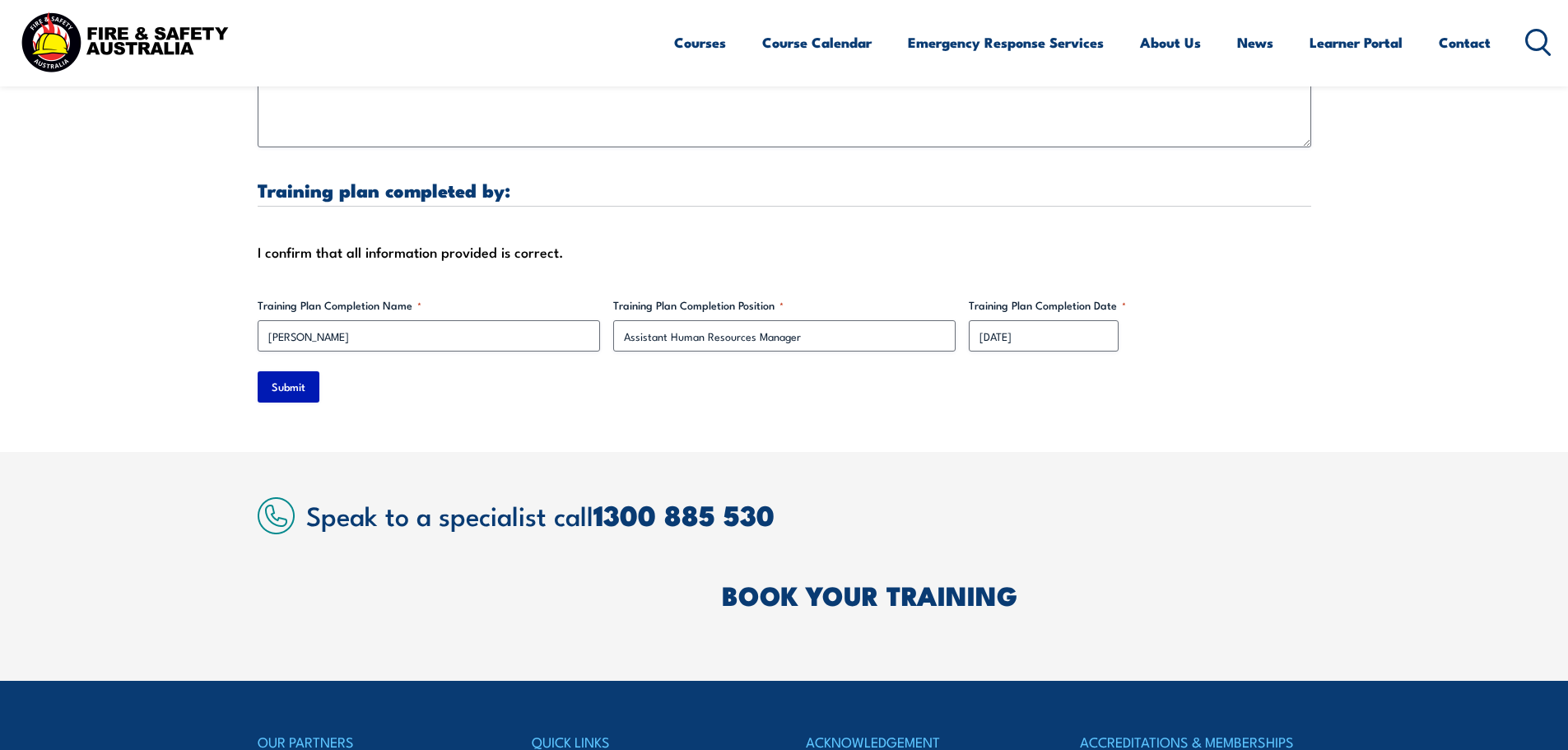
type input "Senior Manager on Duty"
click at [294, 376] on input "Submit" at bounding box center [288, 387] width 62 height 32
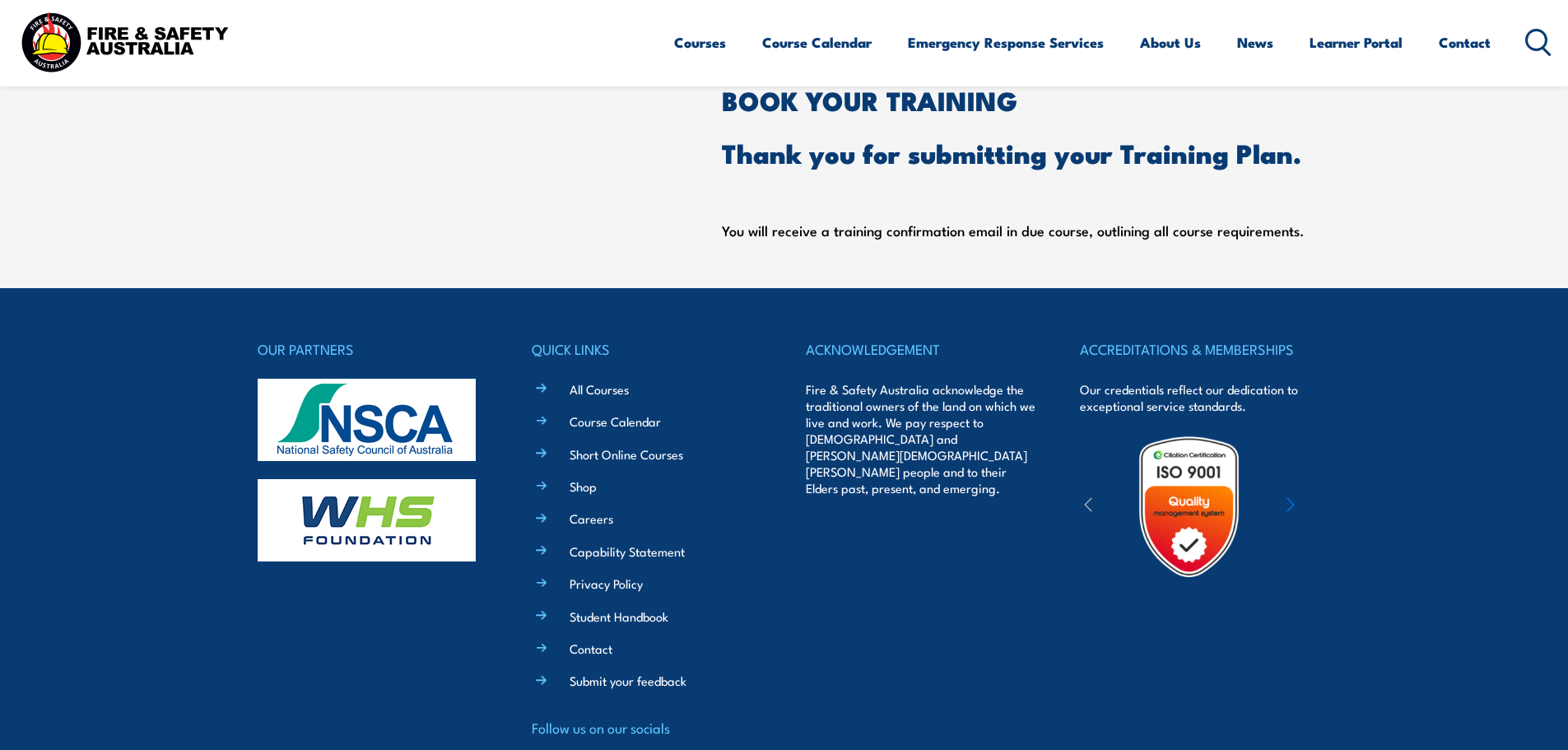
scroll to position [232, 0]
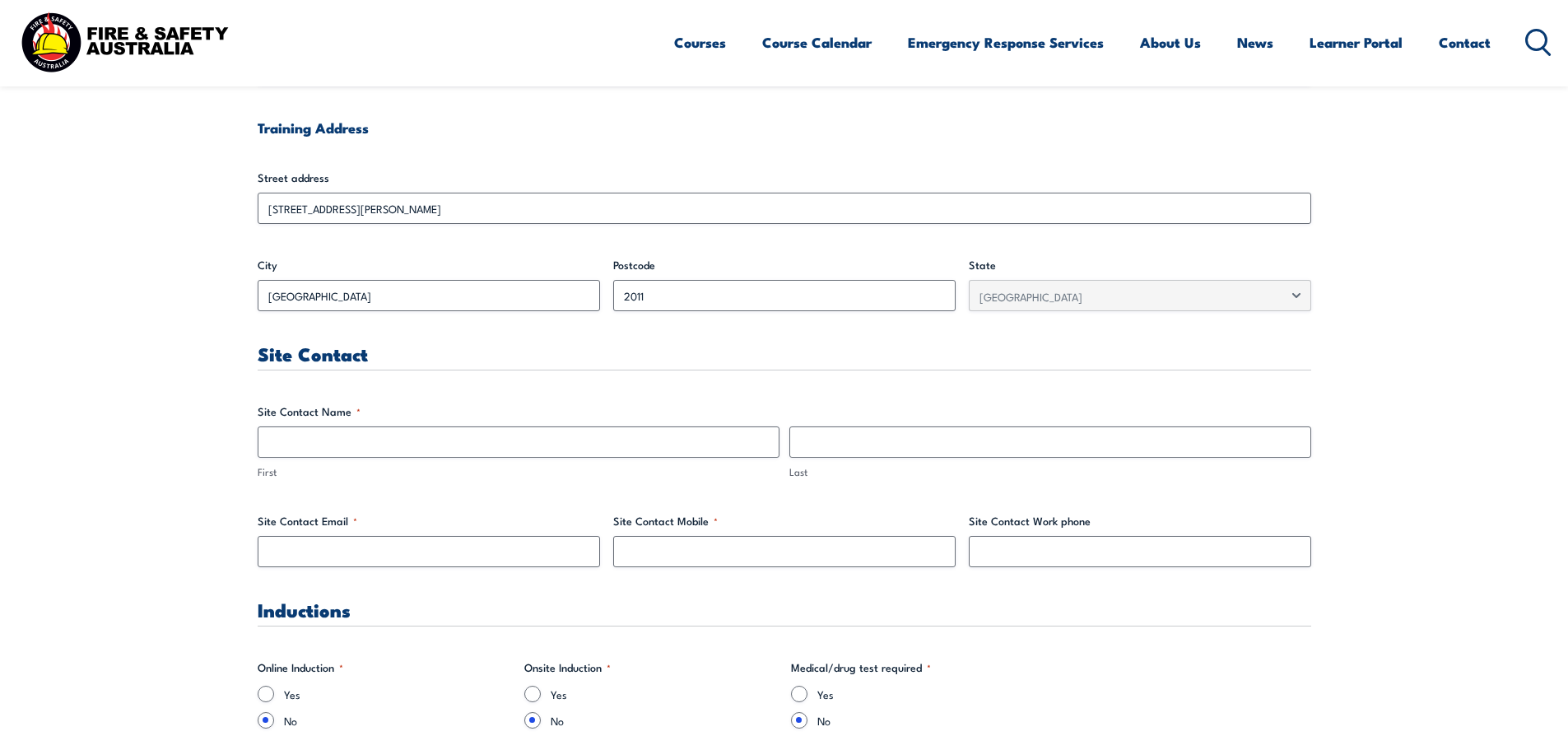
scroll to position [659, 0]
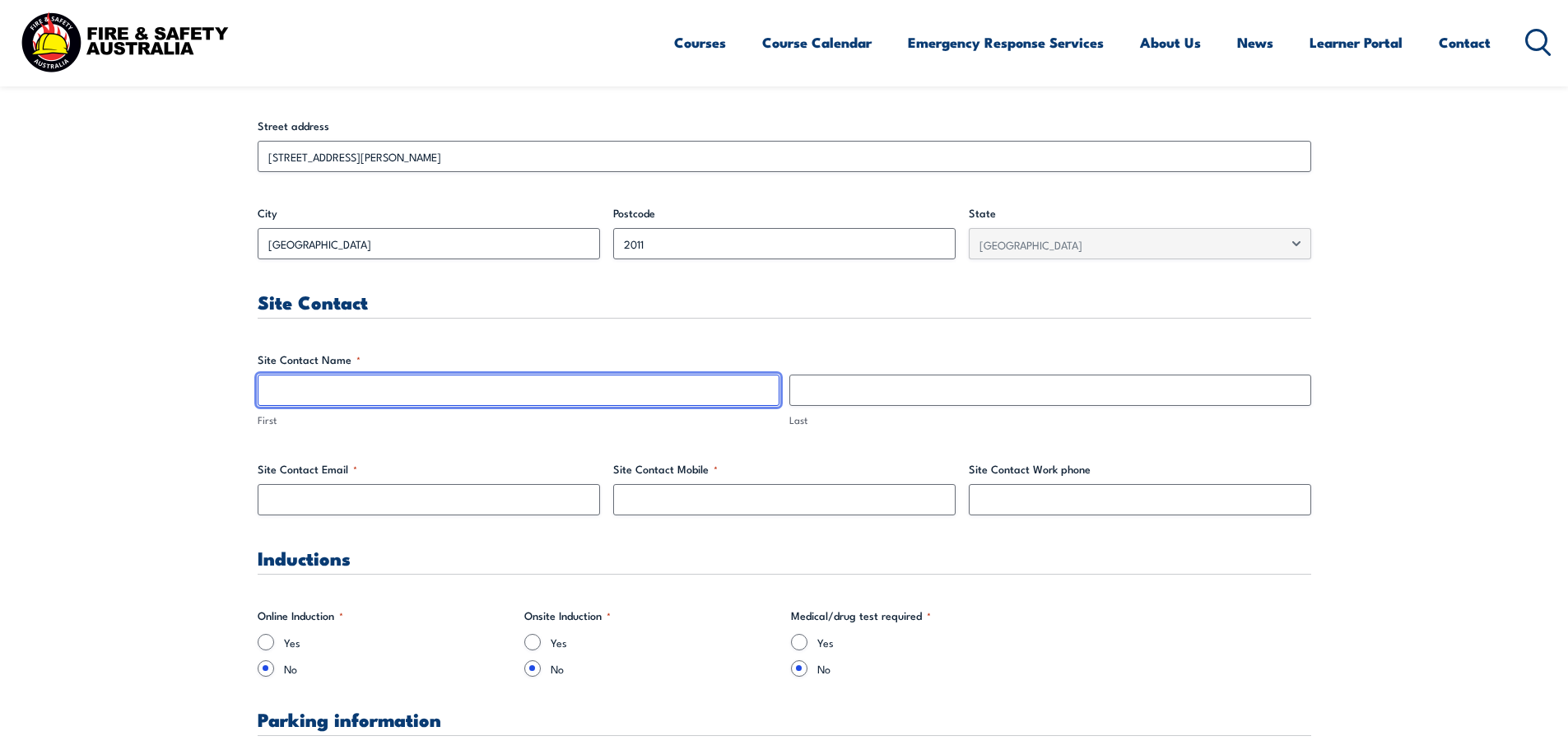
drag, startPoint x: 706, startPoint y: 390, endPoint x: 715, endPoint y: 389, distance: 9.1
click at [706, 390] on input "First" at bounding box center [518, 389] width 522 height 32
type input "[PERSON_NAME]"
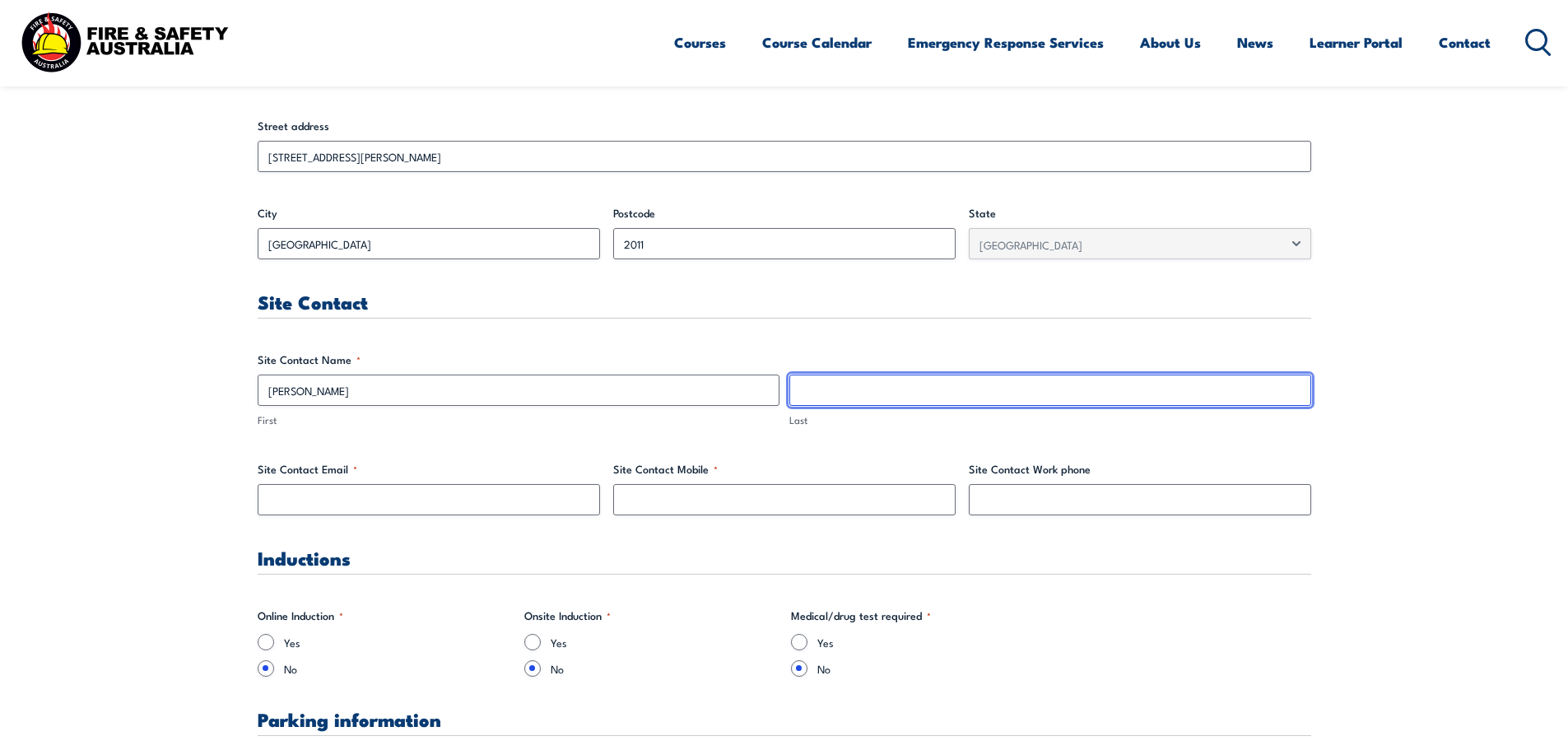
type input "[PERSON_NAME]"
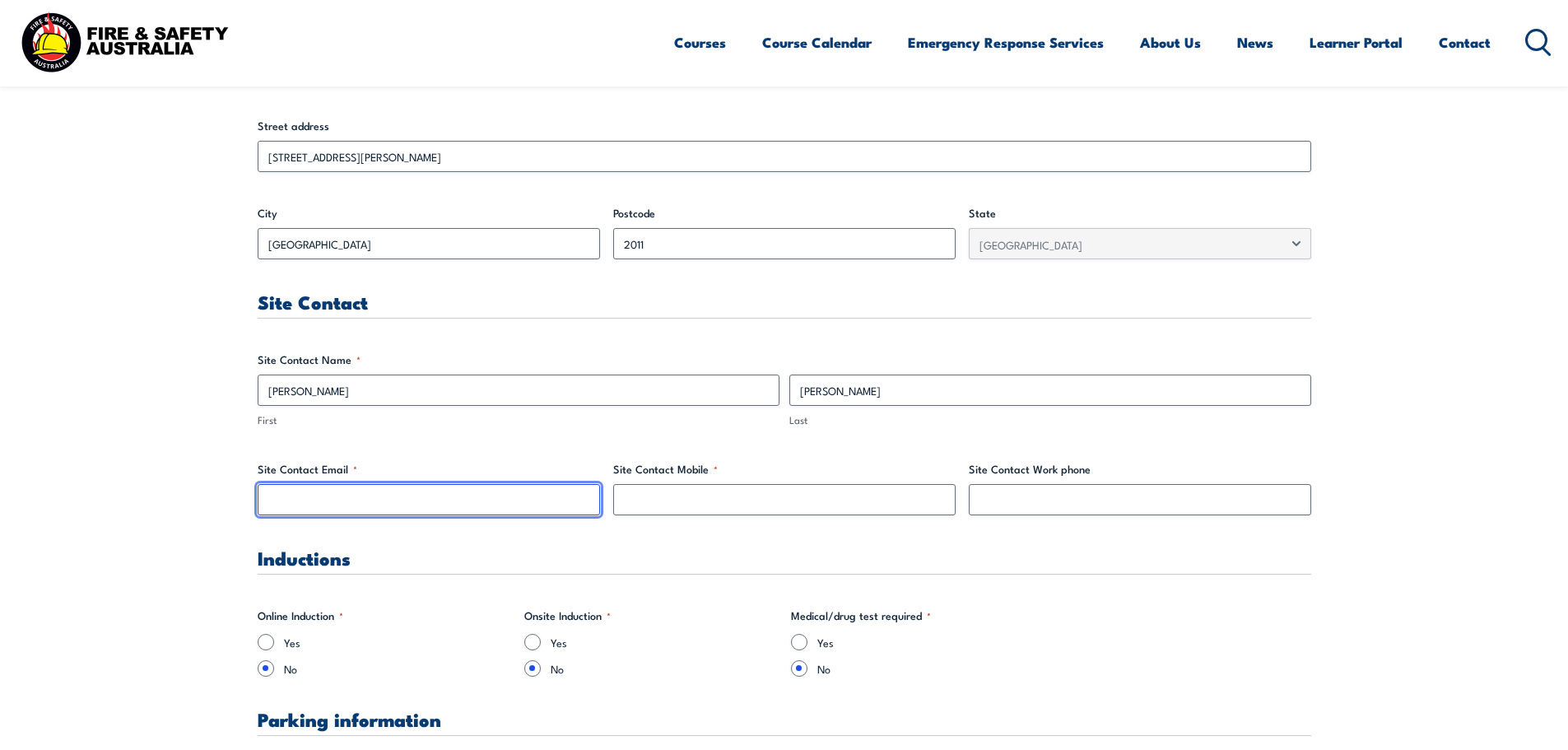
type input "[PERSON_NAME][EMAIL_ADDRESS][PERSON_NAME][DOMAIN_NAME]"
type input "0293837201"
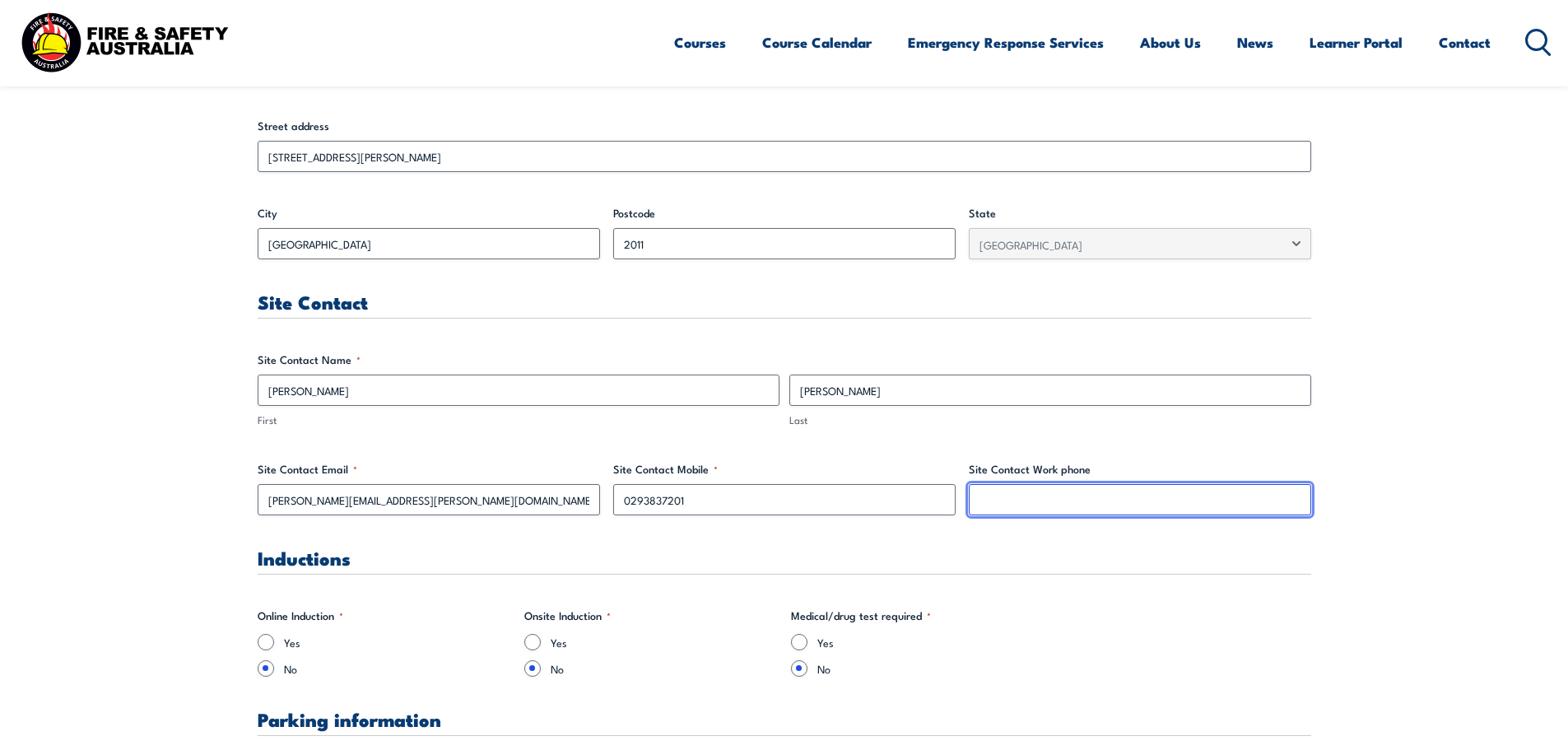
click at [1038, 506] on input "Site Contact Work phone" at bounding box center [1139, 499] width 342 height 32
paste input "0293837201"
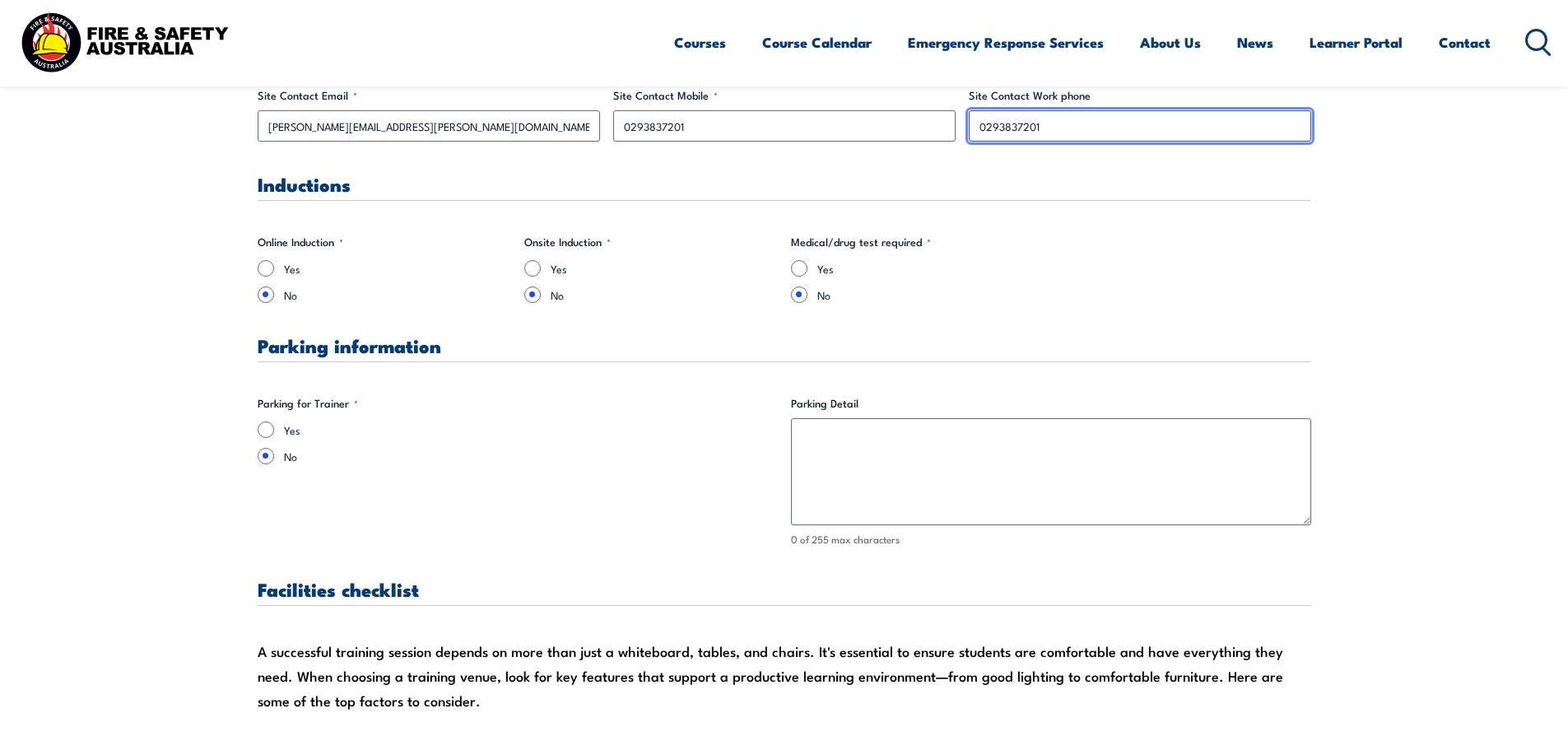
scroll to position [1070, 0]
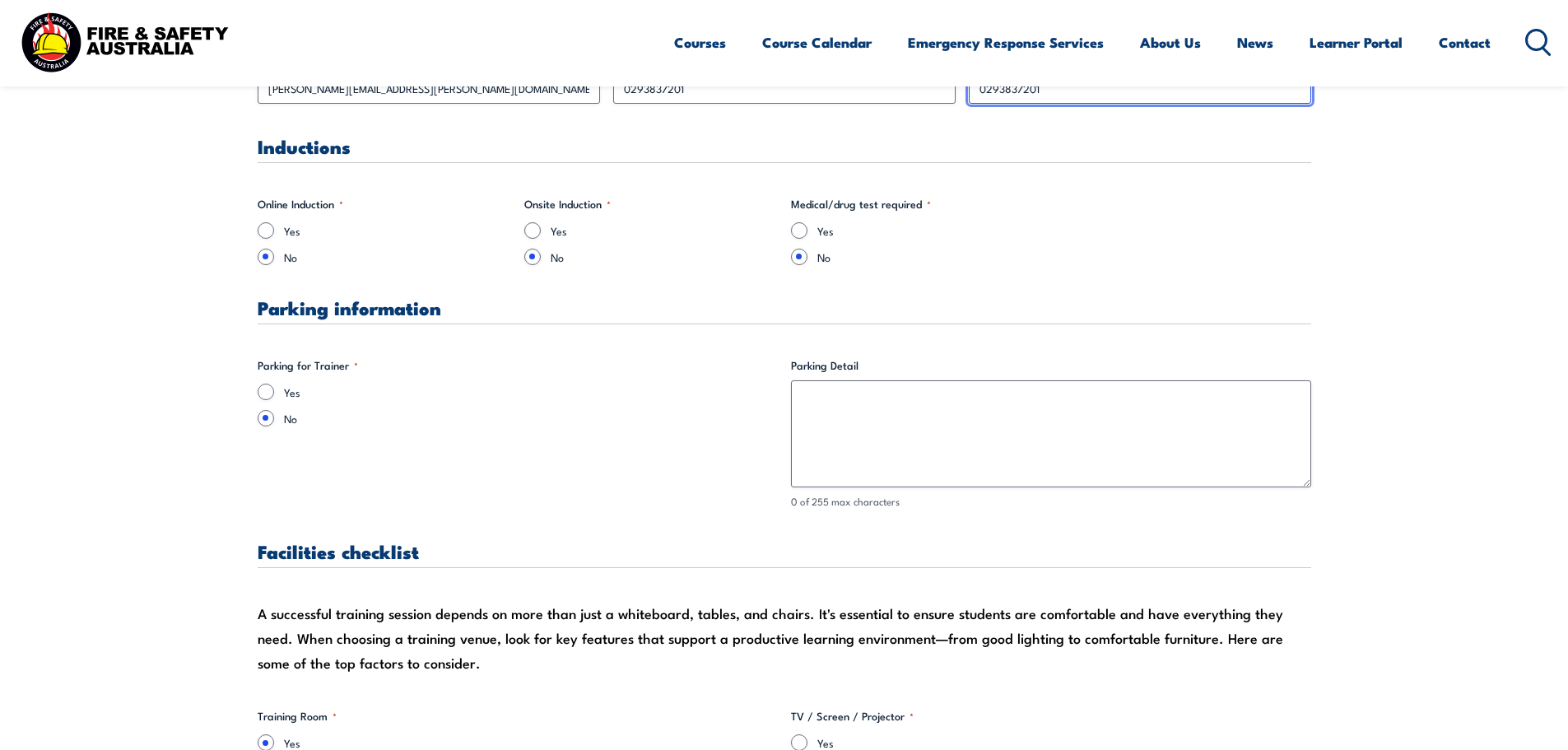
type input "0293837201"
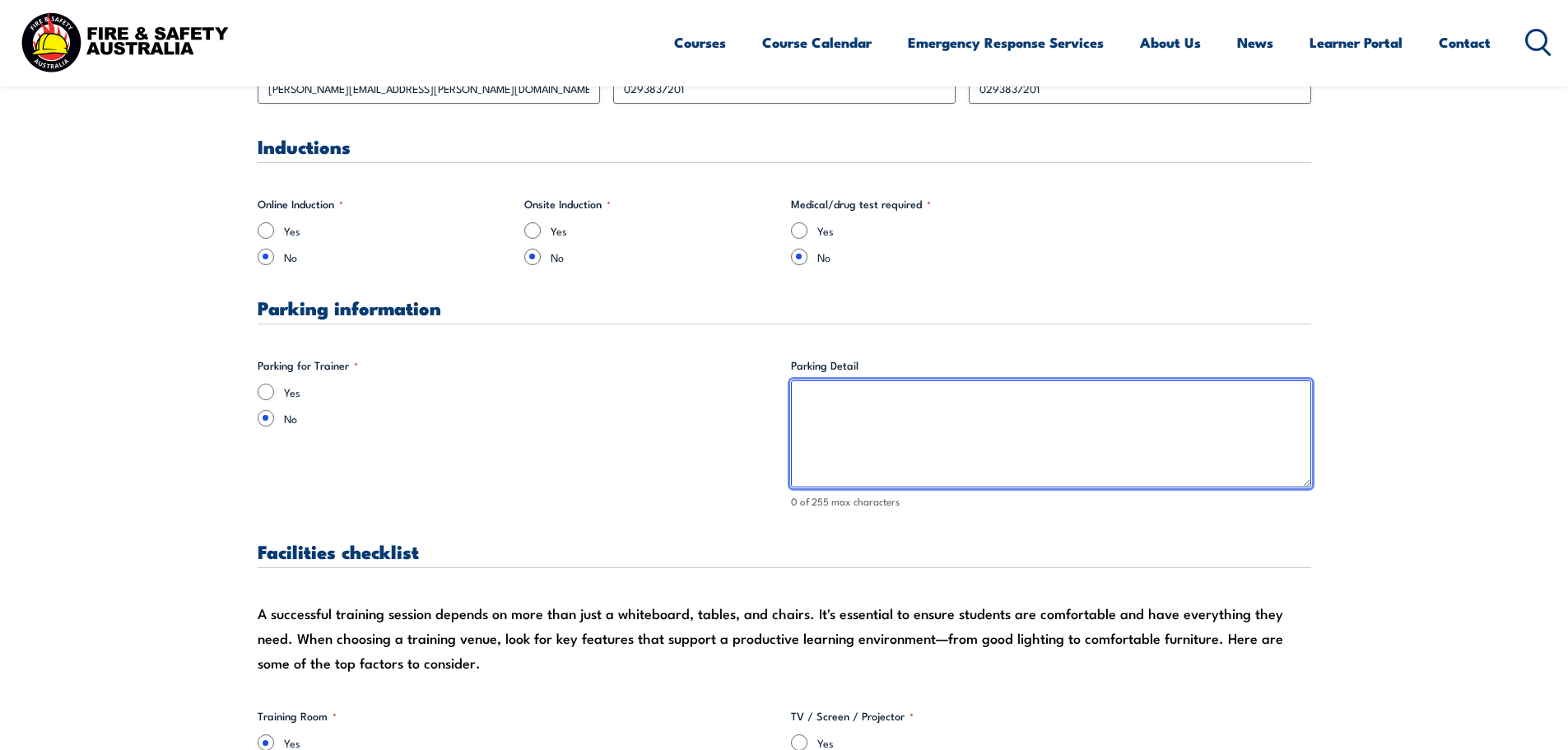
click at [800, 435] on textarea "Parking Detail" at bounding box center [1051, 433] width 520 height 107
type textarea "H"
drag, startPoint x: 1094, startPoint y: 404, endPoint x: 654, endPoint y: 390, distance: 440.2
type textarea "Parking Lot on Site $25/day with Validation"
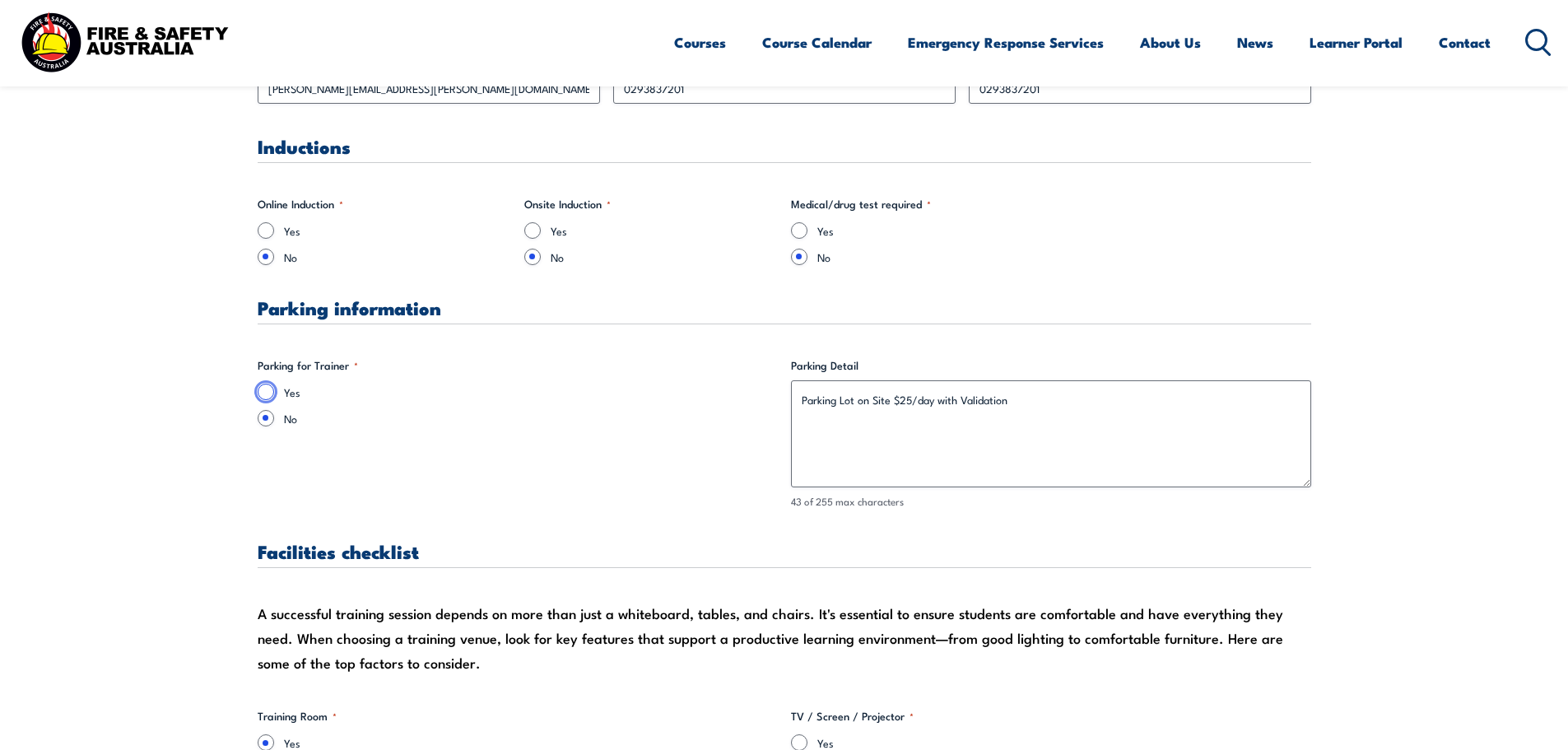
drag, startPoint x: 264, startPoint y: 389, endPoint x: 305, endPoint y: 397, distance: 41.8
click at [264, 389] on input "Yes" at bounding box center [265, 391] width 16 height 16
radio input "true"
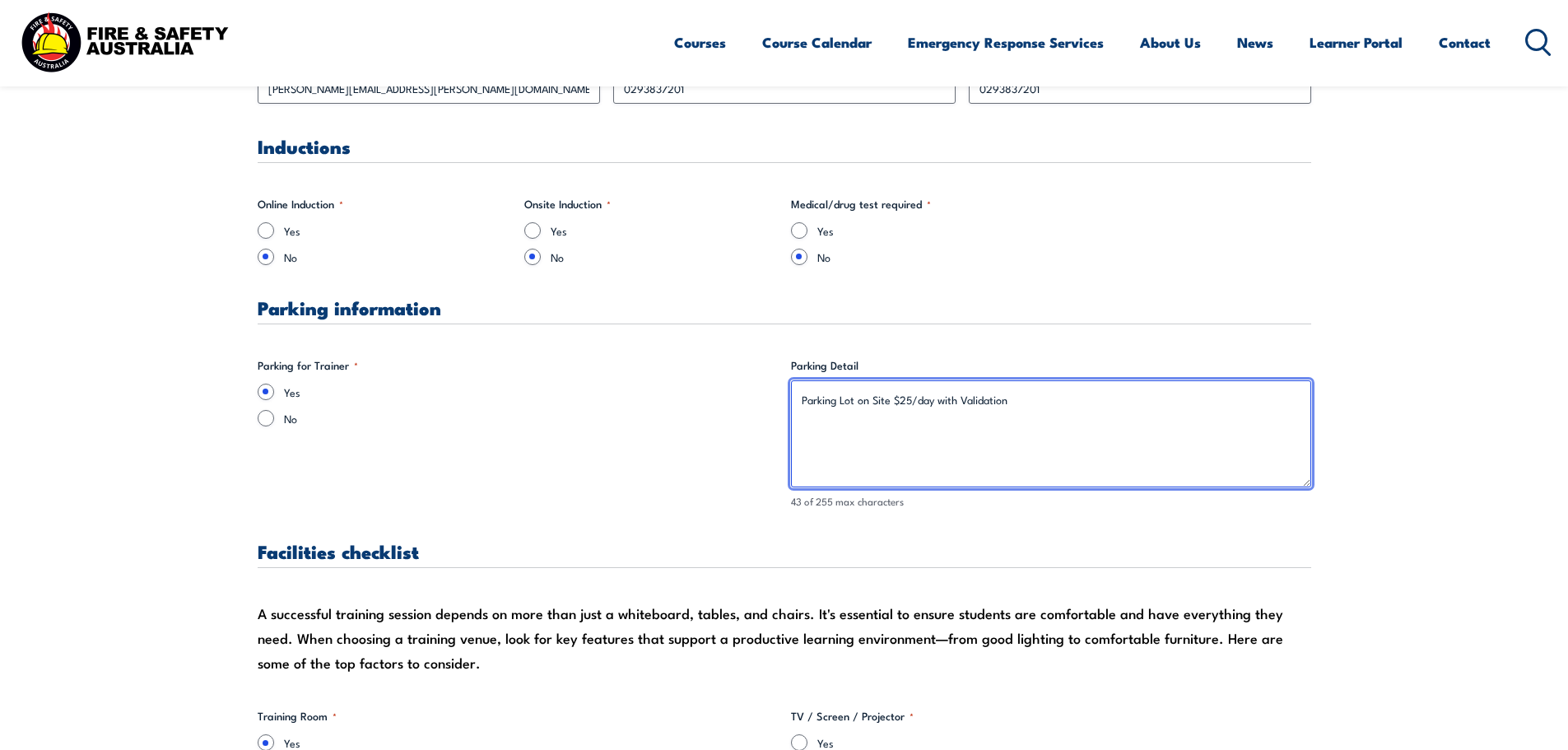
click at [1173, 454] on textarea "Parking Lot on Site $25/day with Validation" at bounding box center [1051, 433] width 520 height 107
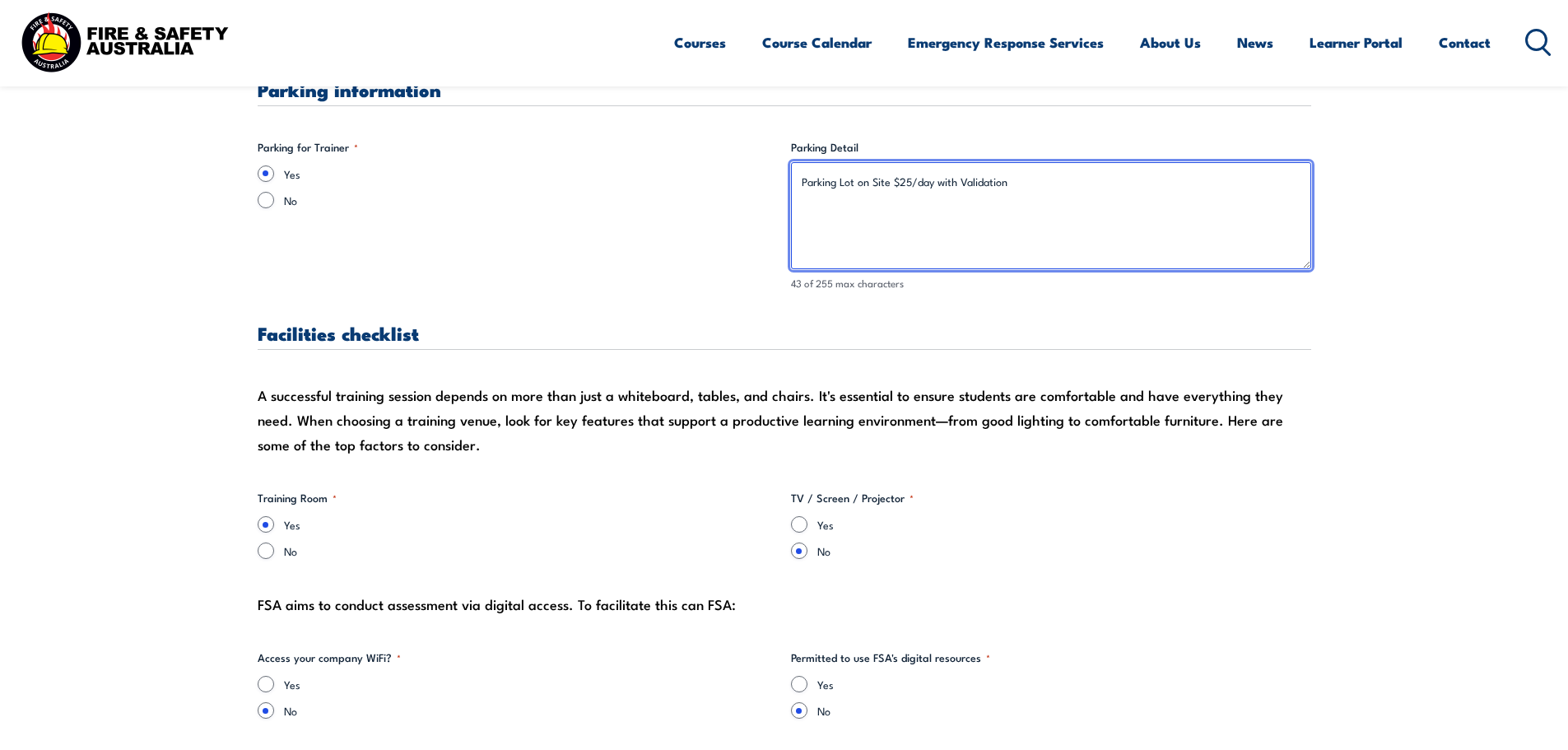
scroll to position [1317, 0]
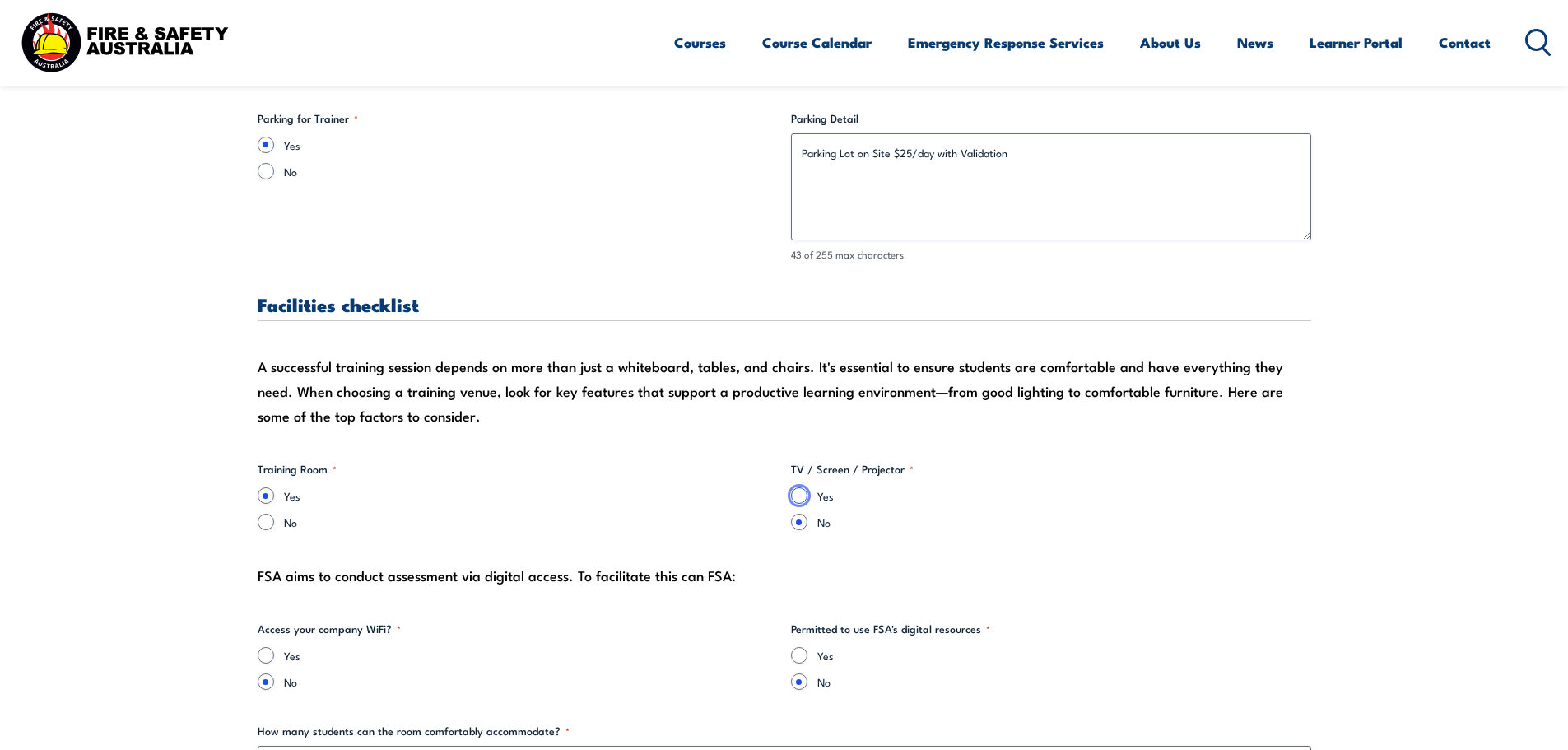
click at [795, 500] on input "Yes" at bounding box center [799, 495] width 16 height 16
radio input "true"
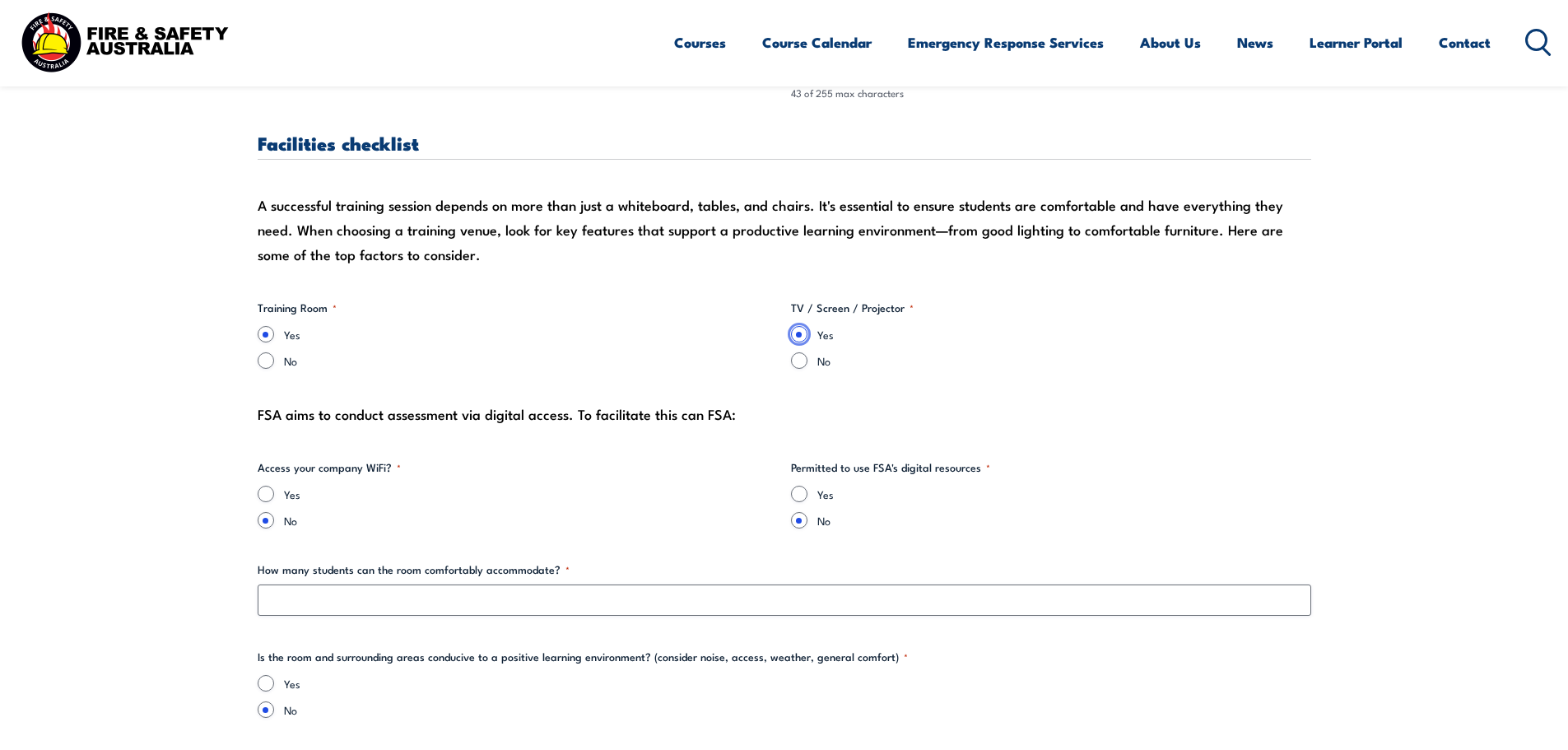
scroll to position [1482, 0]
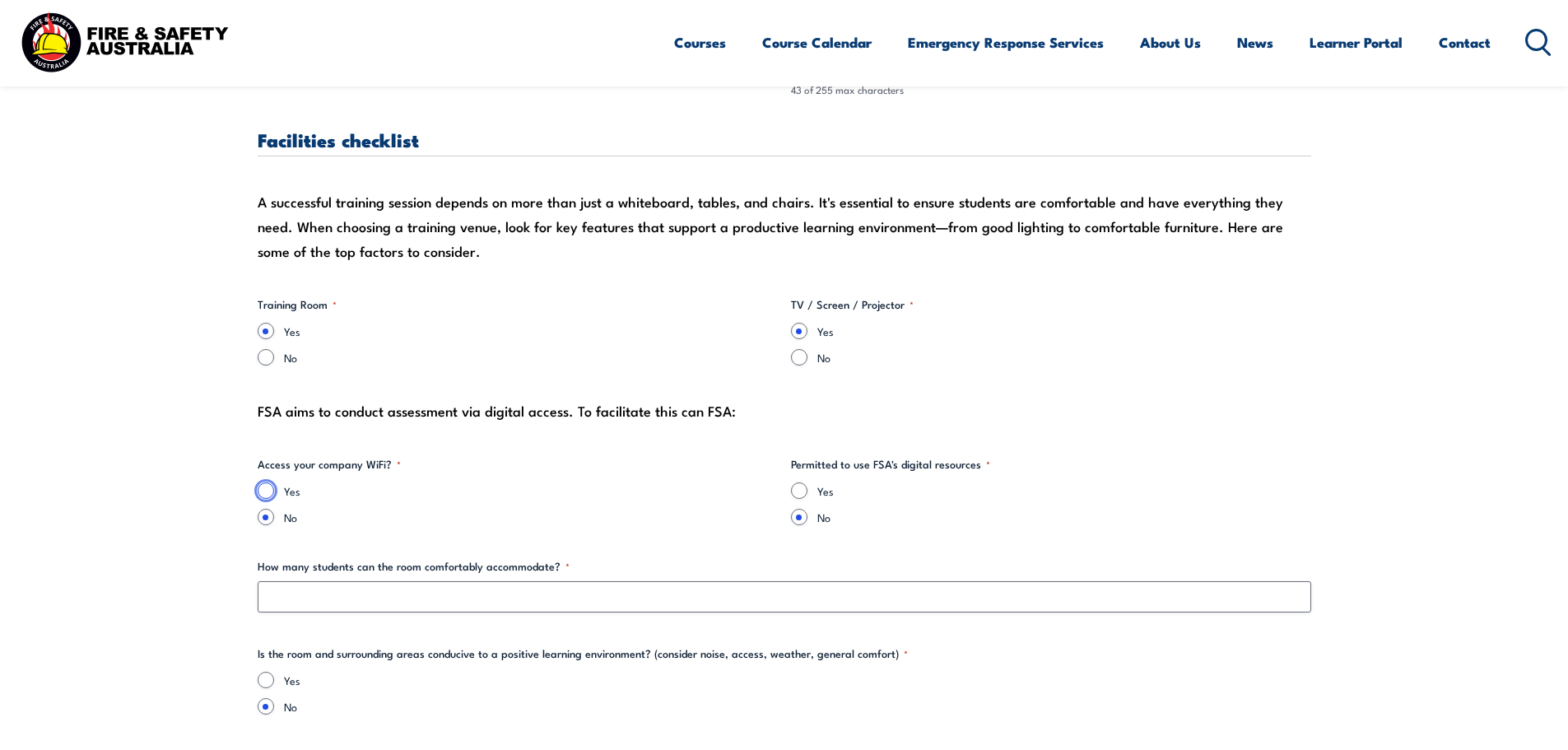
click at [267, 491] on input "Yes" at bounding box center [265, 490] width 16 height 16
radio input "true"
click at [809, 491] on div "Yes" at bounding box center [1051, 490] width 520 height 16
click at [797, 489] on input "Yes" at bounding box center [799, 490] width 16 height 16
radio input "true"
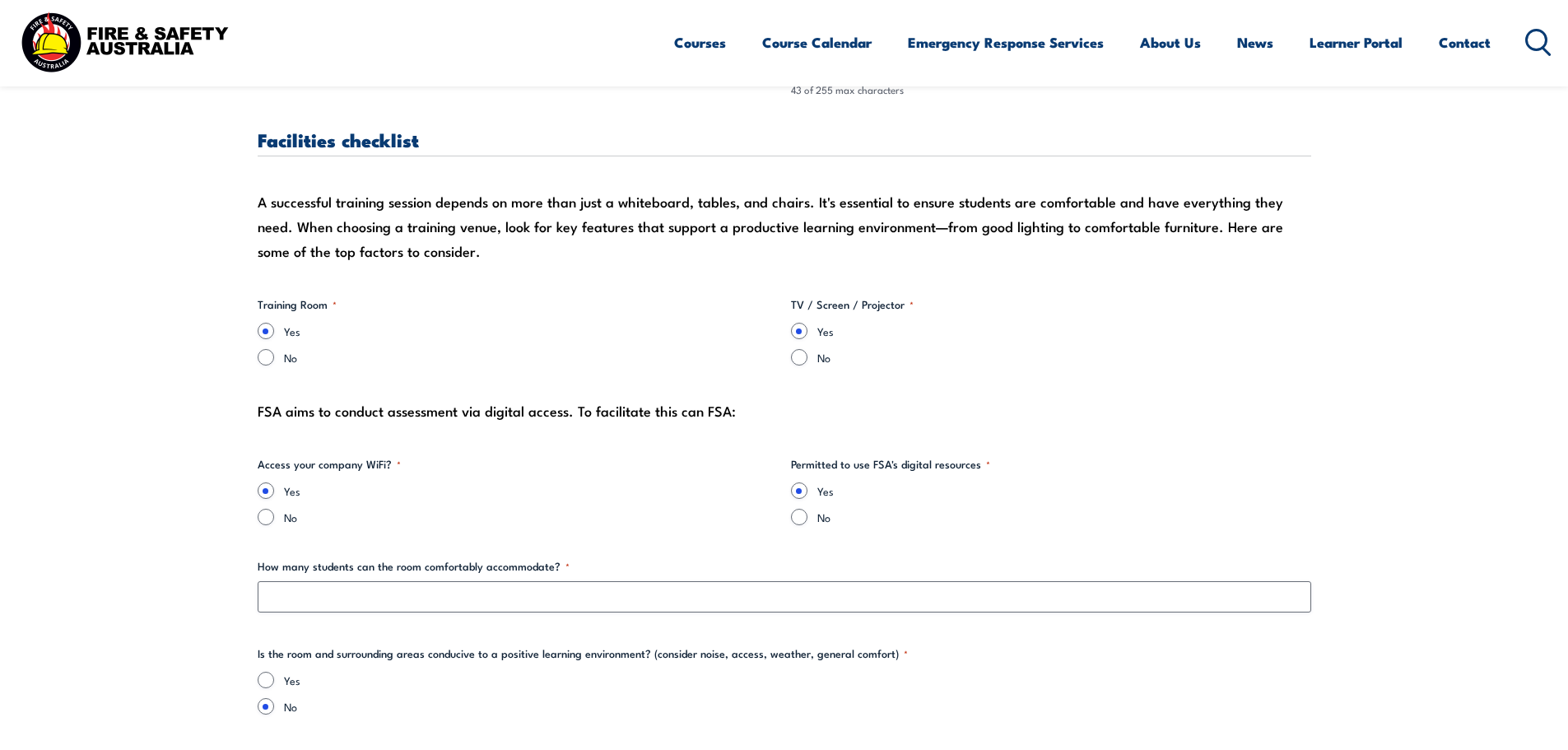
click at [771, 576] on div "How many students can the room comfortably accommodate? *" at bounding box center [784, 585] width 1054 height 54
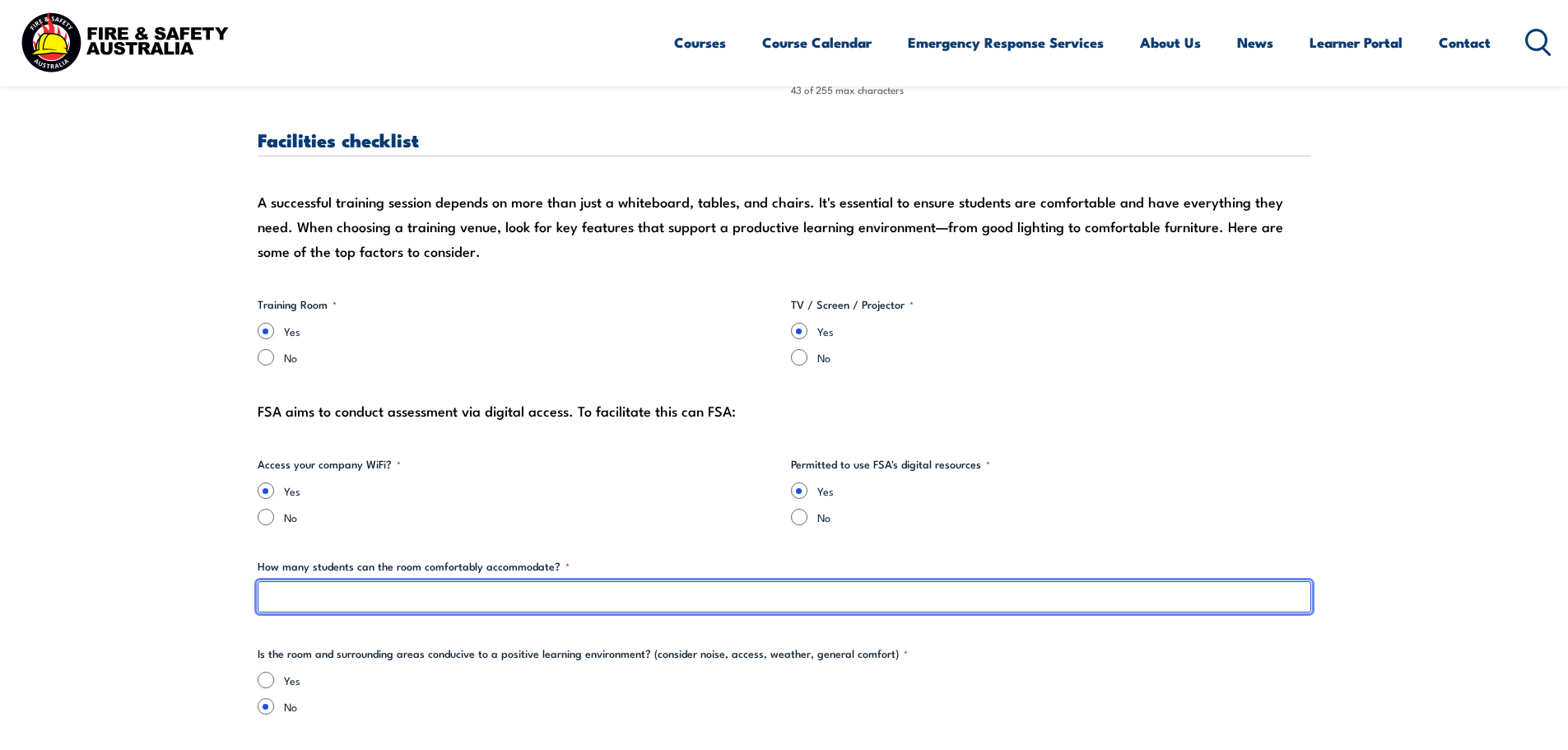
click at [773, 598] on input "How many students can the room comfortably accommodate? *" at bounding box center [784, 596] width 1054 height 32
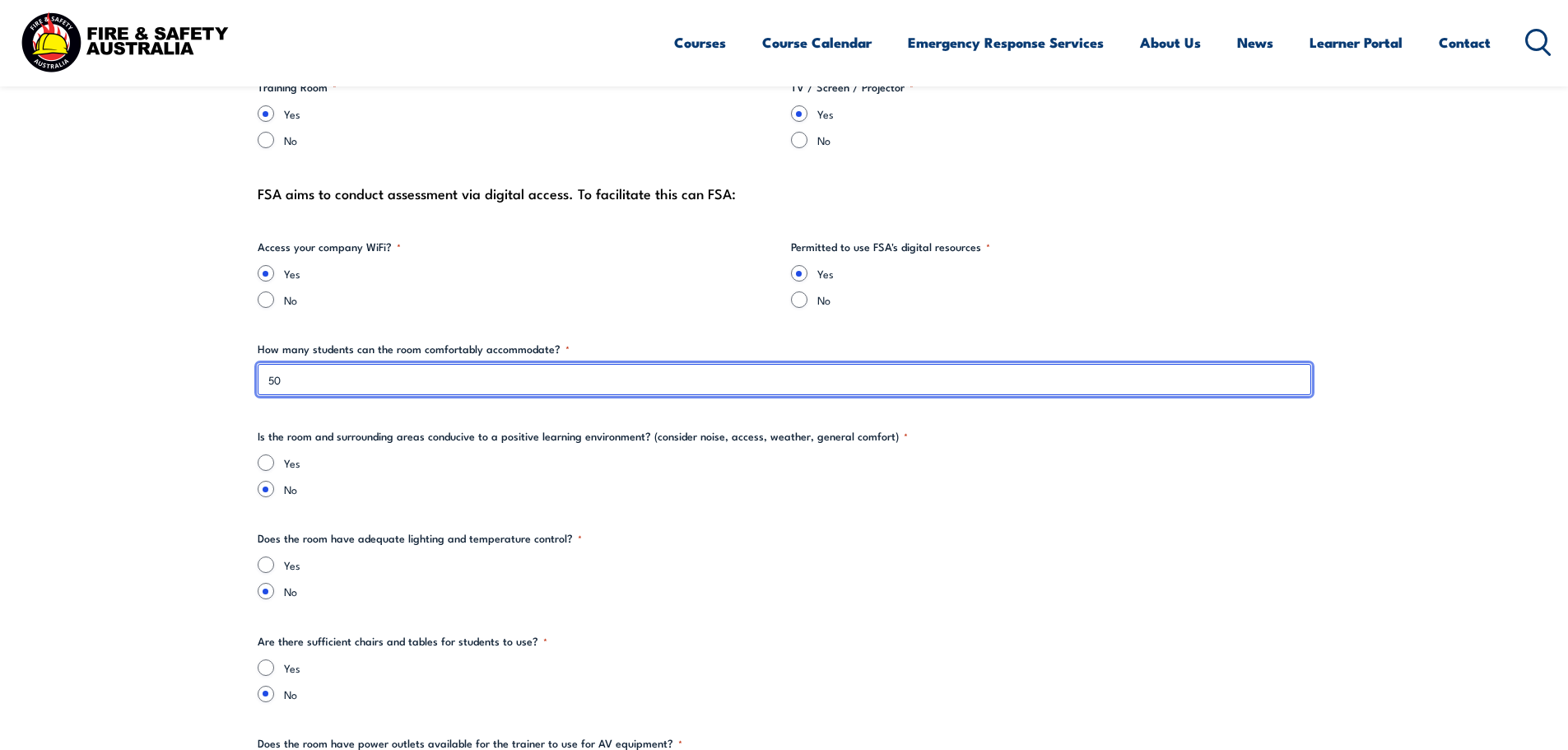
scroll to position [1728, 0]
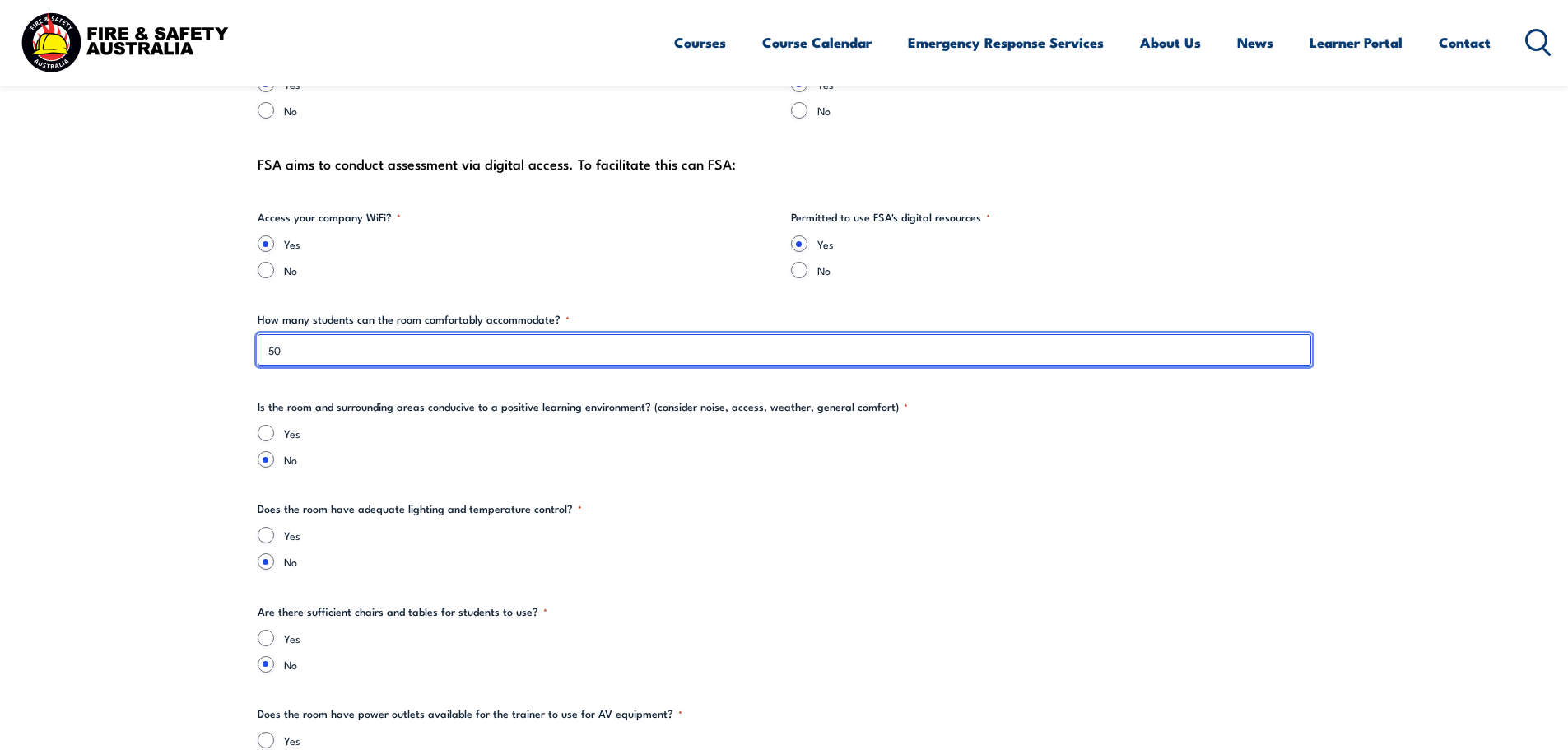
type input "50"
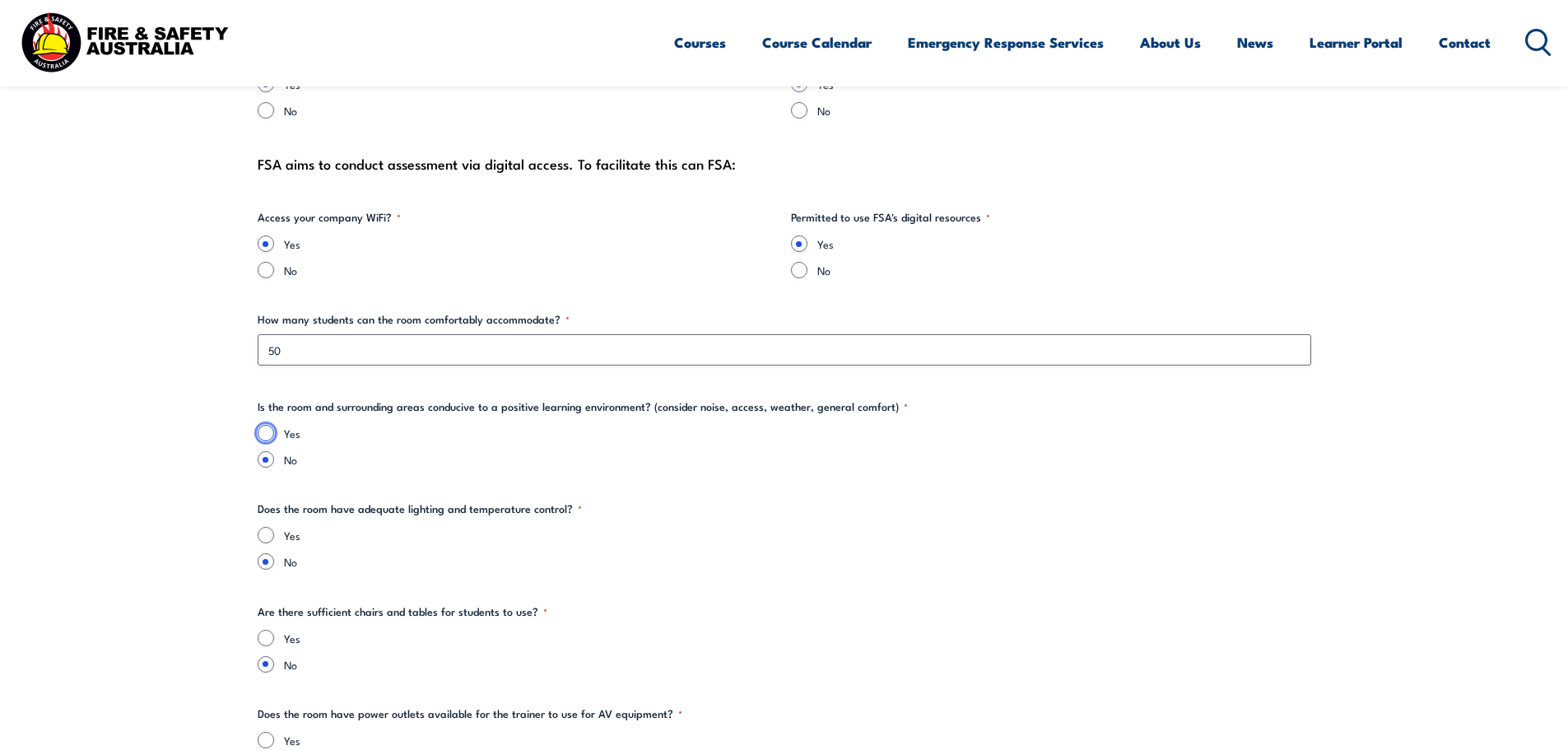
click at [265, 440] on input "Yes" at bounding box center [265, 433] width 16 height 16
radio input "true"
click at [259, 536] on input "Yes" at bounding box center [265, 535] width 16 height 16
radio input "true"
click at [261, 639] on input "Yes" at bounding box center [265, 638] width 16 height 16
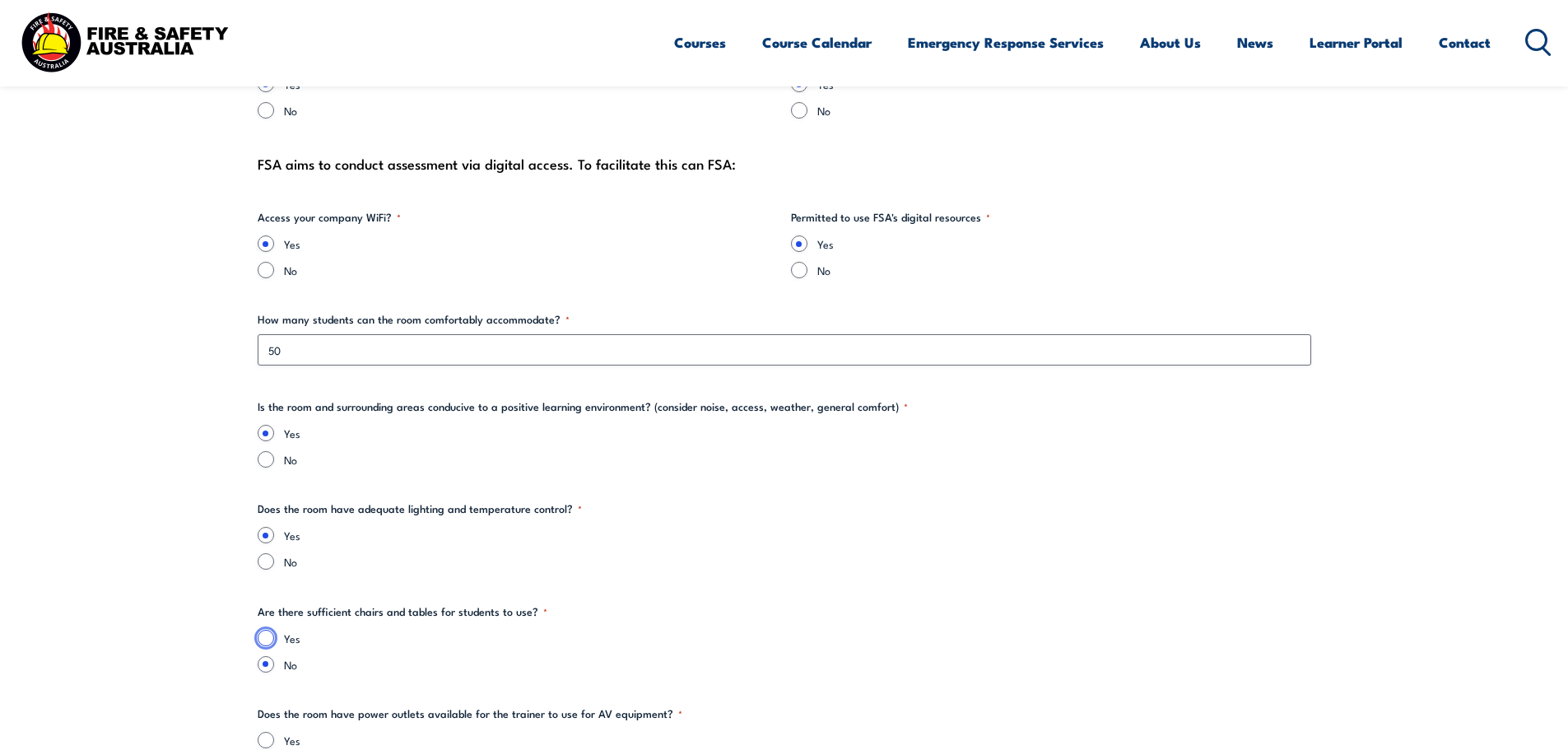
radio input "true"
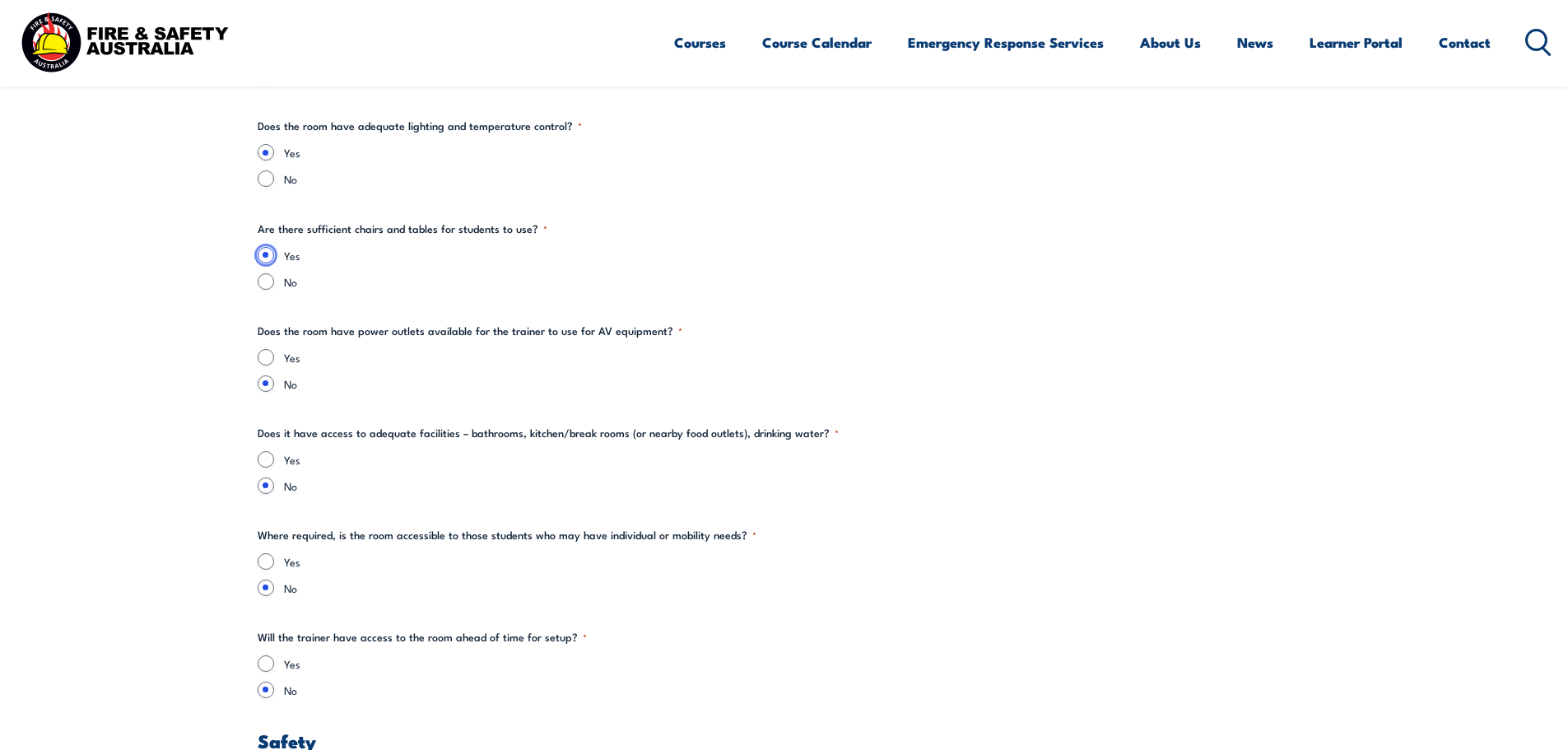
scroll to position [2222, 0]
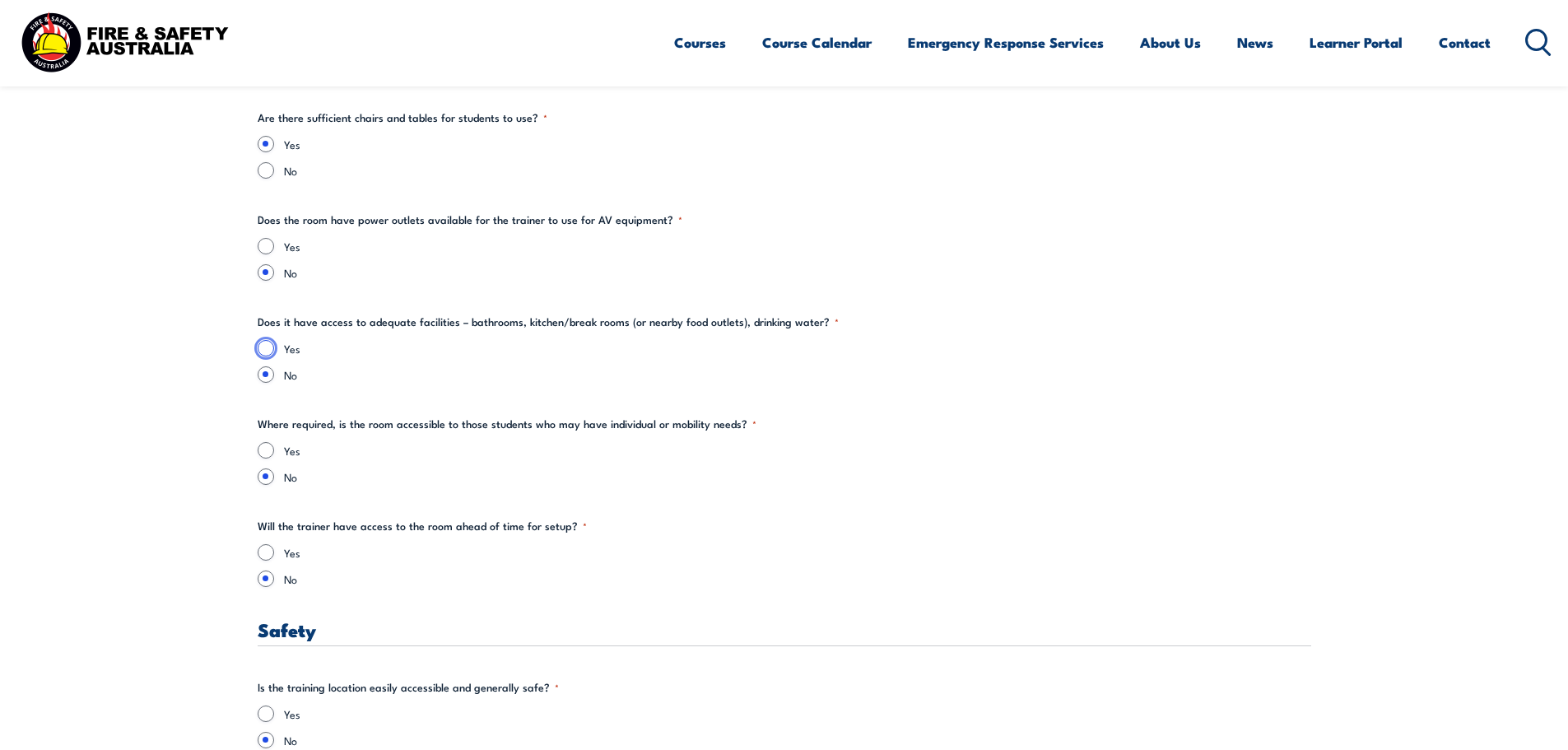
click at [269, 346] on input "Yes" at bounding box center [265, 348] width 16 height 16
radio input "true"
click at [273, 250] on div "Yes" at bounding box center [784, 245] width 1054 height 16
click at [266, 556] on input "Yes" at bounding box center [265, 552] width 16 height 16
radio input "true"
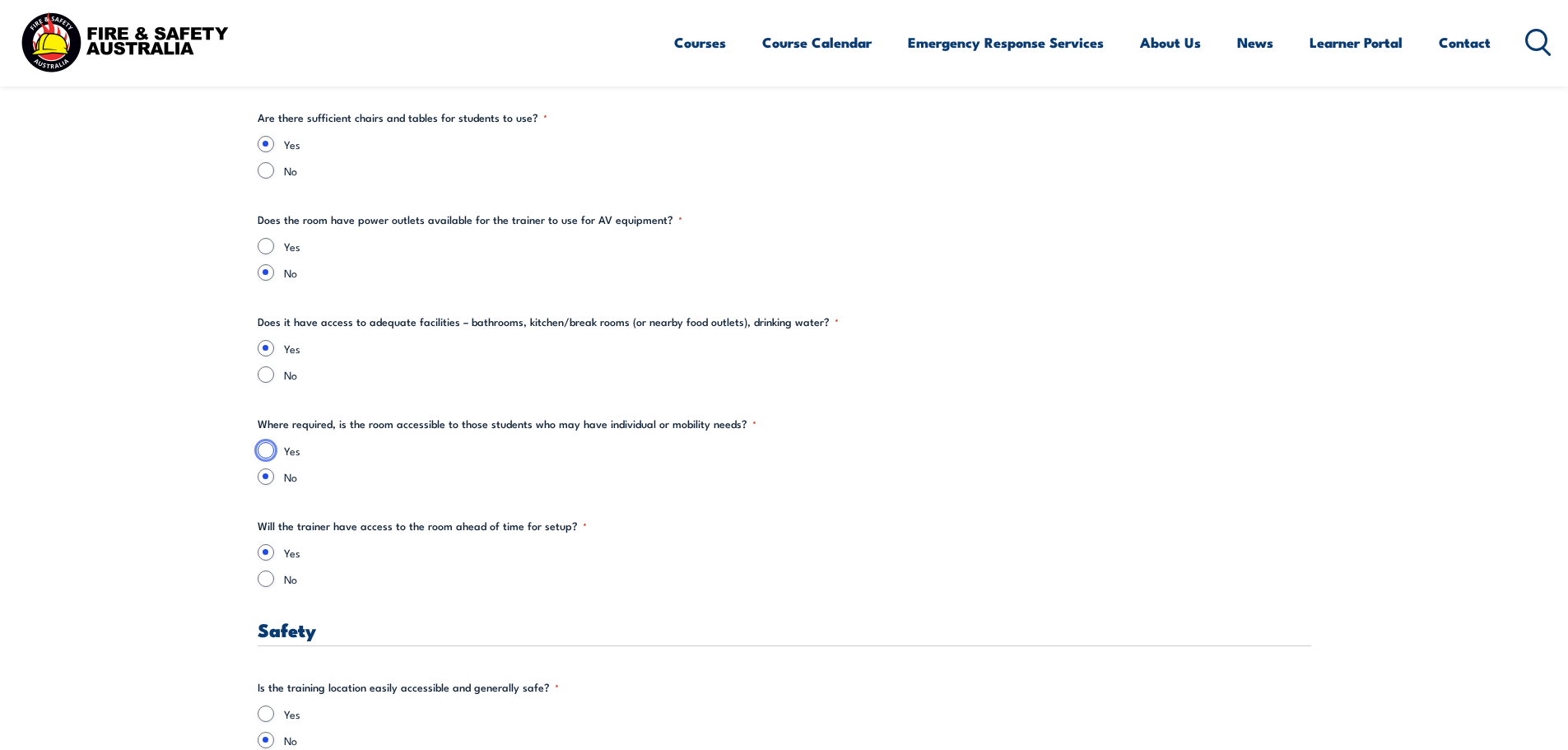
click at [269, 449] on input "Yes" at bounding box center [265, 450] width 16 height 16
radio input "true"
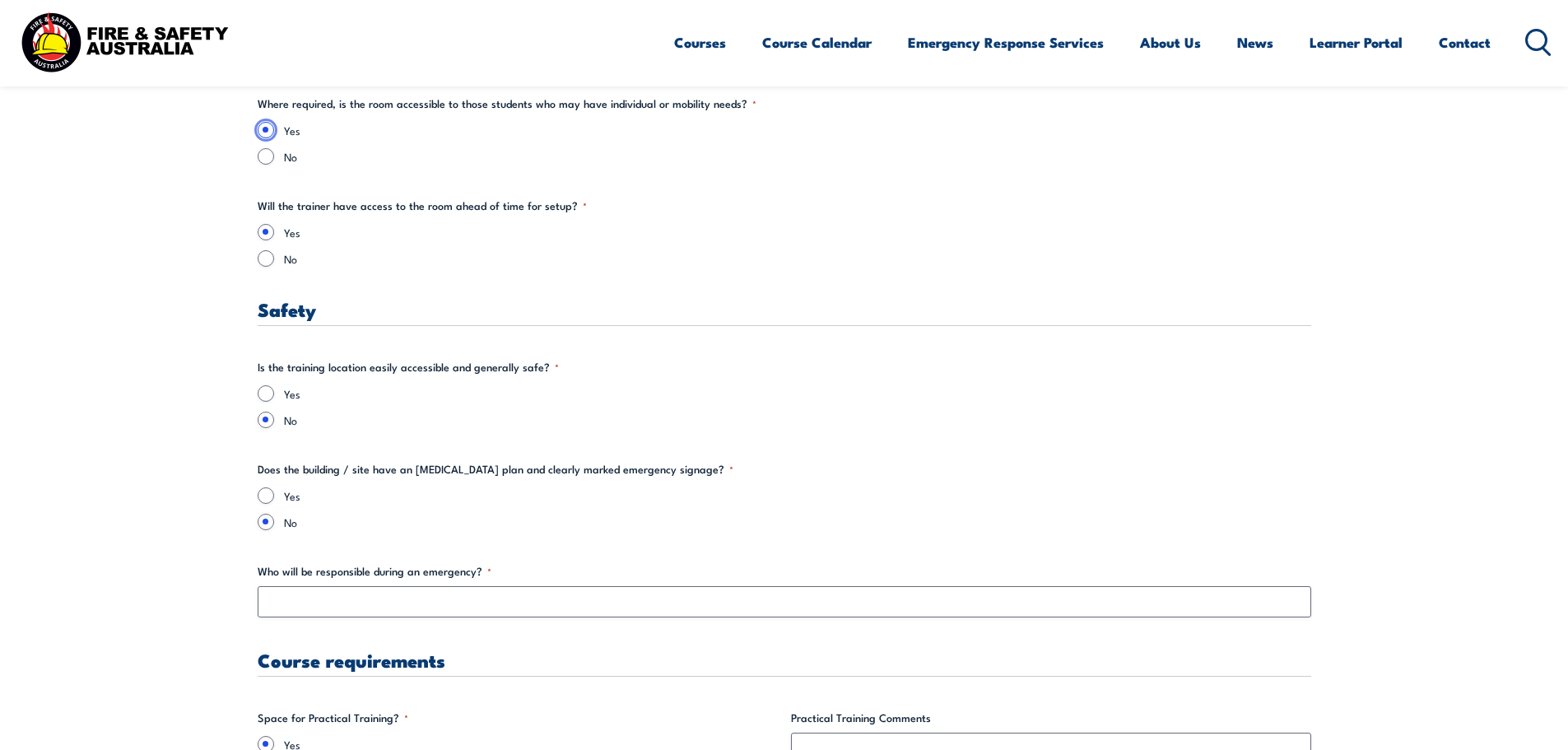
scroll to position [2551, 0]
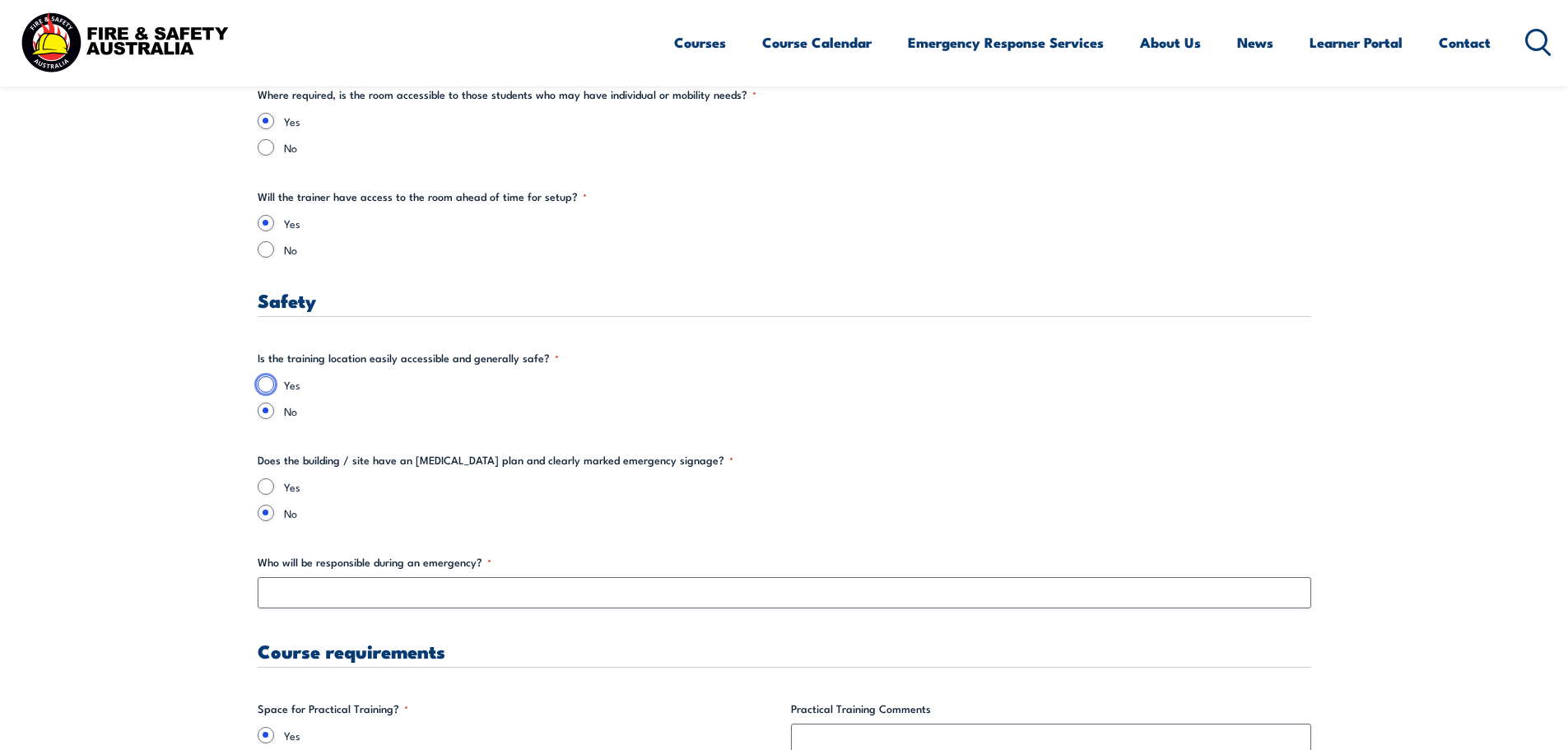
click at [265, 382] on input "Yes" at bounding box center [265, 384] width 16 height 16
radio input "true"
click at [271, 487] on input "Yes" at bounding box center [265, 486] width 16 height 16
radio input "true"
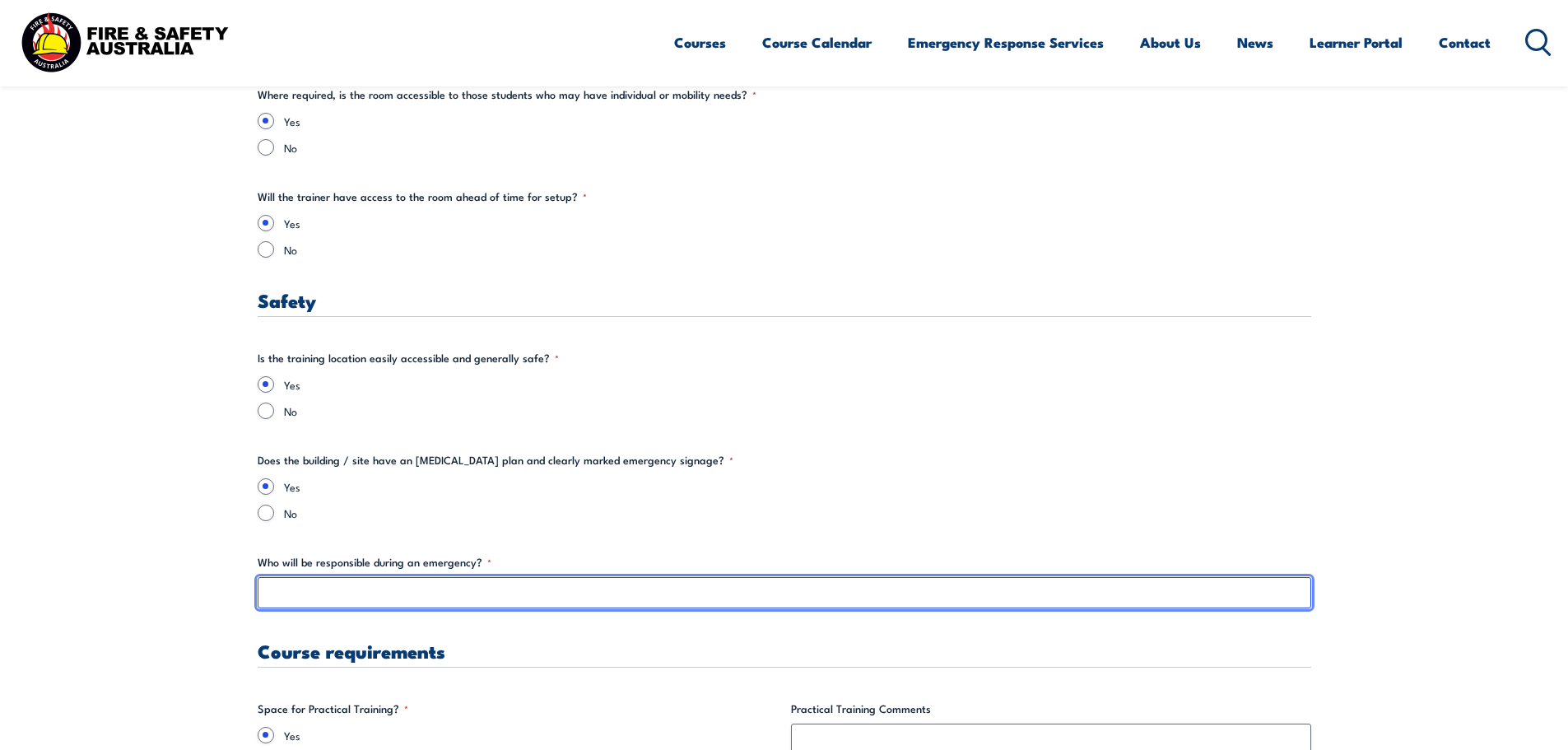
click at [290, 602] on input "Who will be responsible during an emergency? *" at bounding box center [784, 592] width 1054 height 32
paste input "Senior Manager on Duty"
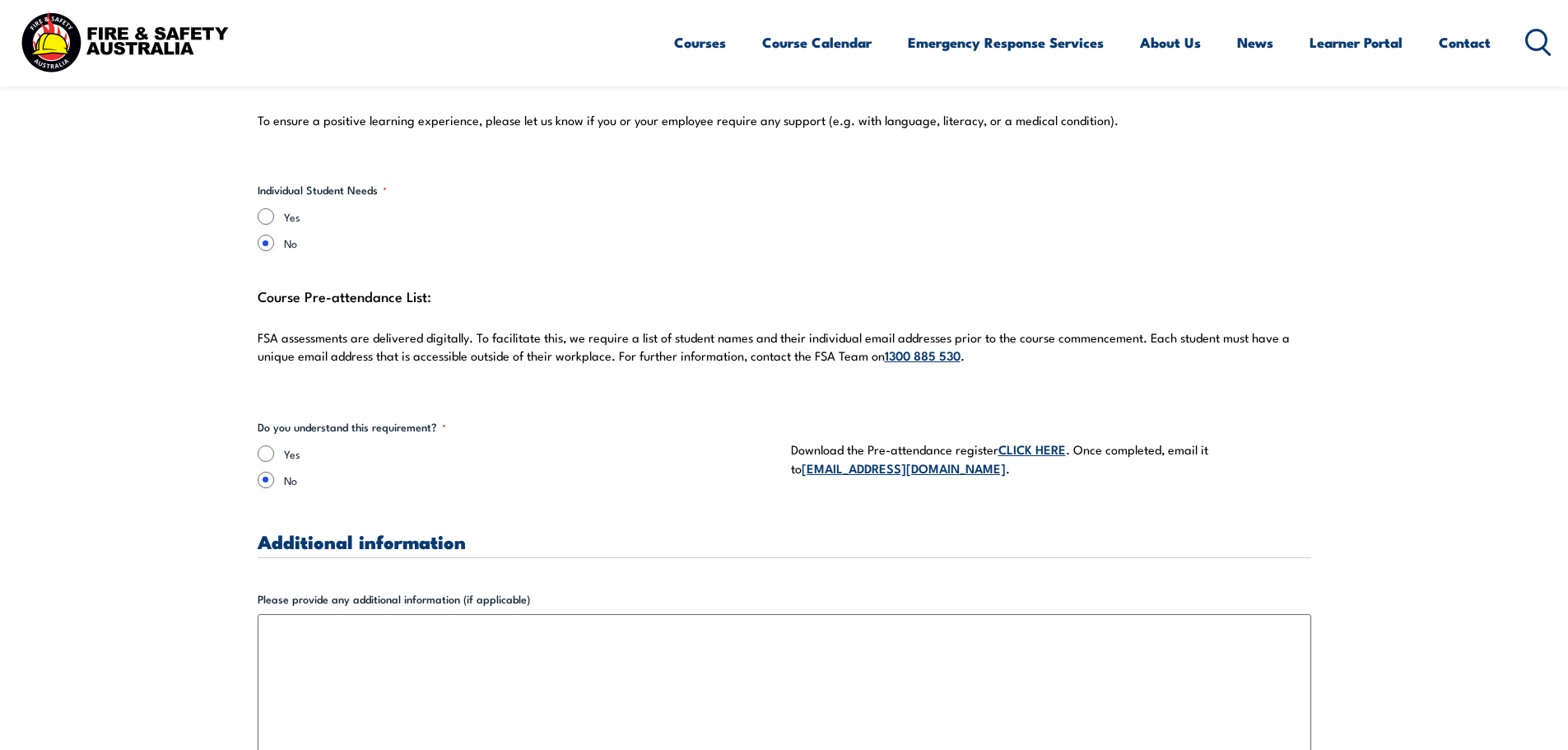
scroll to position [4362, 0]
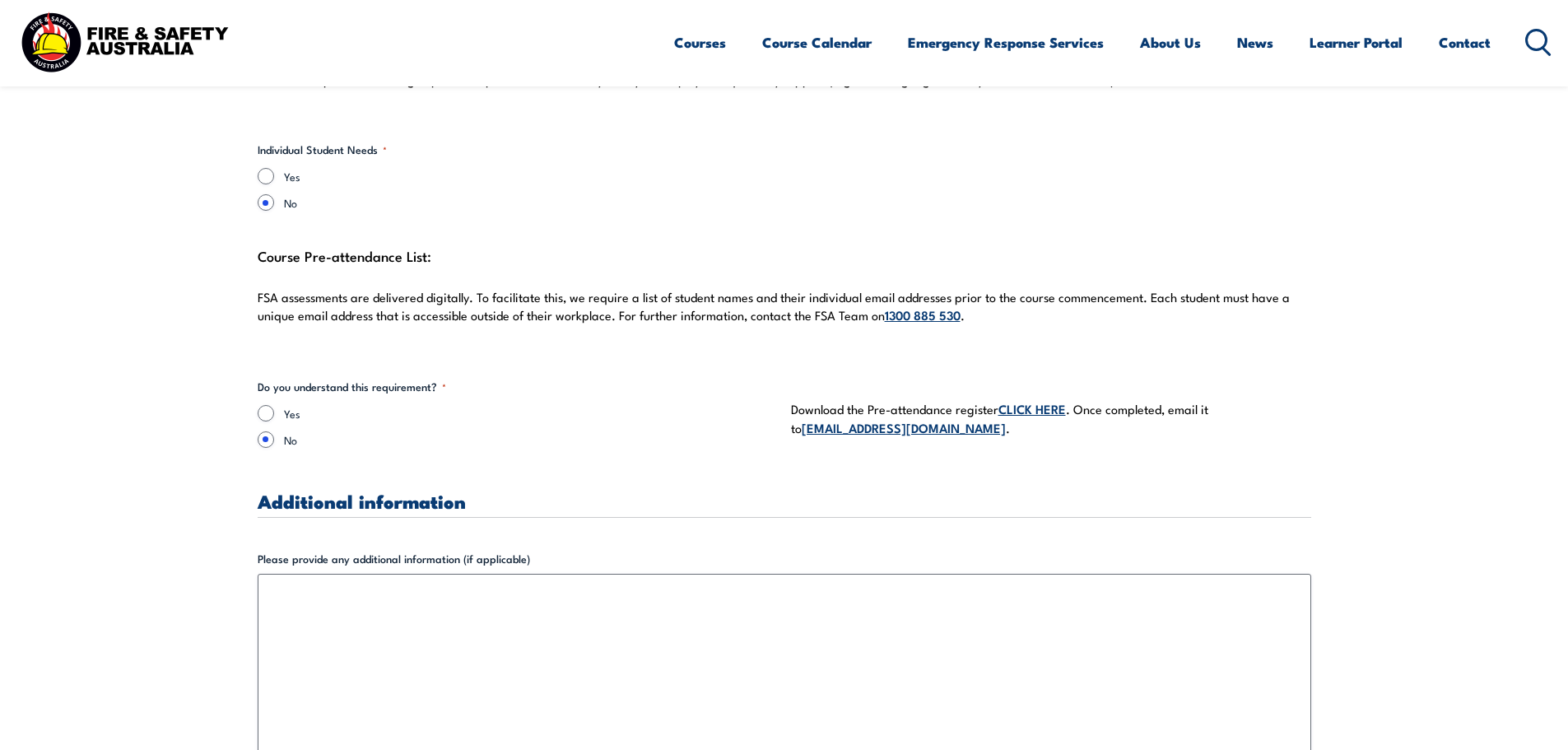
type input "Senior Manager on Duty"
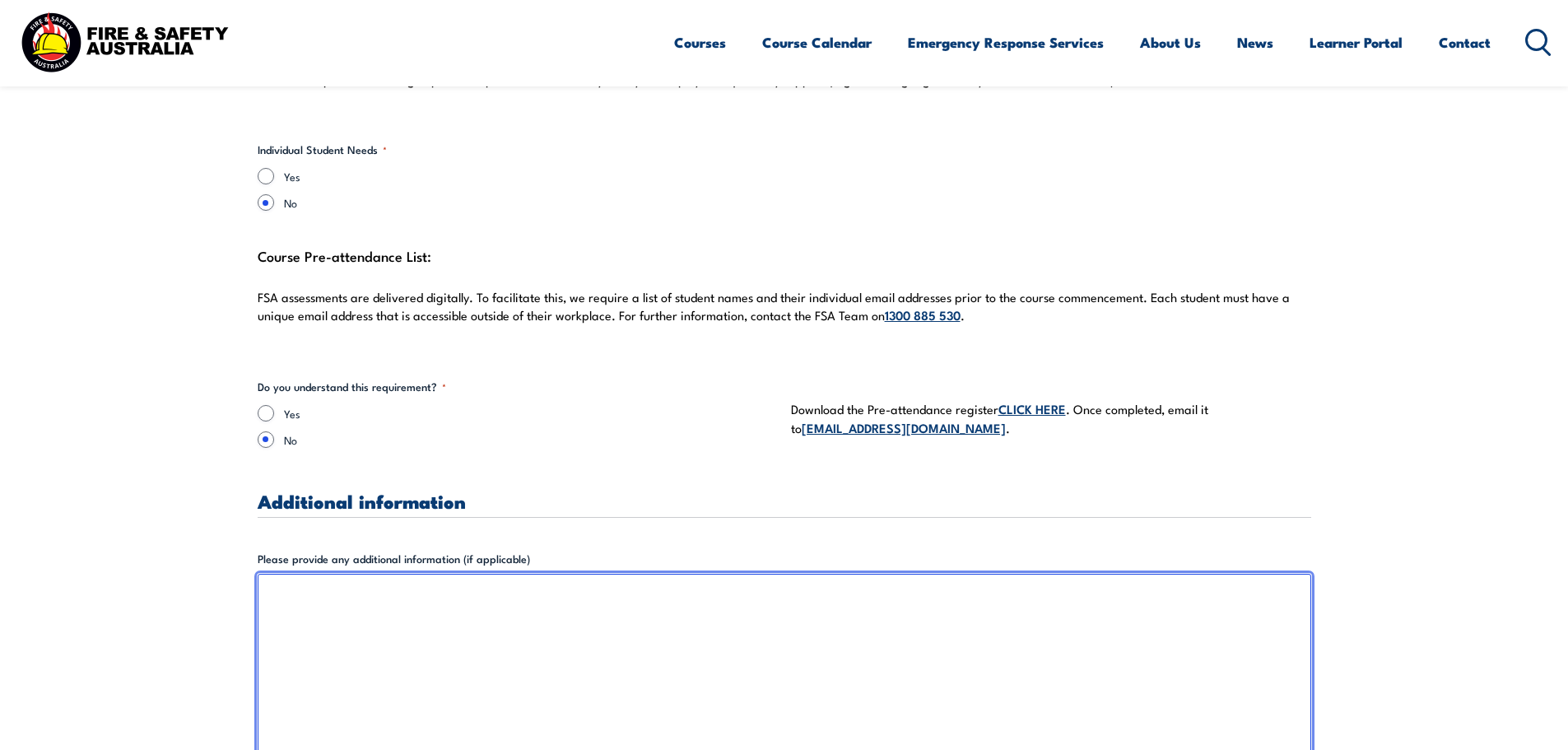
click at [718, 665] on textarea "Please provide any additional information (if applicable)" at bounding box center [784, 692] width 1054 height 238
paste textarea "Please let me know, how you would like the room set up and what is required in …"
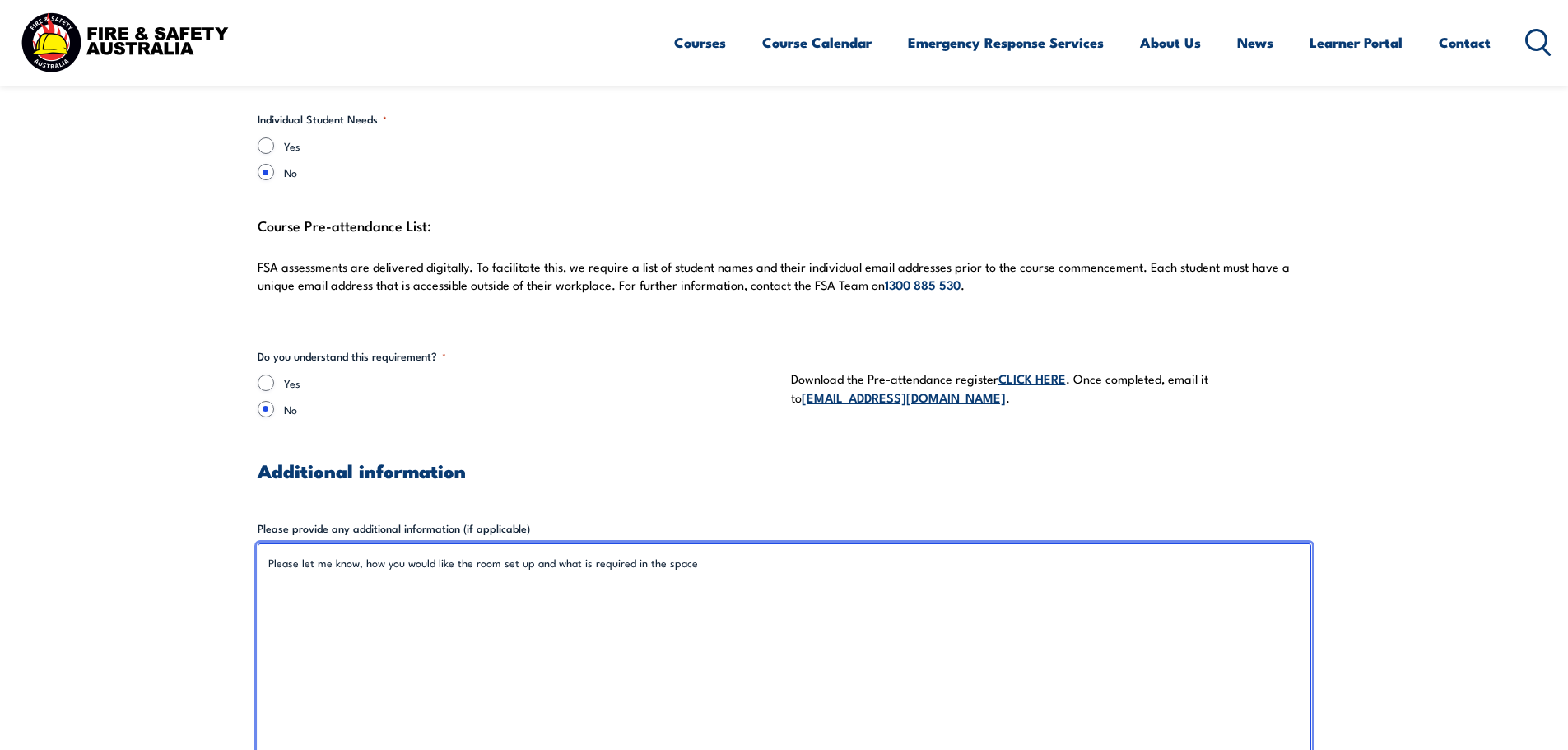
scroll to position [4856, 0]
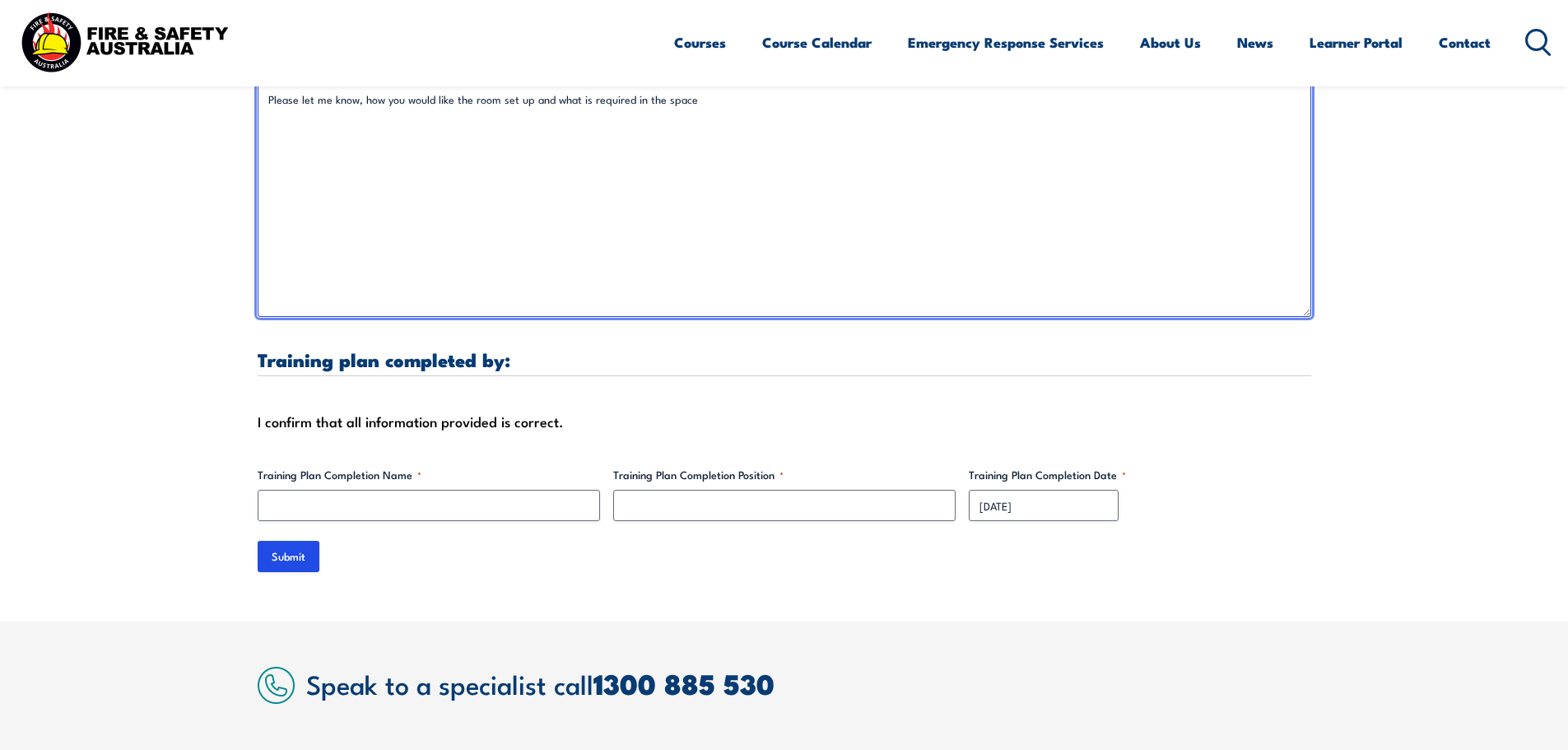
type textarea "Please let me know, how you would like the room set up and what is required in …"
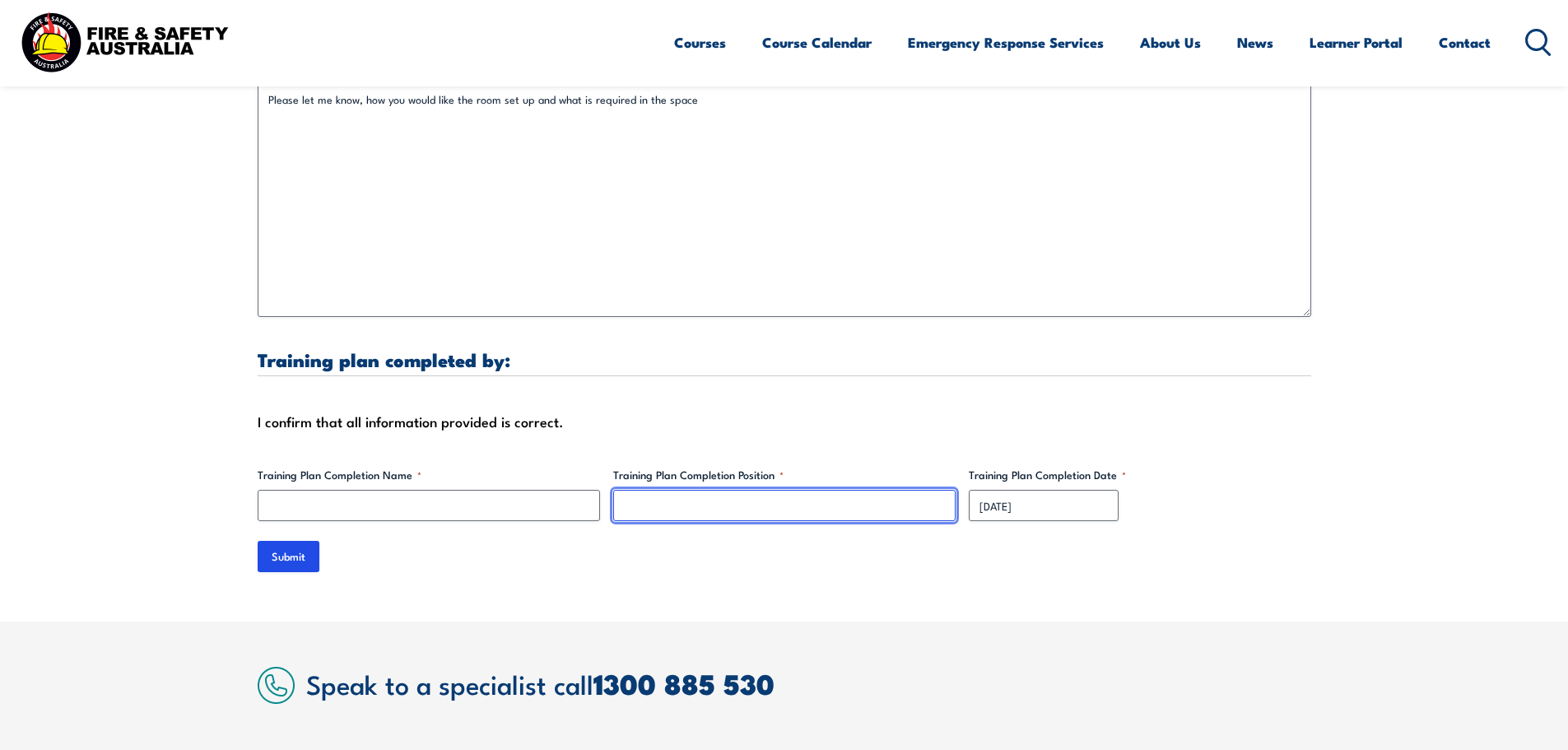
click at [694, 489] on input "Training Plan Completion Position *" at bounding box center [784, 505] width 342 height 32
paste input "Assistant Human Resources Manager"
type input "Assistant Human Resources Manager"
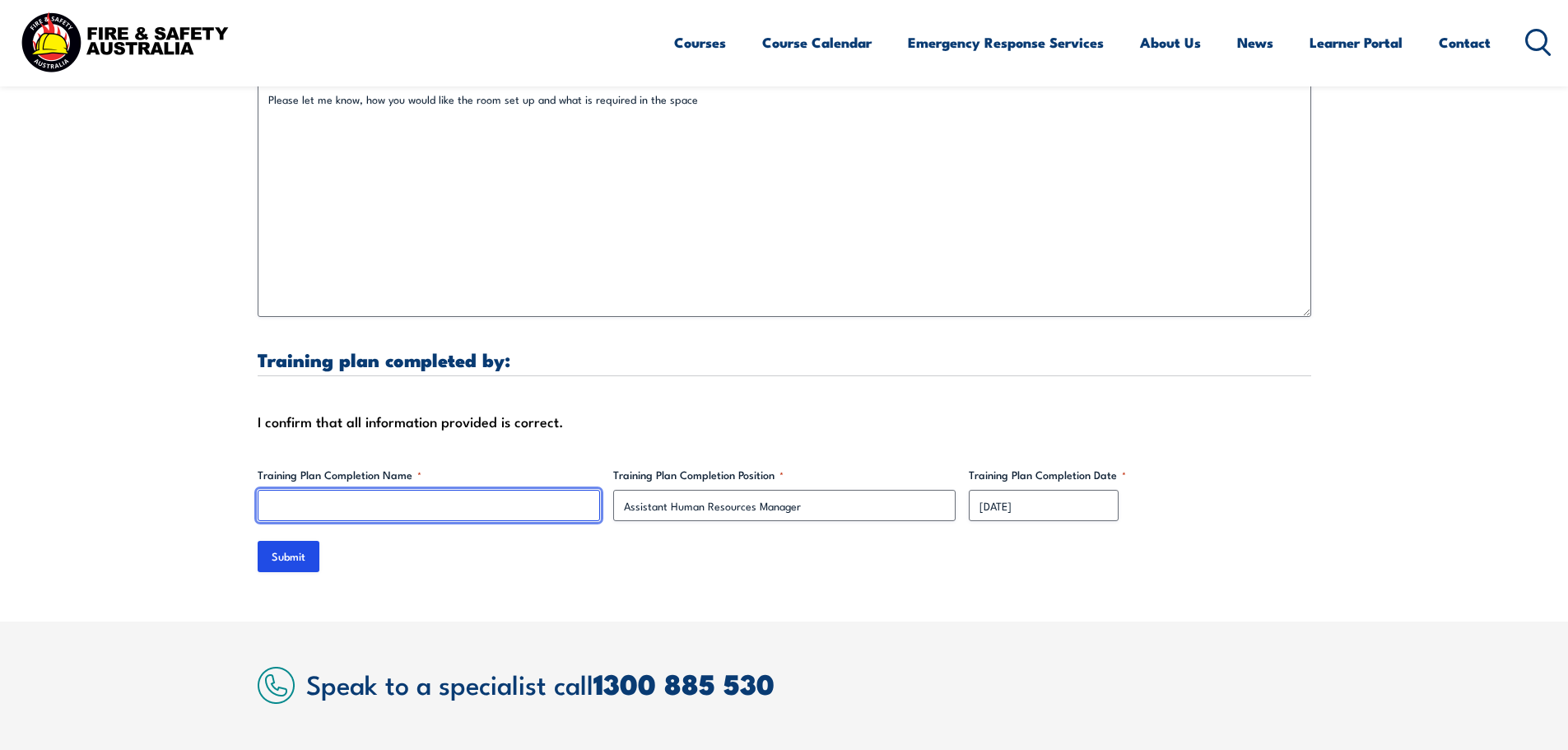
click at [465, 489] on input "Training Plan Completion Name *" at bounding box center [429, 505] width 342 height 32
type input "[PERSON_NAME]"
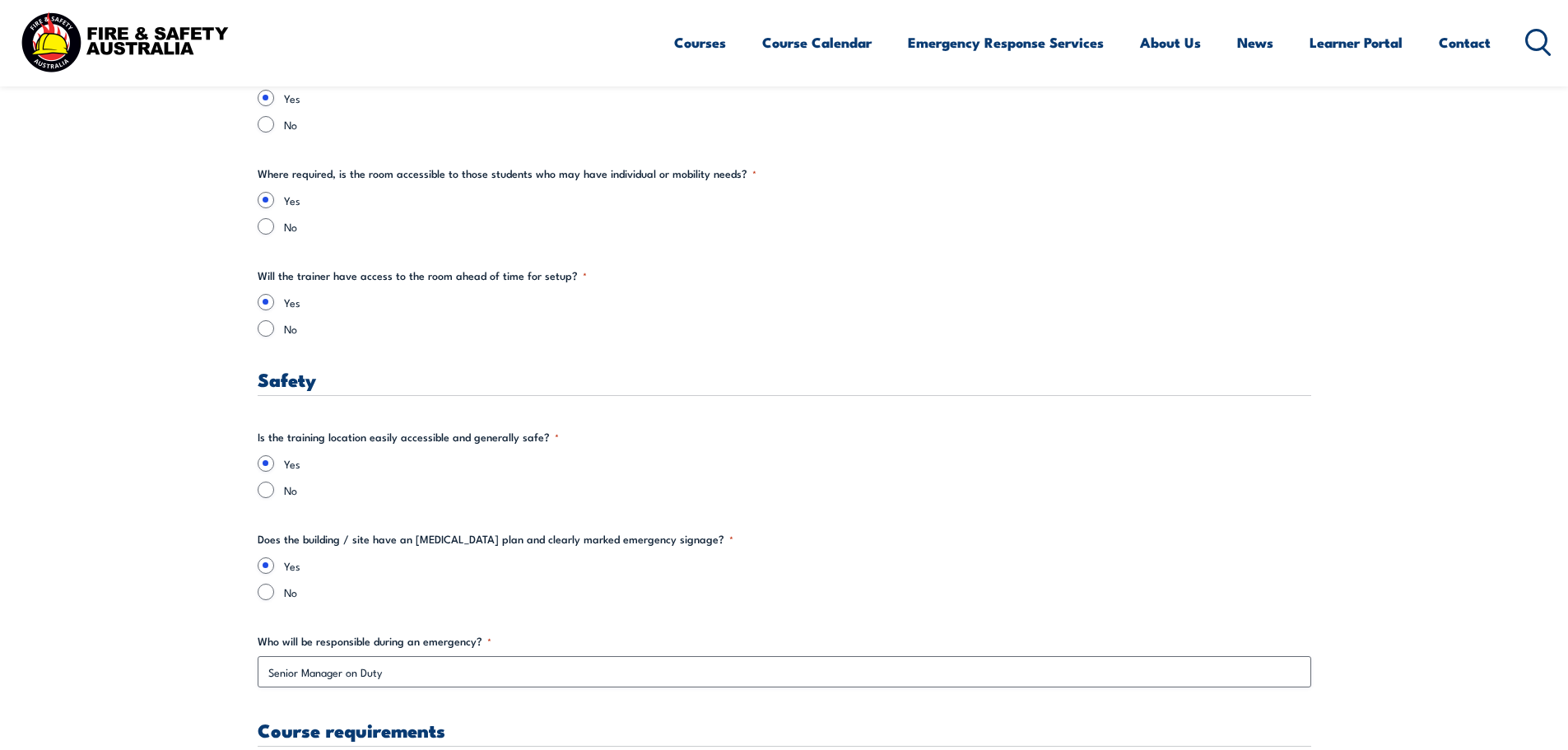
scroll to position [2634, 0]
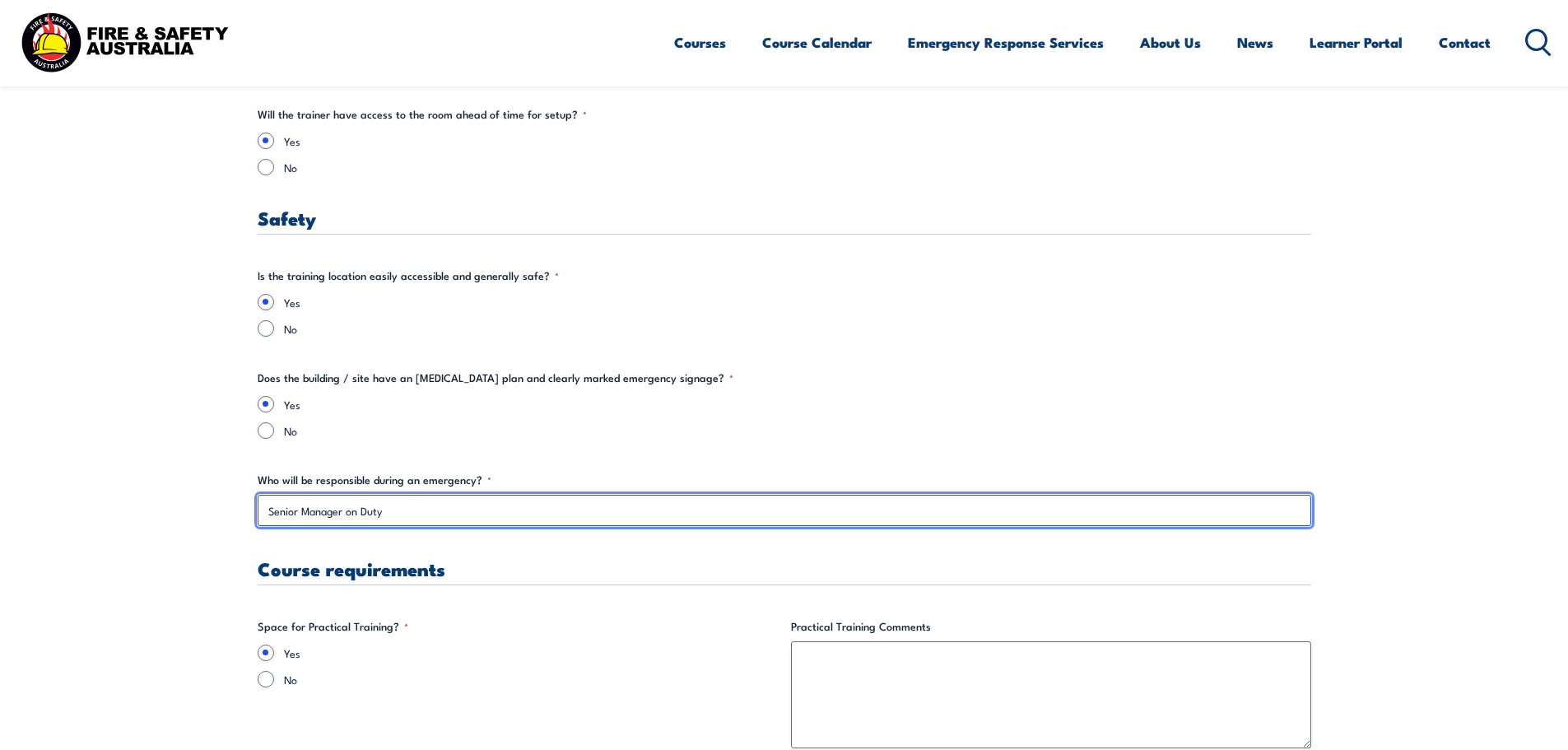
drag, startPoint x: 395, startPoint y: 520, endPoint x: 108, endPoint y: 505, distance: 287.4
click at [108, 505] on section "" * " indicates required fields Training details Client Details ([PERSON_NAME])…" at bounding box center [784, 340] width 1568 height 5006
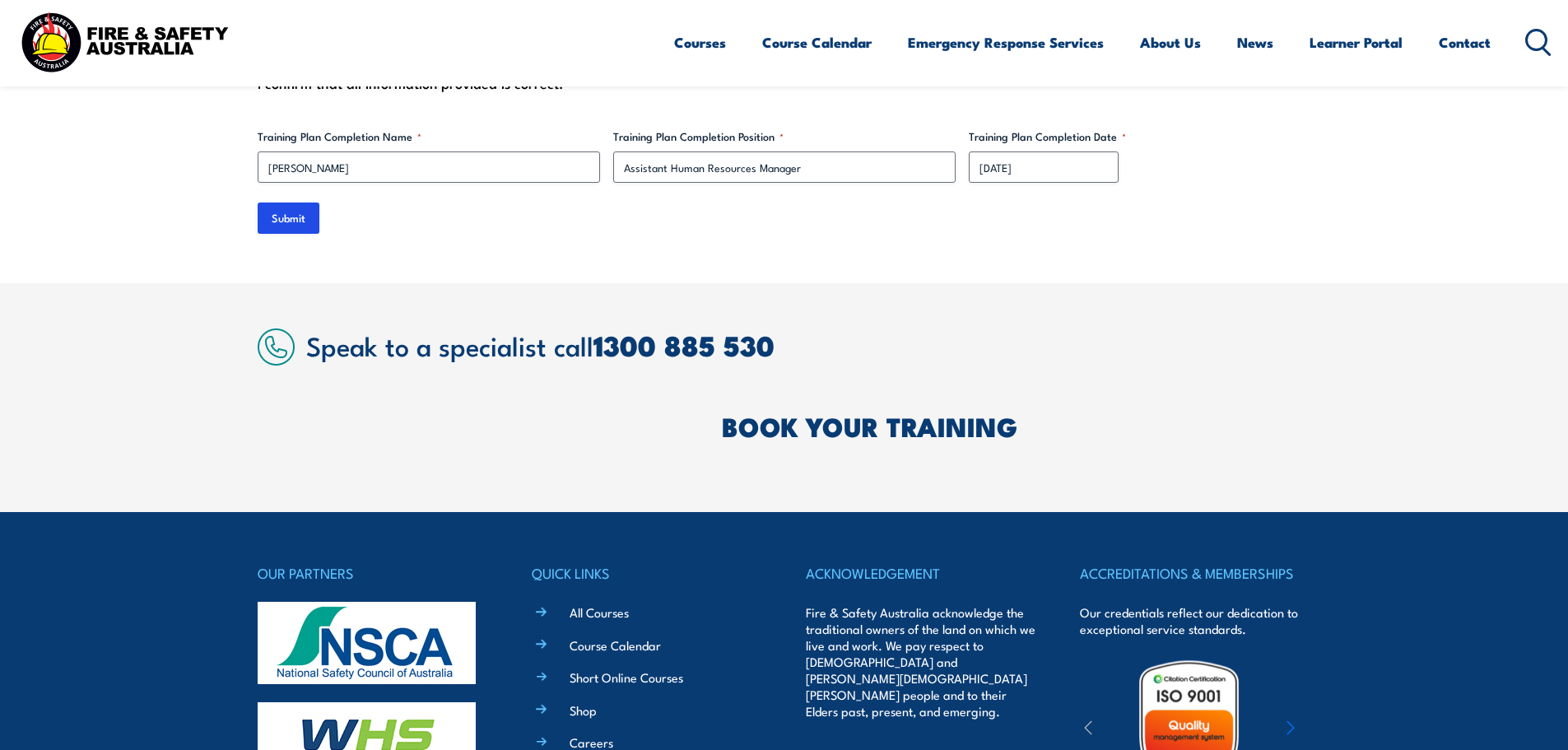
scroll to position [5267, 0]
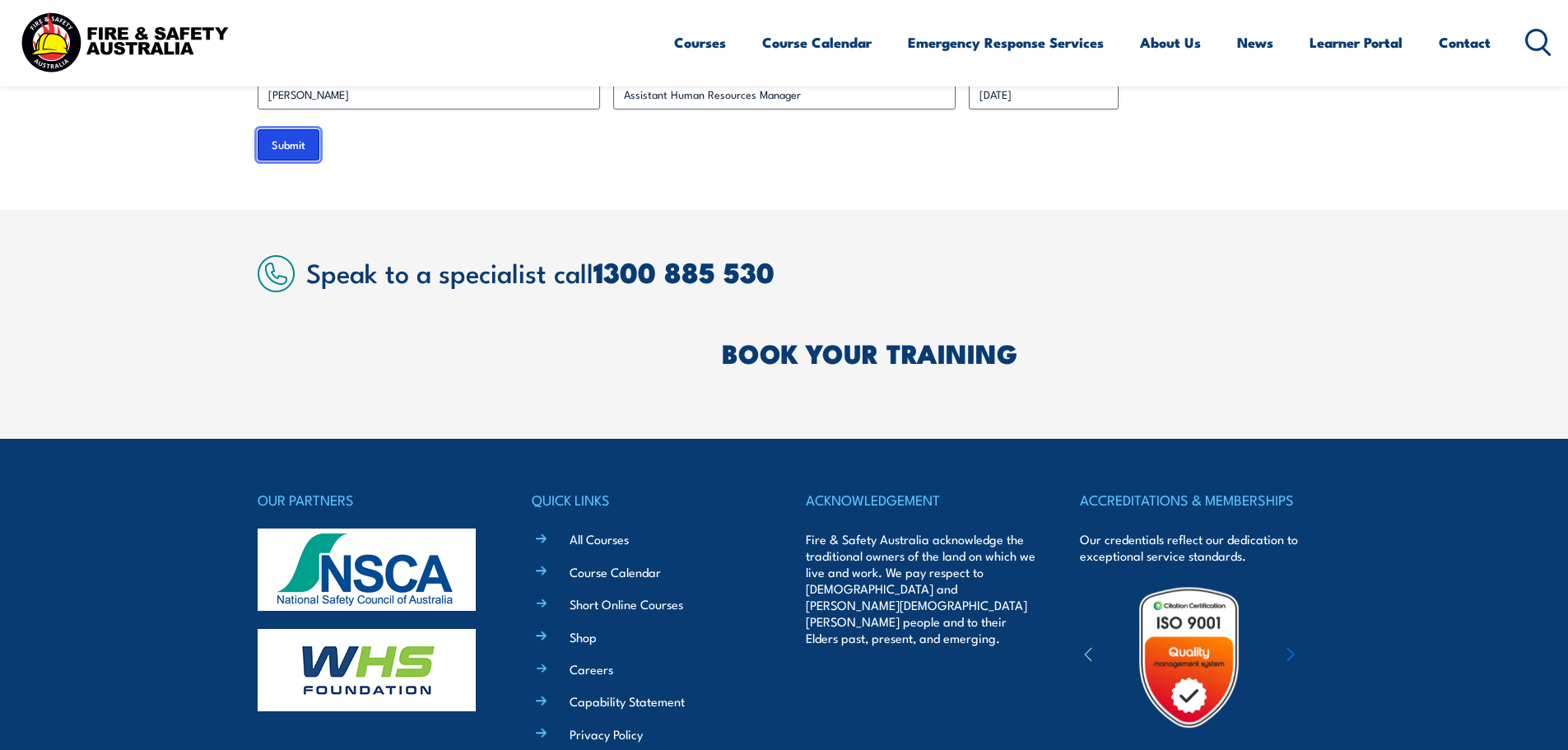
drag, startPoint x: 291, startPoint y: 132, endPoint x: 386, endPoint y: 223, distance: 131.6
click at [291, 132] on input "Submit" at bounding box center [288, 144] width 62 height 32
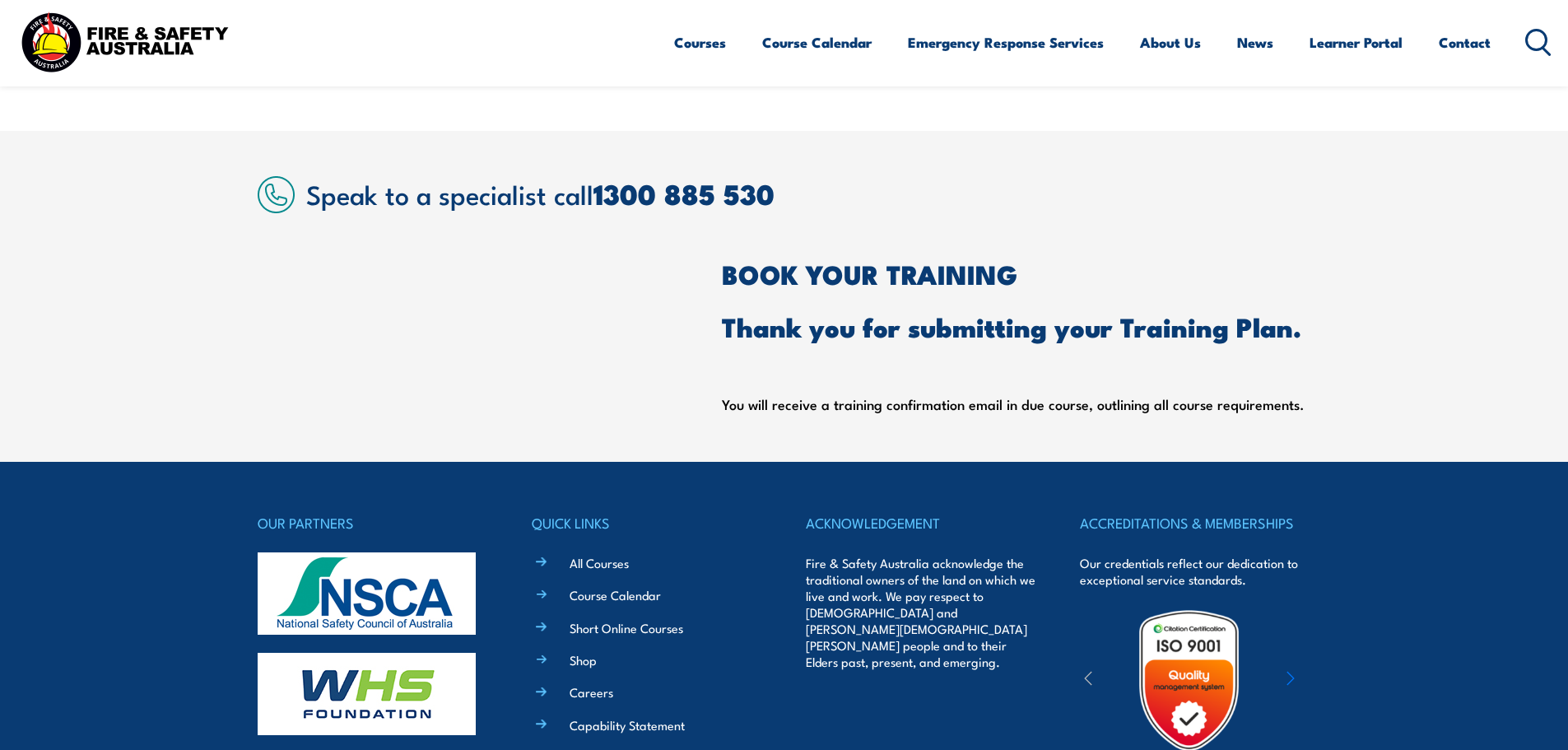
scroll to position [149, 0]
